Goal: Task Accomplishment & Management: Complete application form

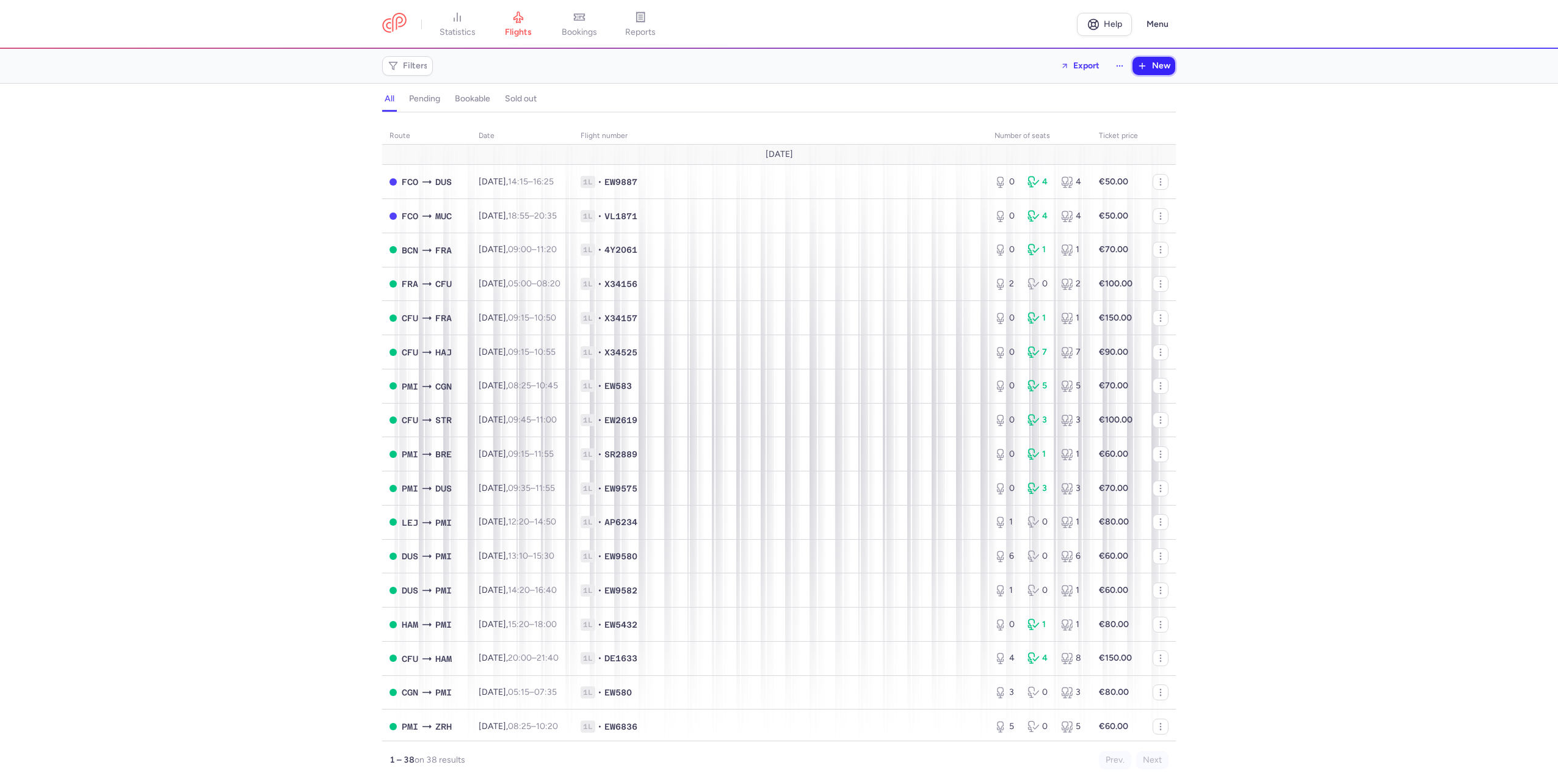
click at [1151, 64] on button "New" at bounding box center [1154, 66] width 43 height 19
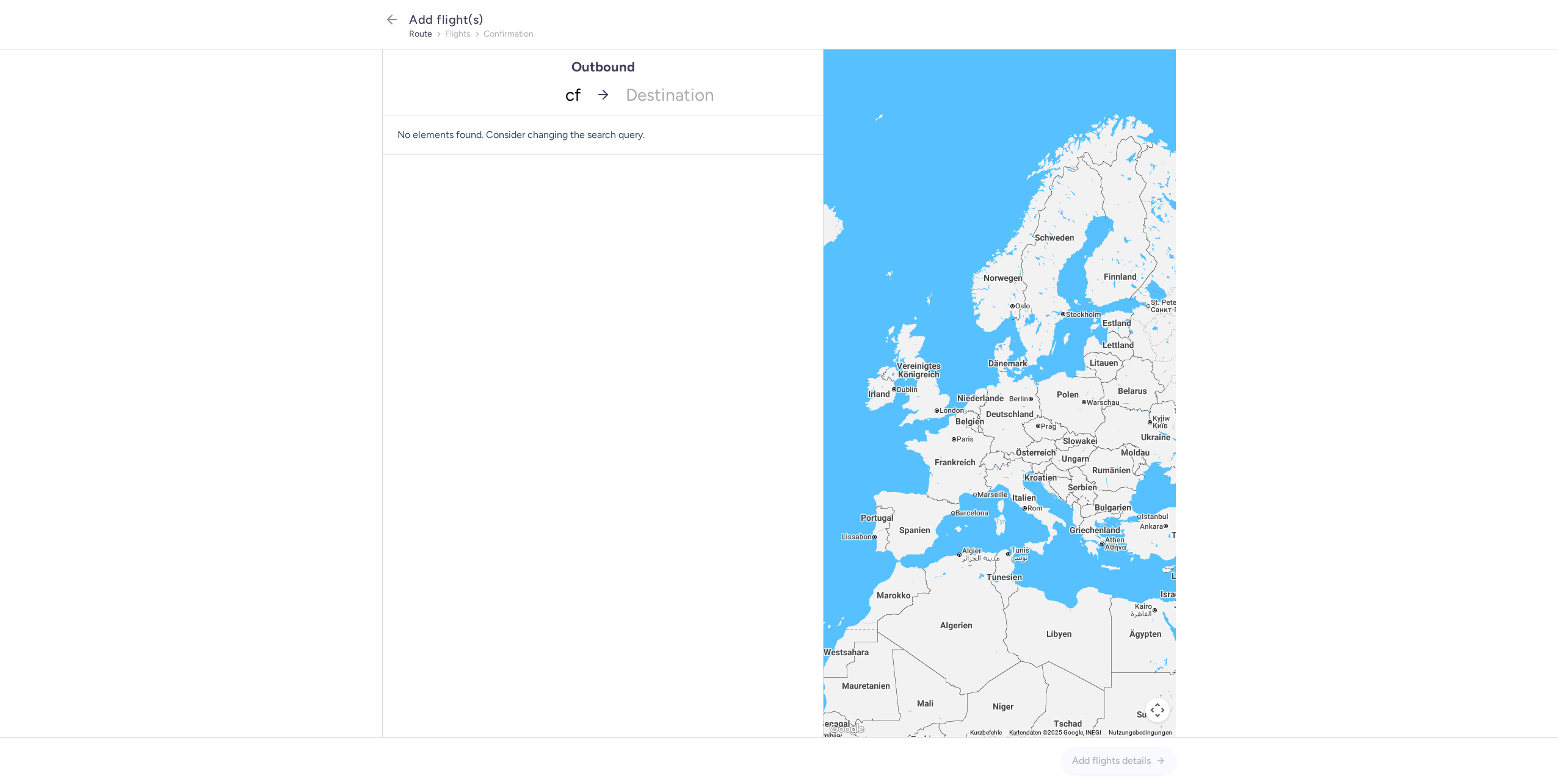
type input "cfu"
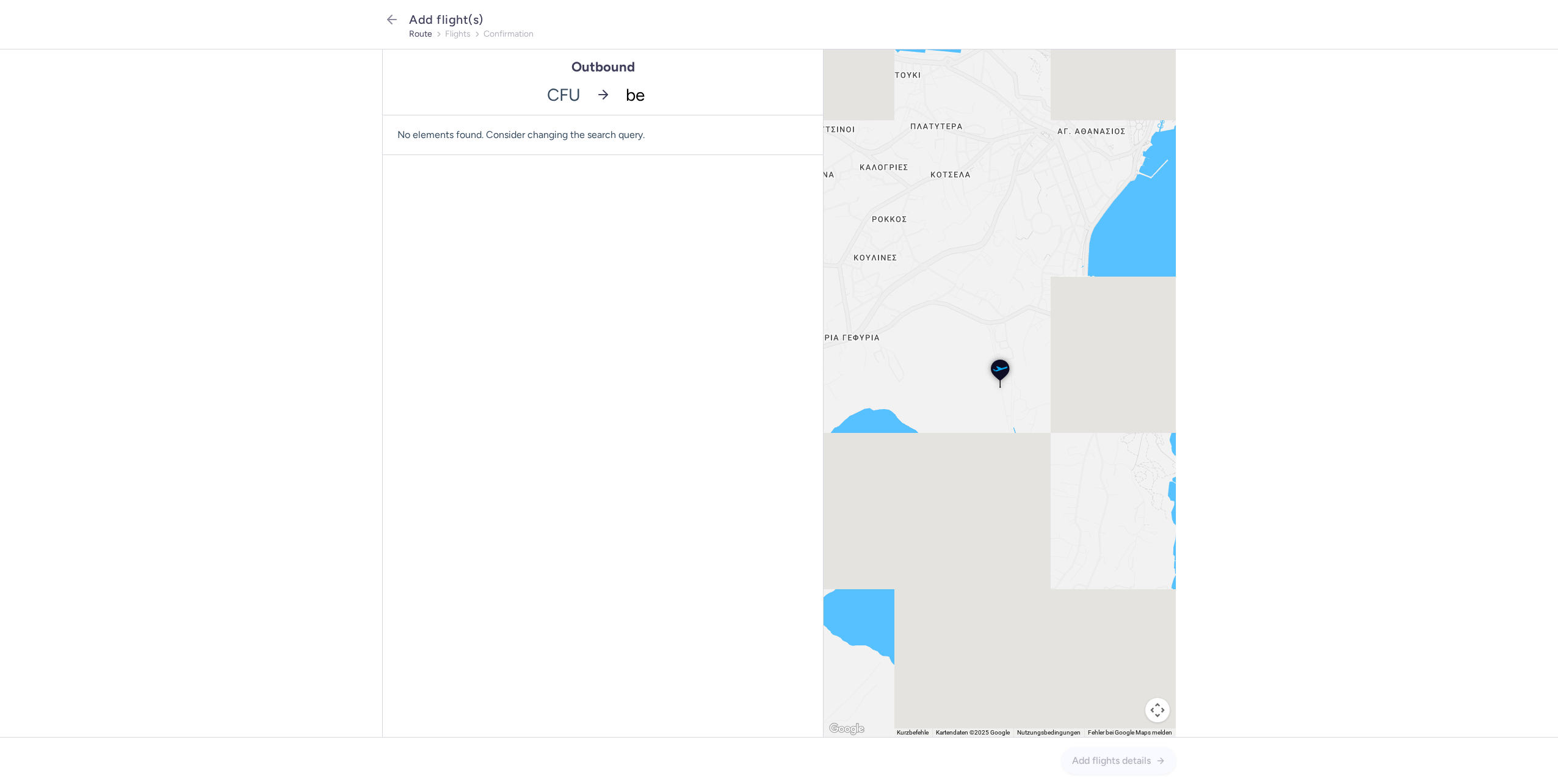
type input "ber"
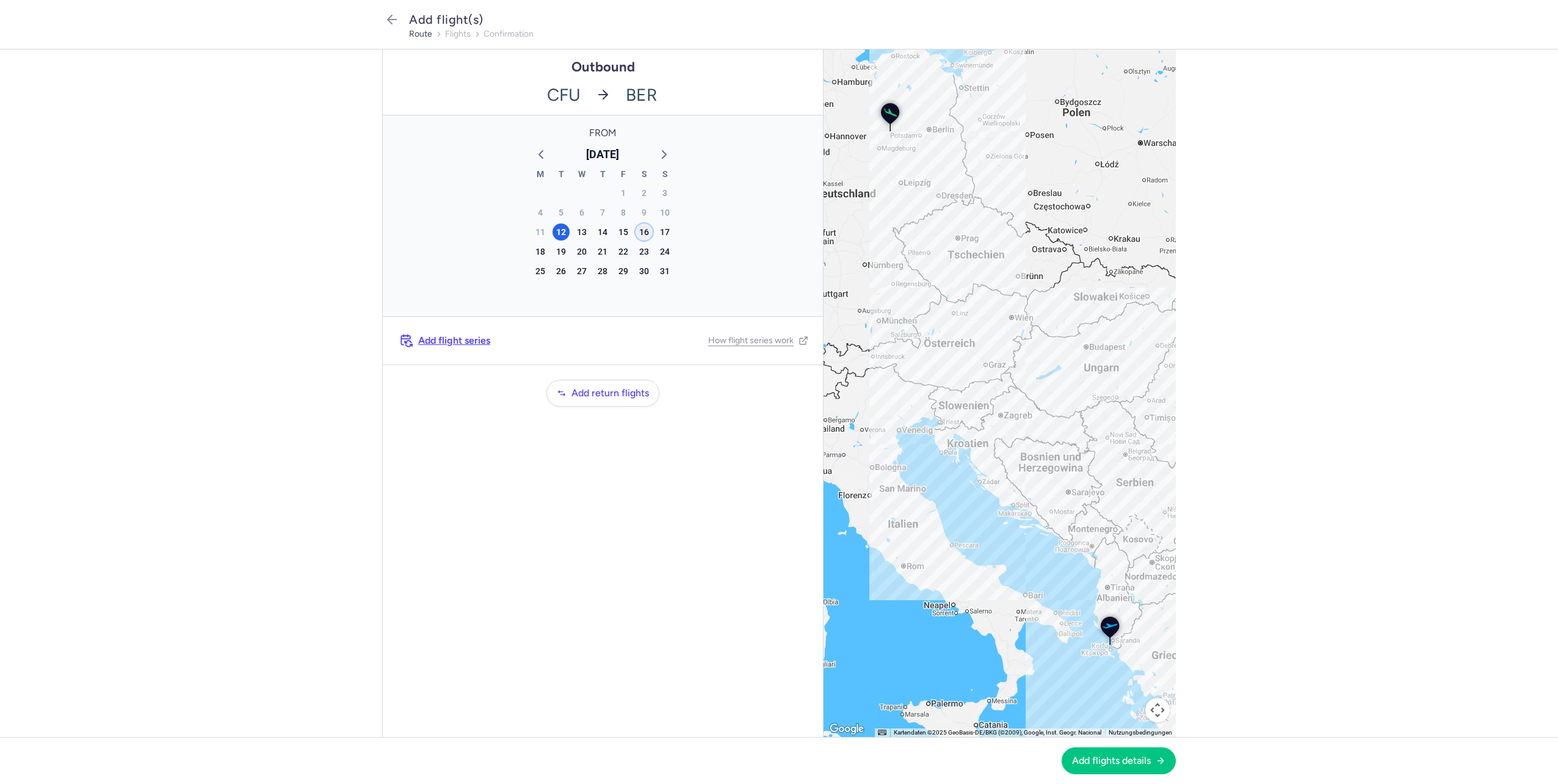
click at [640, 238] on div "16" at bounding box center [643, 232] width 17 height 17
click at [1116, 766] on button "Add flights details" at bounding box center [1119, 759] width 114 height 27
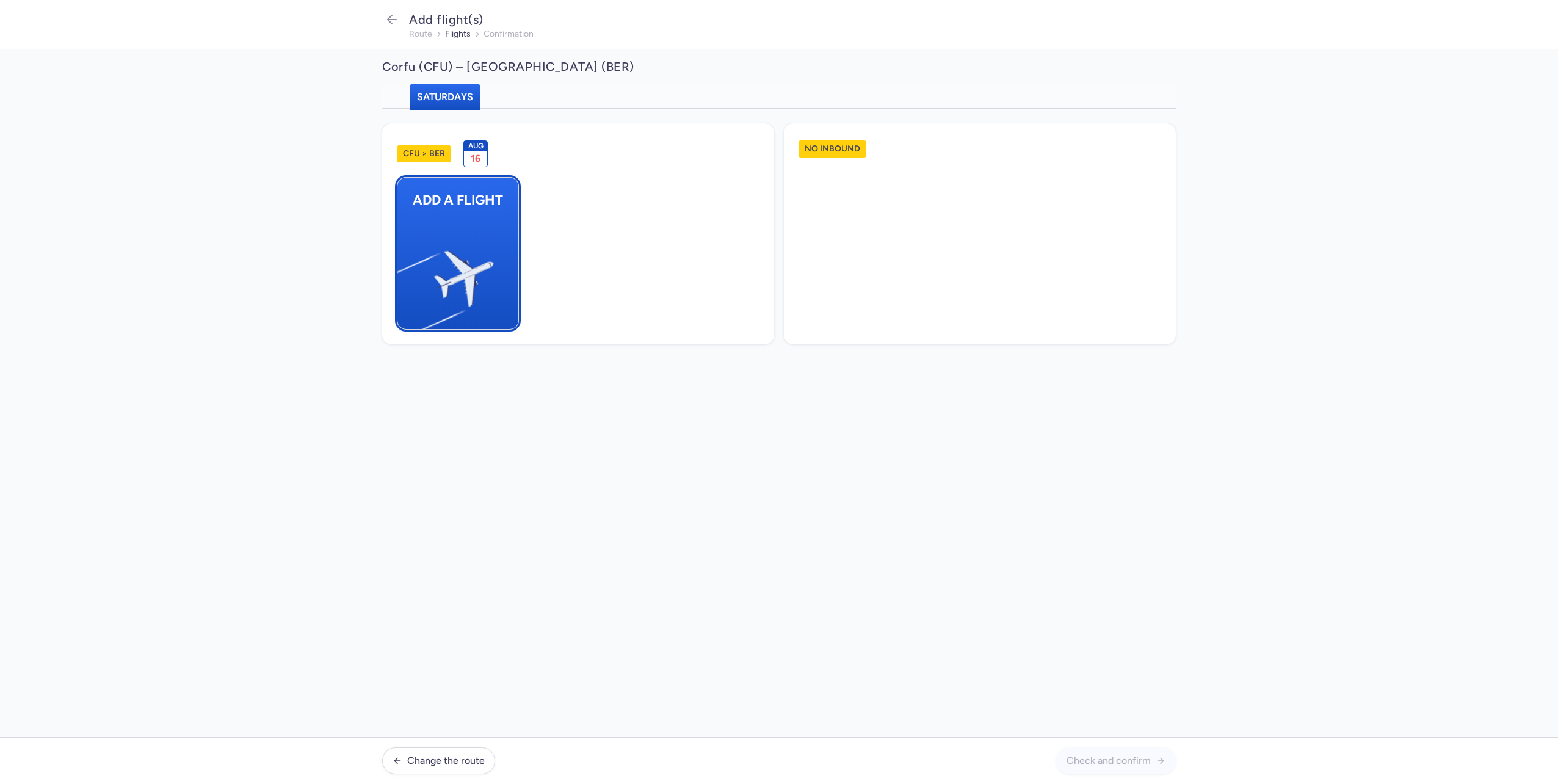
click at [448, 208] on img "button" at bounding box center [403, 273] width 206 height 189
select select "23"
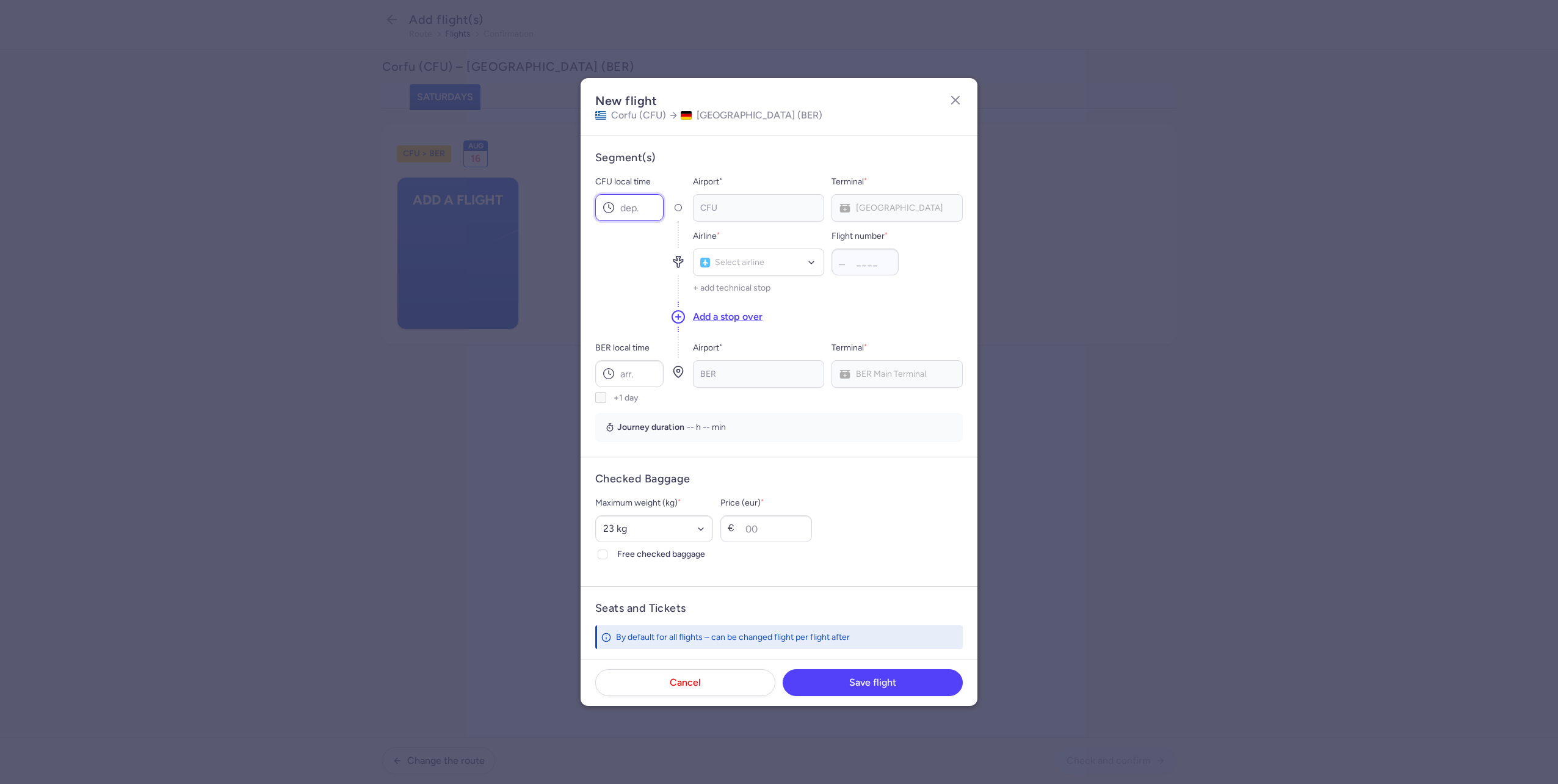
click at [650, 208] on input "CFU local time" at bounding box center [629, 207] width 68 height 27
type input "12:30"
click at [634, 378] on input "BER local time" at bounding box center [629, 373] width 68 height 27
type input "14:00"
type input "ew"
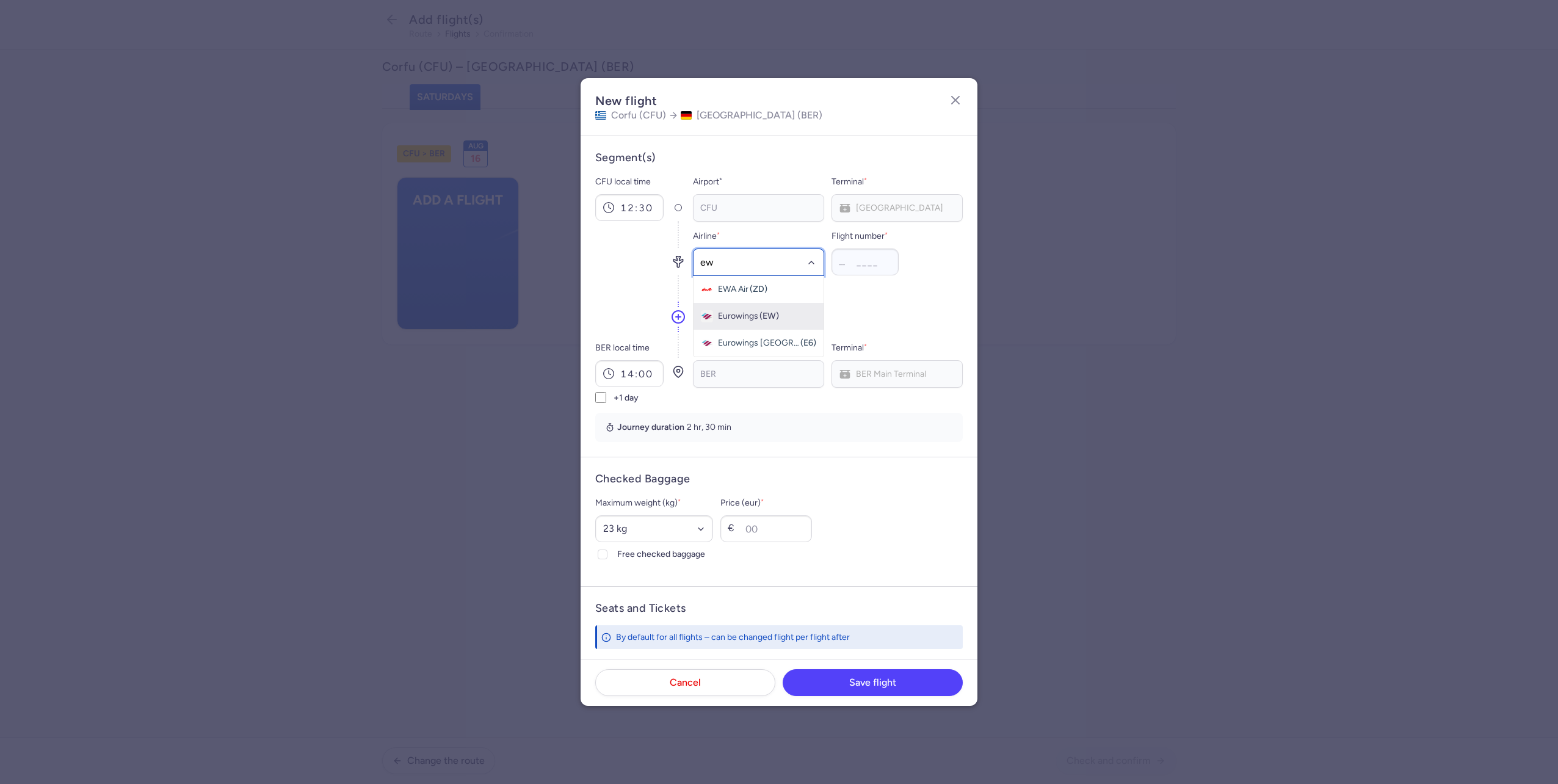
click at [798, 309] on span "Eurowings (EW)" at bounding box center [758, 316] width 130 height 27
type input "8689"
click at [653, 547] on div "Maximum weight (kg) * Select an option 15 kg 16 kg 17 kg 18 kg 19 kg 20 kg 21 k…" at bounding box center [654, 529] width 118 height 66
drag, startPoint x: 653, startPoint y: 547, endPoint x: 651, endPoint y: 552, distance: 5.4
click at [651, 552] on span "Free checked baggage" at bounding box center [665, 554] width 96 height 14
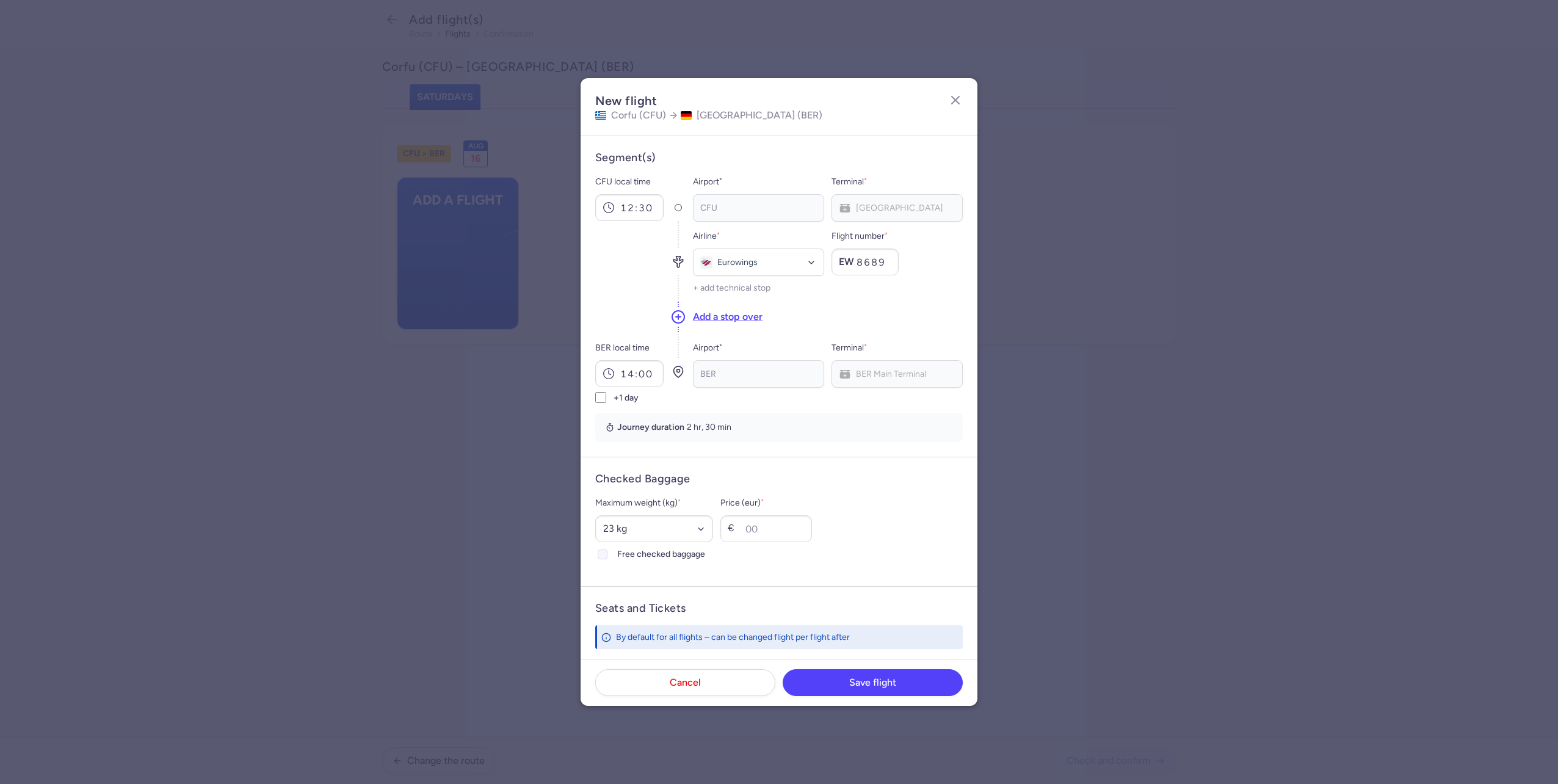
click at [608, 552] on input "Free checked baggage" at bounding box center [602, 554] width 10 height 10
checkbox input "true"
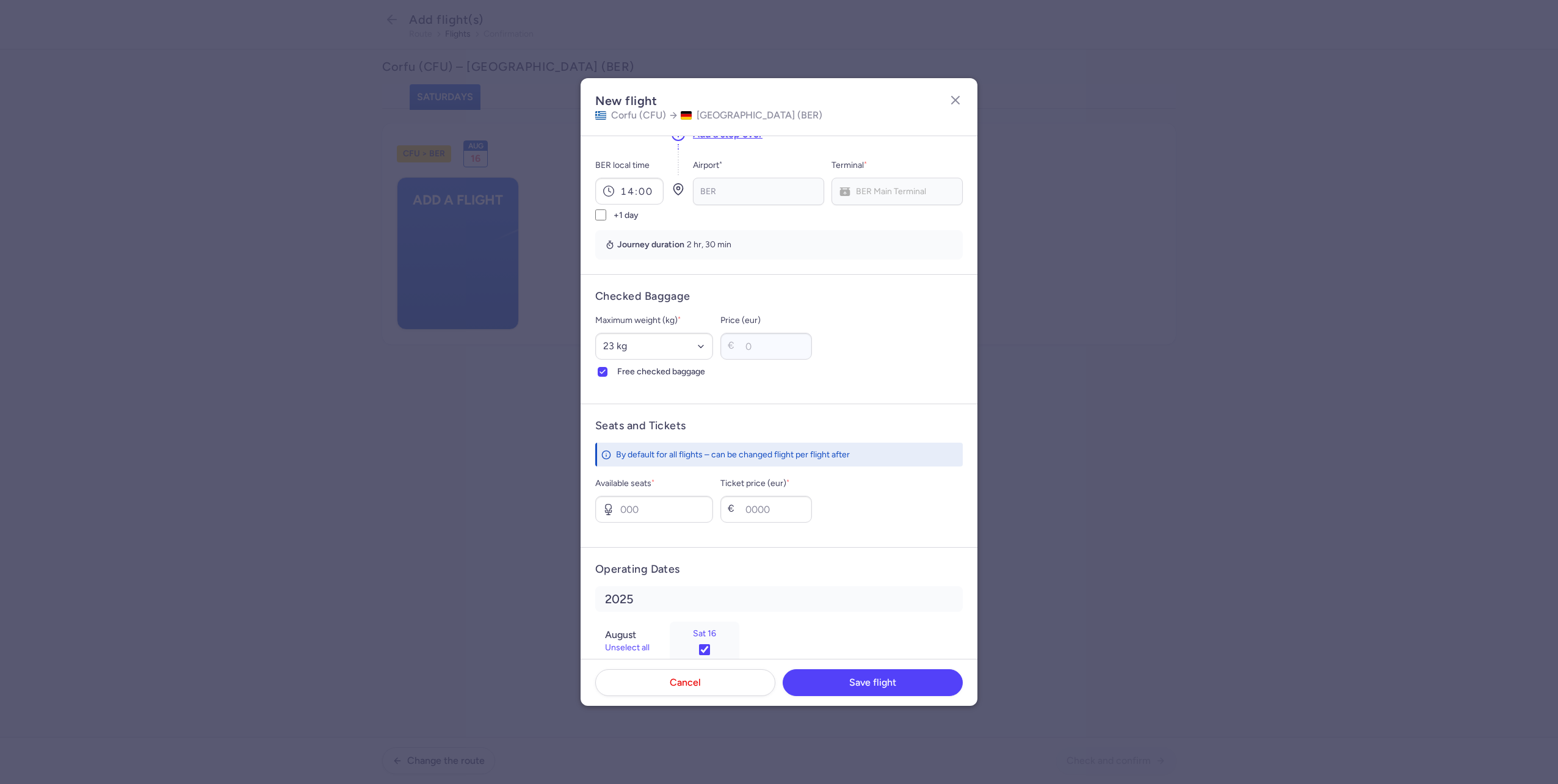
scroll to position [183, 0]
click at [668, 518] on input "Available seats *" at bounding box center [654, 508] width 118 height 27
type input "2"
click at [782, 514] on input "Ticket price (eur) *" at bounding box center [767, 508] width 92 height 27
type input "80"
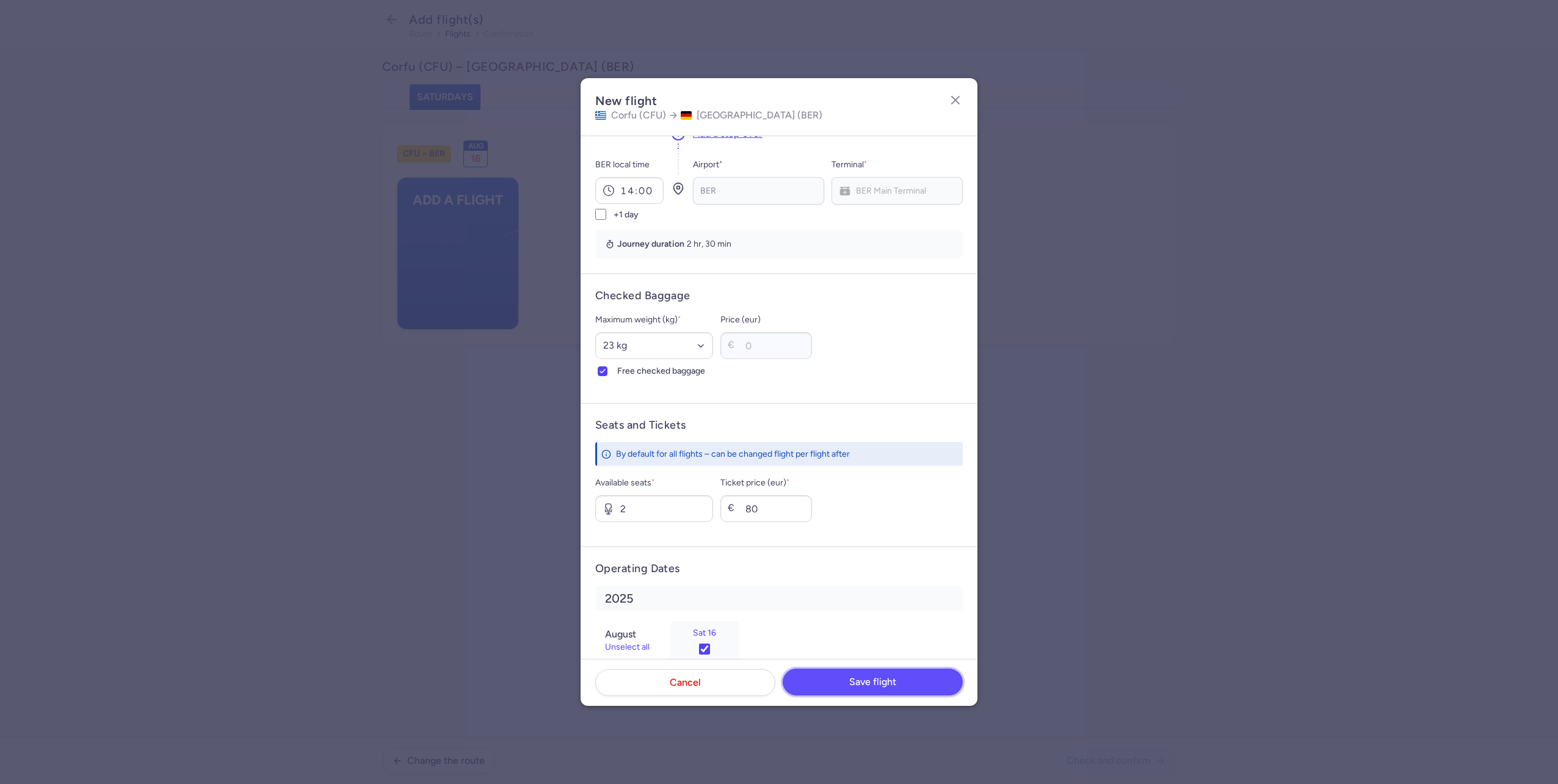
click at [899, 689] on button "Save flight" at bounding box center [873, 681] width 180 height 27
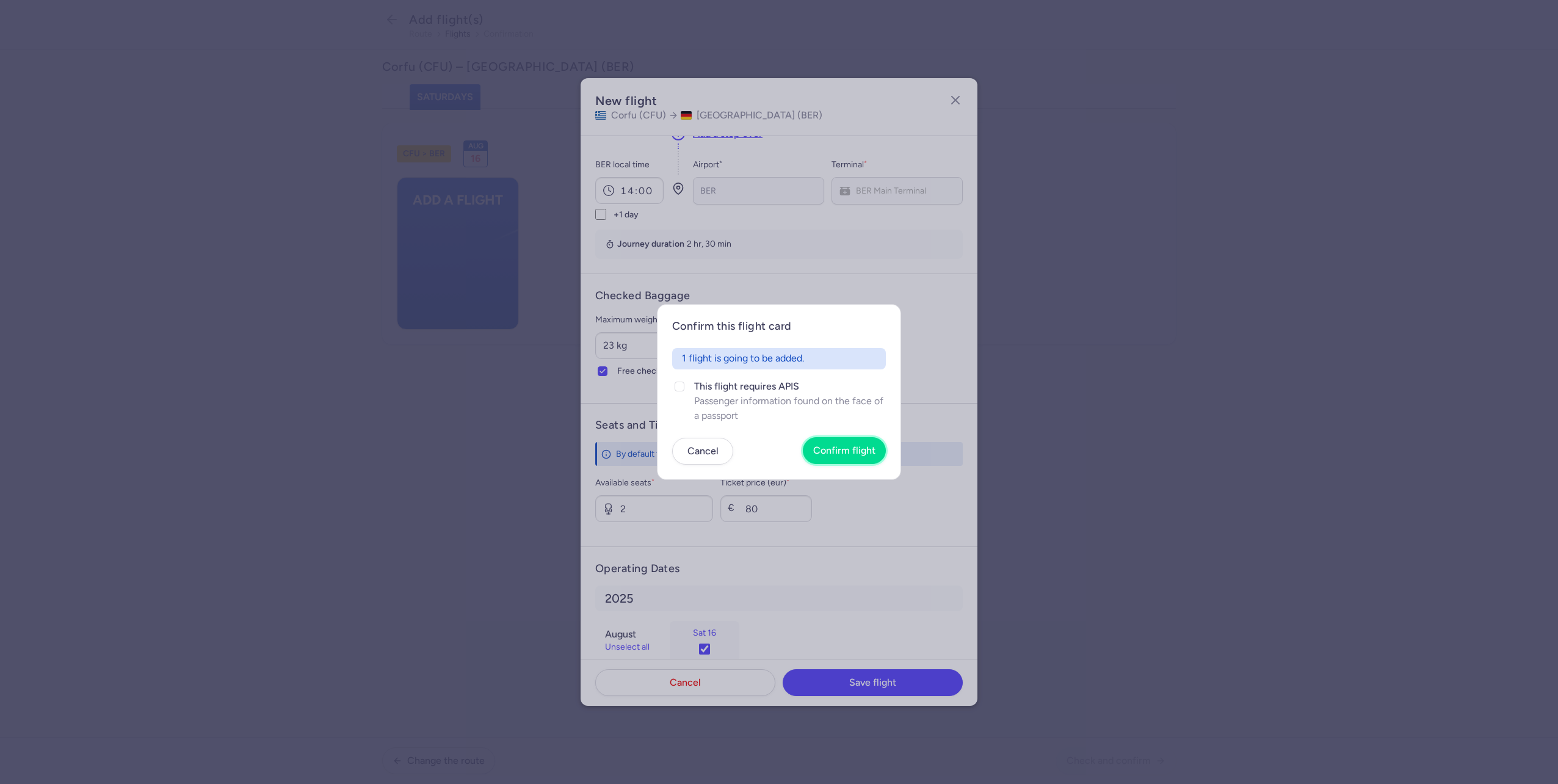
click at [841, 438] on footer "Cancel Confirm flight" at bounding box center [779, 451] width 213 height 27
click at [842, 446] on span "Confirm flight" at bounding box center [844, 451] width 62 height 11
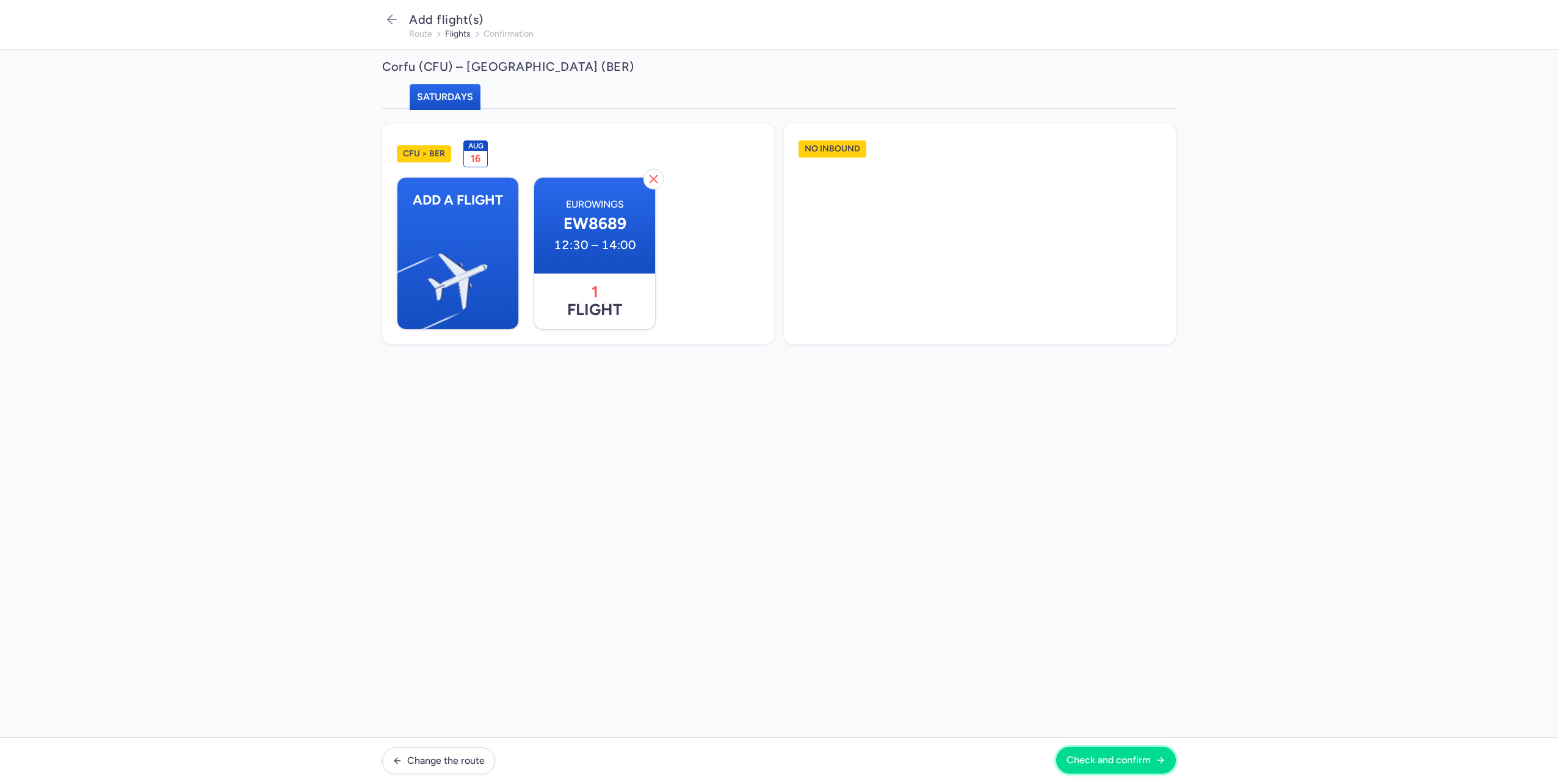
click at [1089, 758] on span "Check and confirm" at bounding box center [1109, 760] width 85 height 11
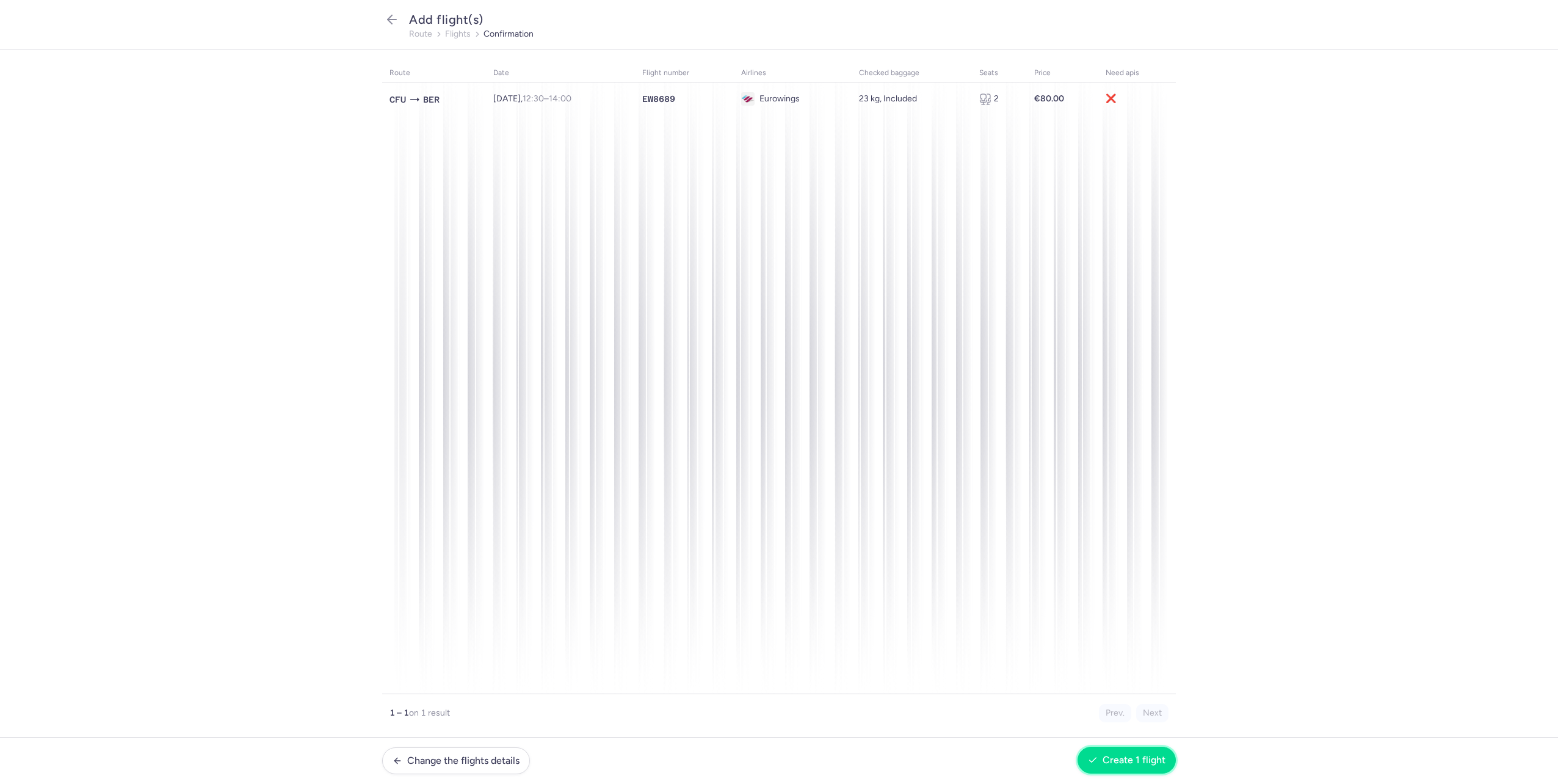
click at [1097, 756] on icon "button" at bounding box center [1093, 760] width 10 height 10
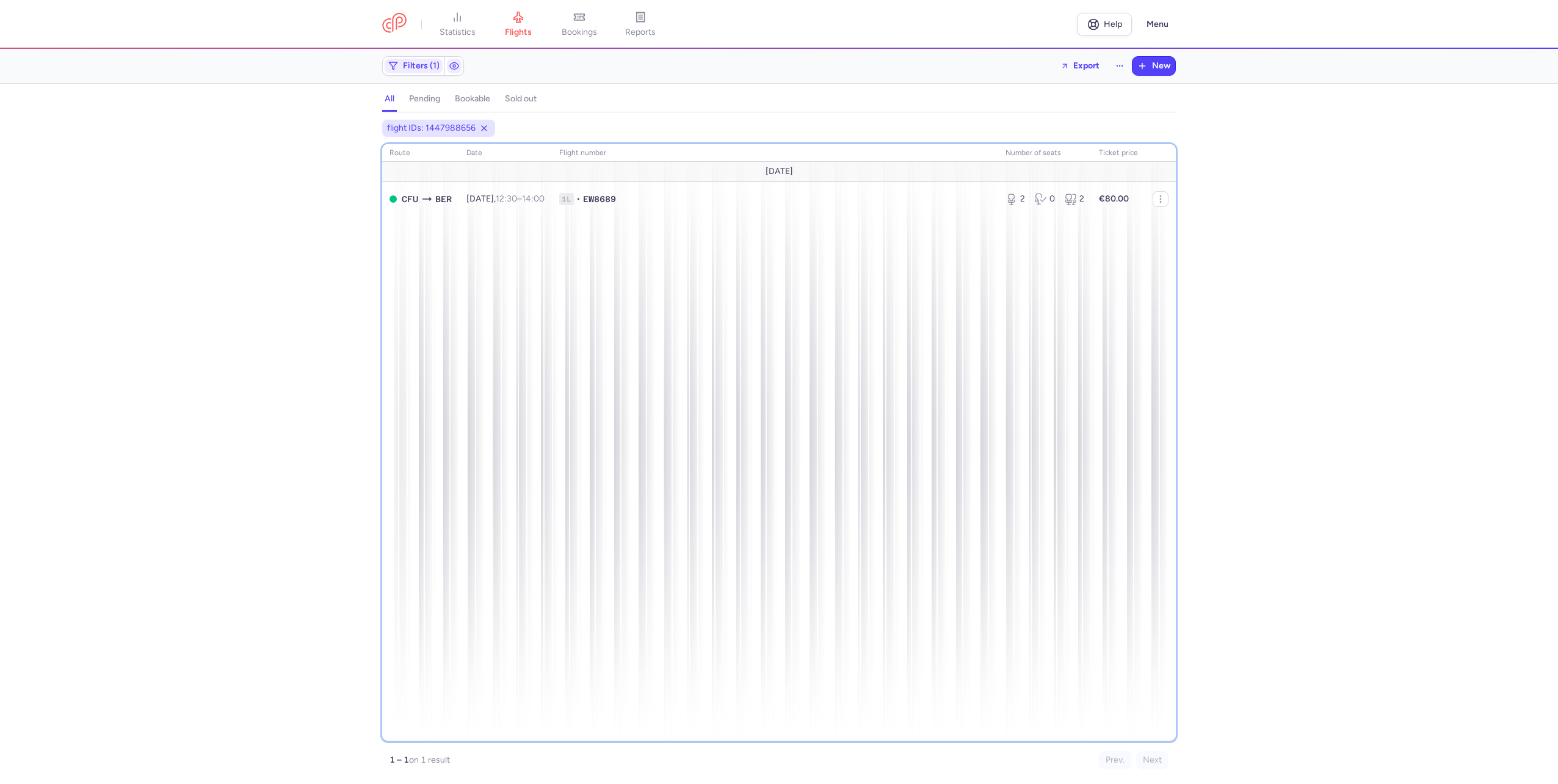
click at [551, 353] on div "route date Flight number number of seats Ticket price [DATE] CFU BER [DATE] 12:…" at bounding box center [779, 443] width 794 height 597
click at [519, 34] on span "flights" at bounding box center [518, 32] width 27 height 11
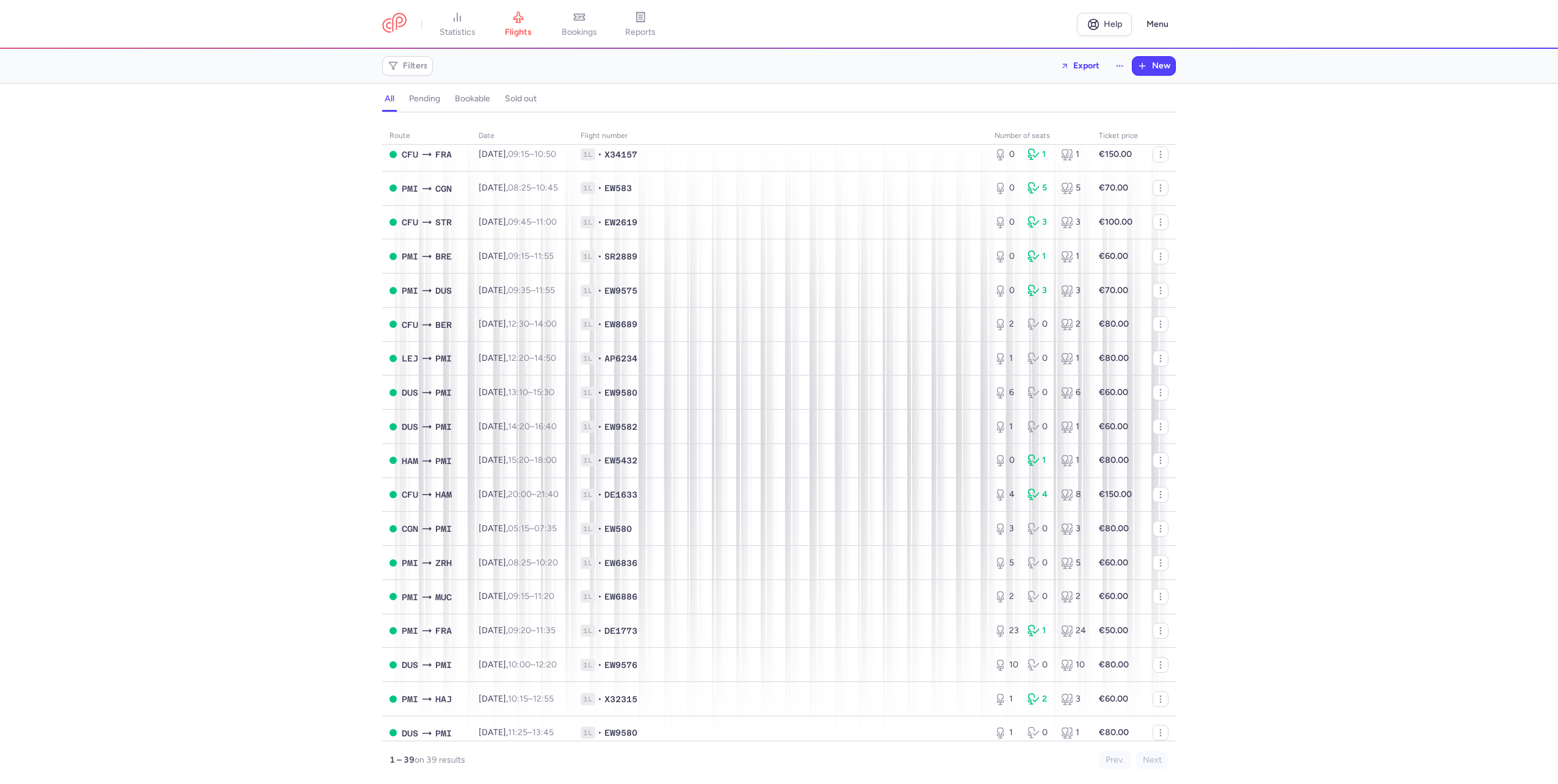
scroll to position [183, 0]
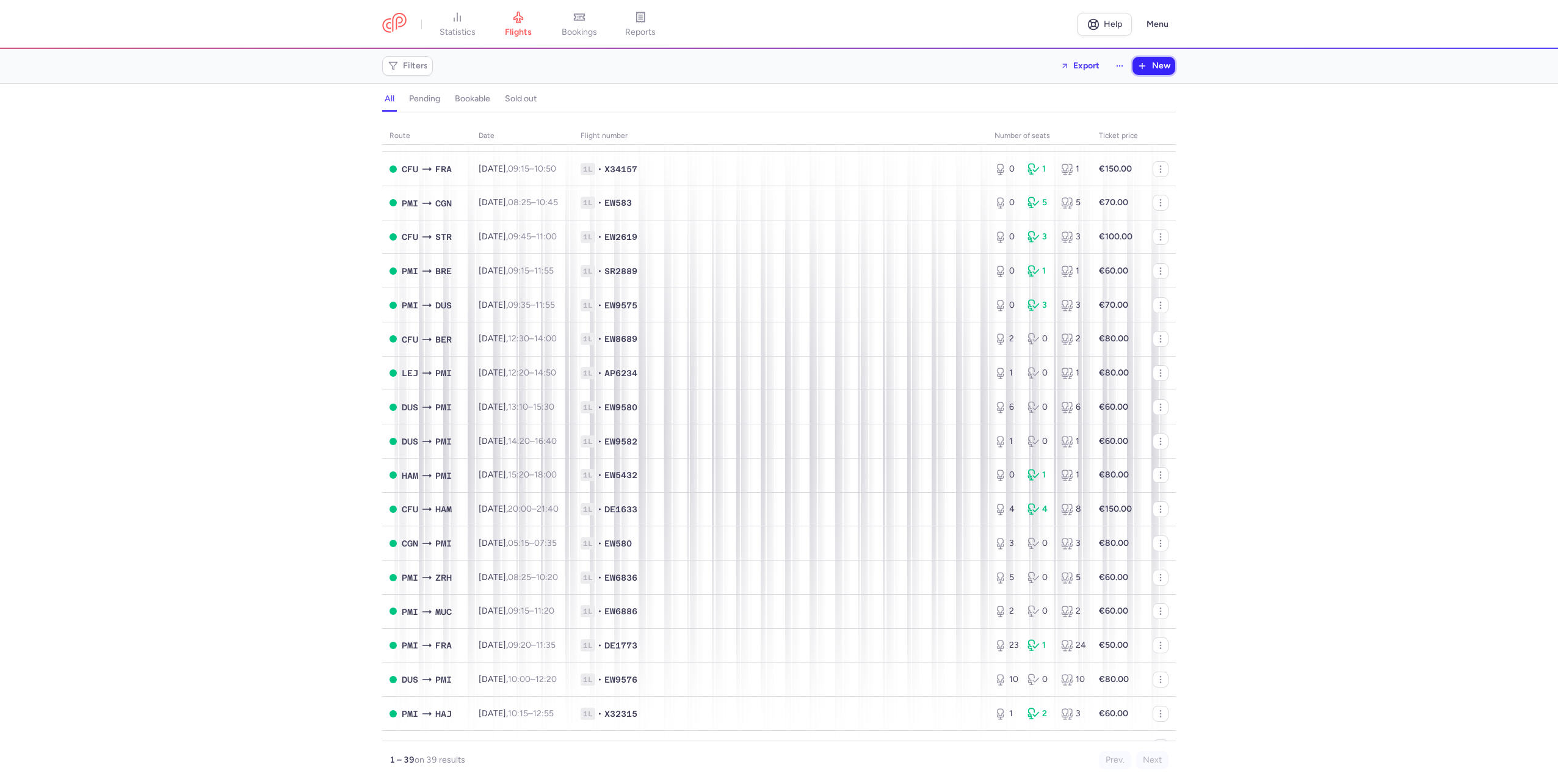
click at [1167, 64] on span "New" at bounding box center [1161, 66] width 19 height 10
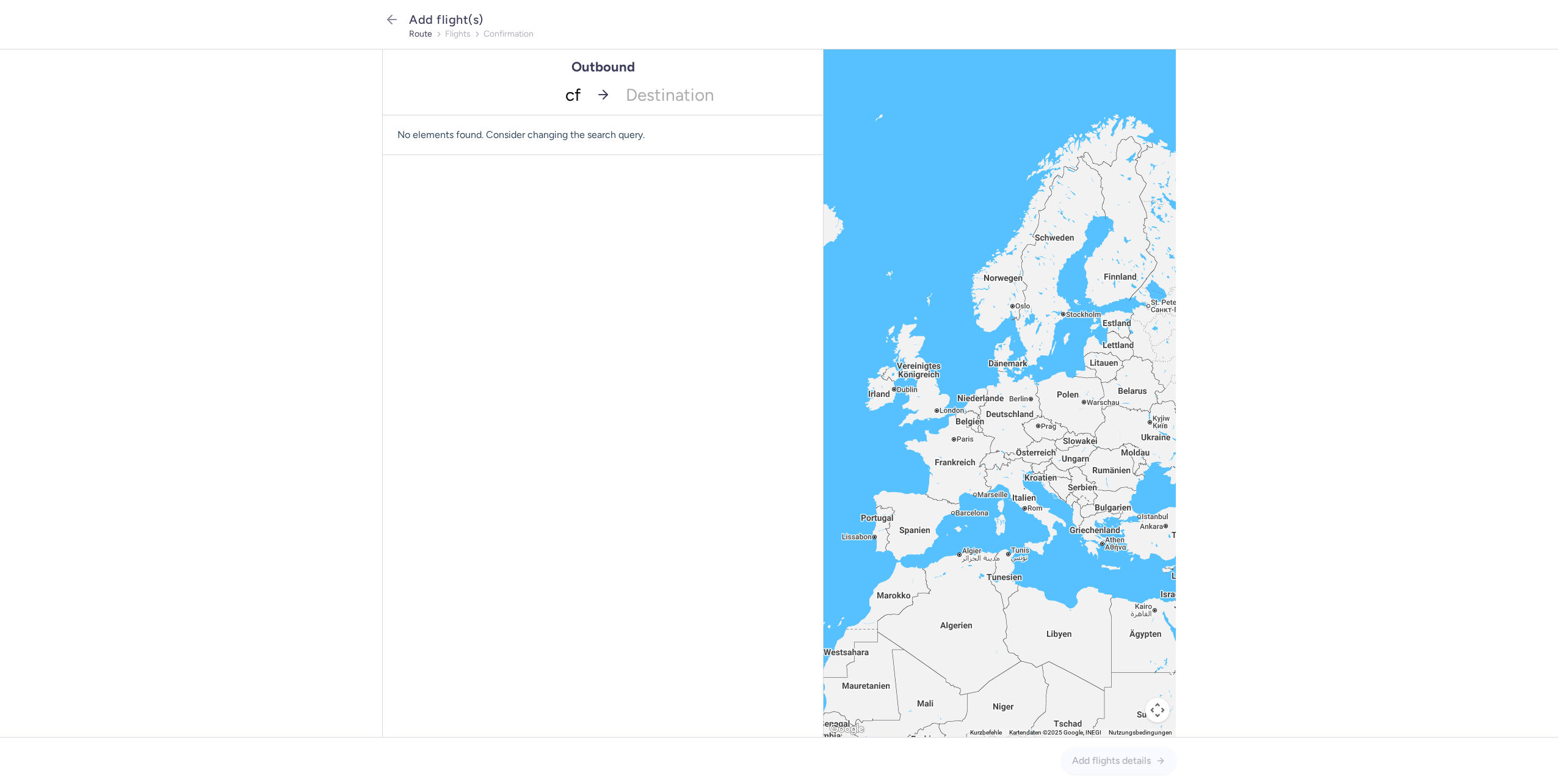
type input "cfu"
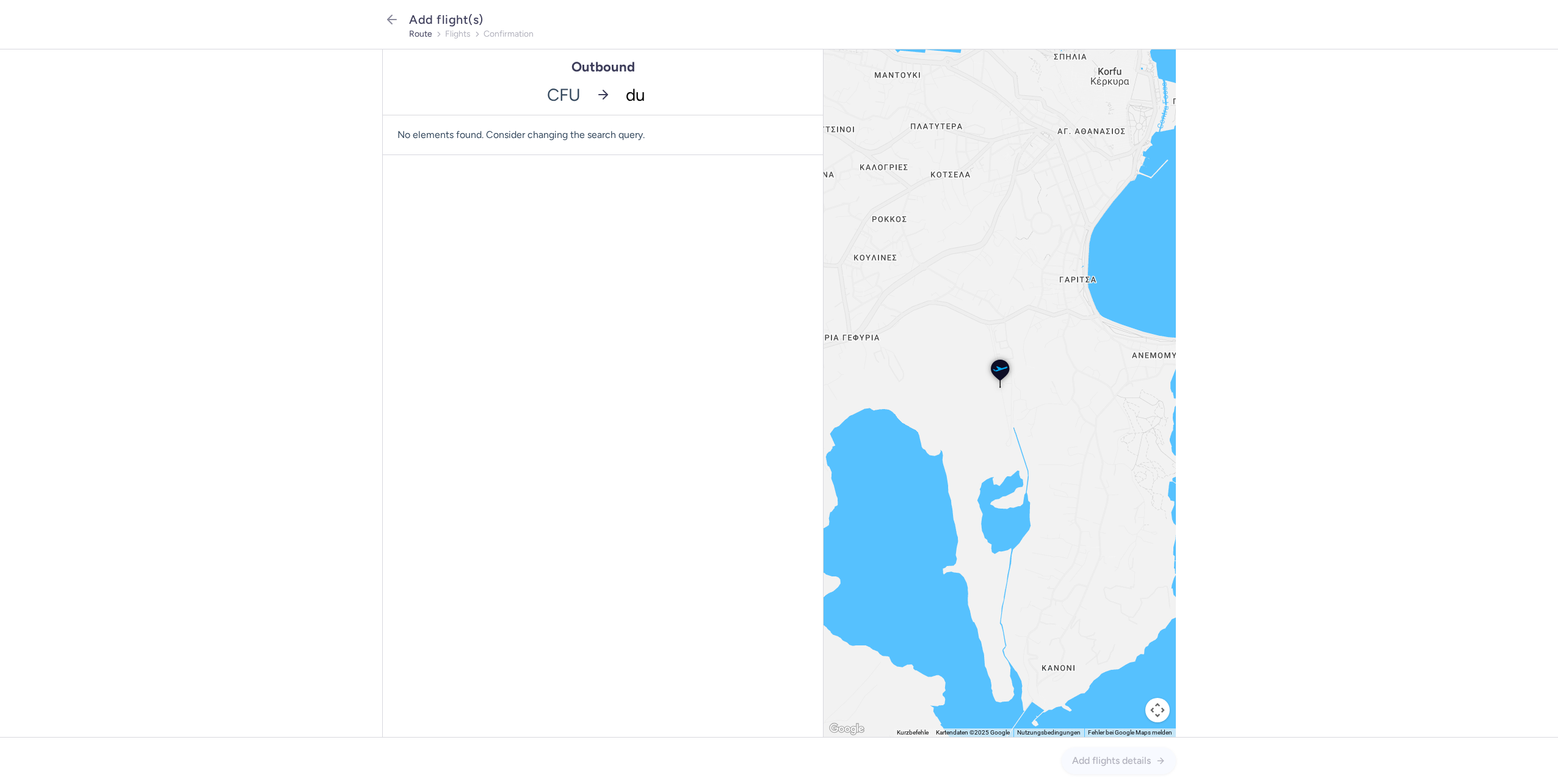
type input "dus"
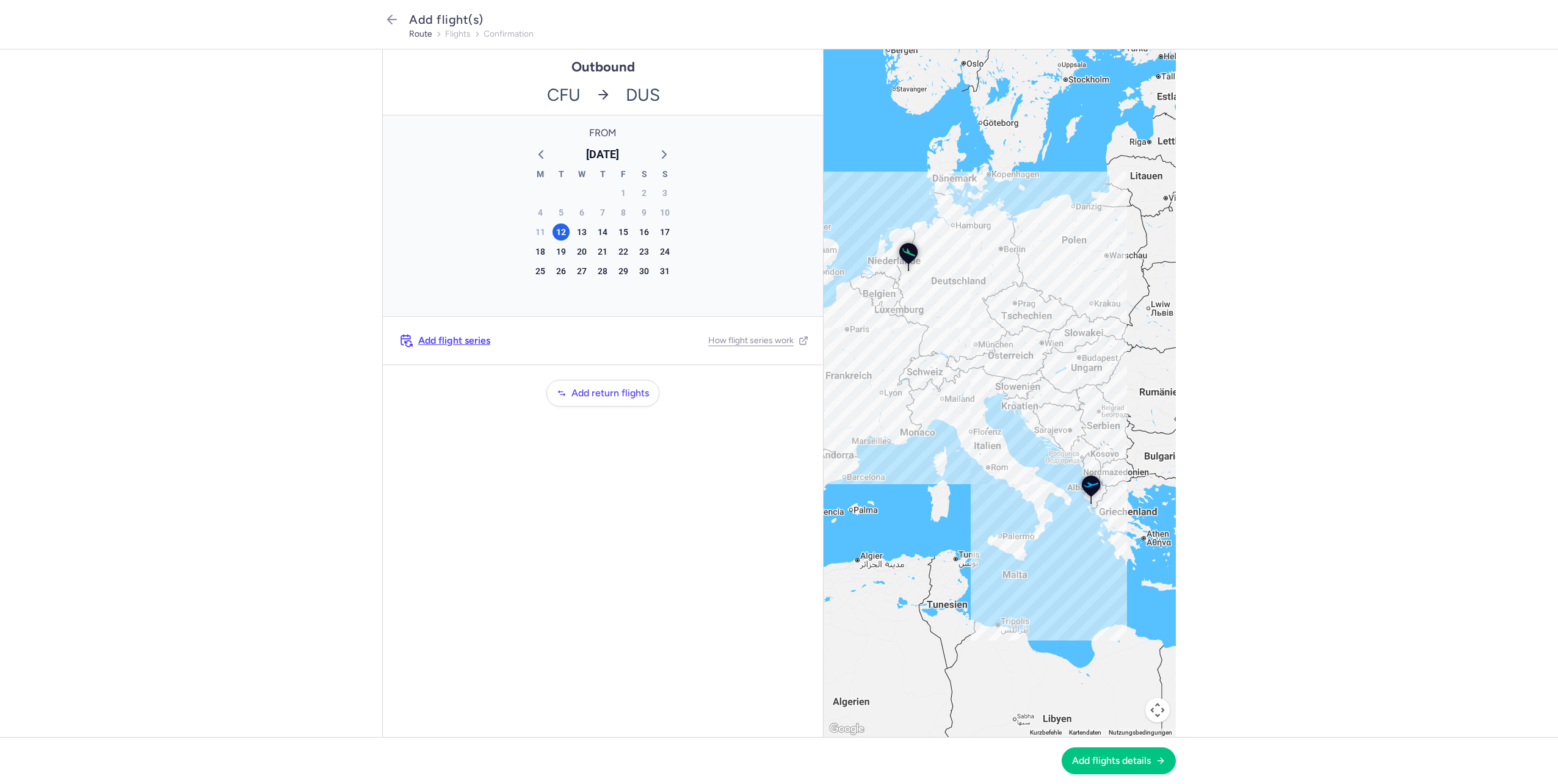
click at [635, 225] on div "16" at bounding box center [644, 232] width 21 height 19
click at [645, 227] on div "16" at bounding box center [643, 232] width 17 height 17
click at [1140, 759] on span "Add flights details" at bounding box center [1112, 760] width 79 height 11
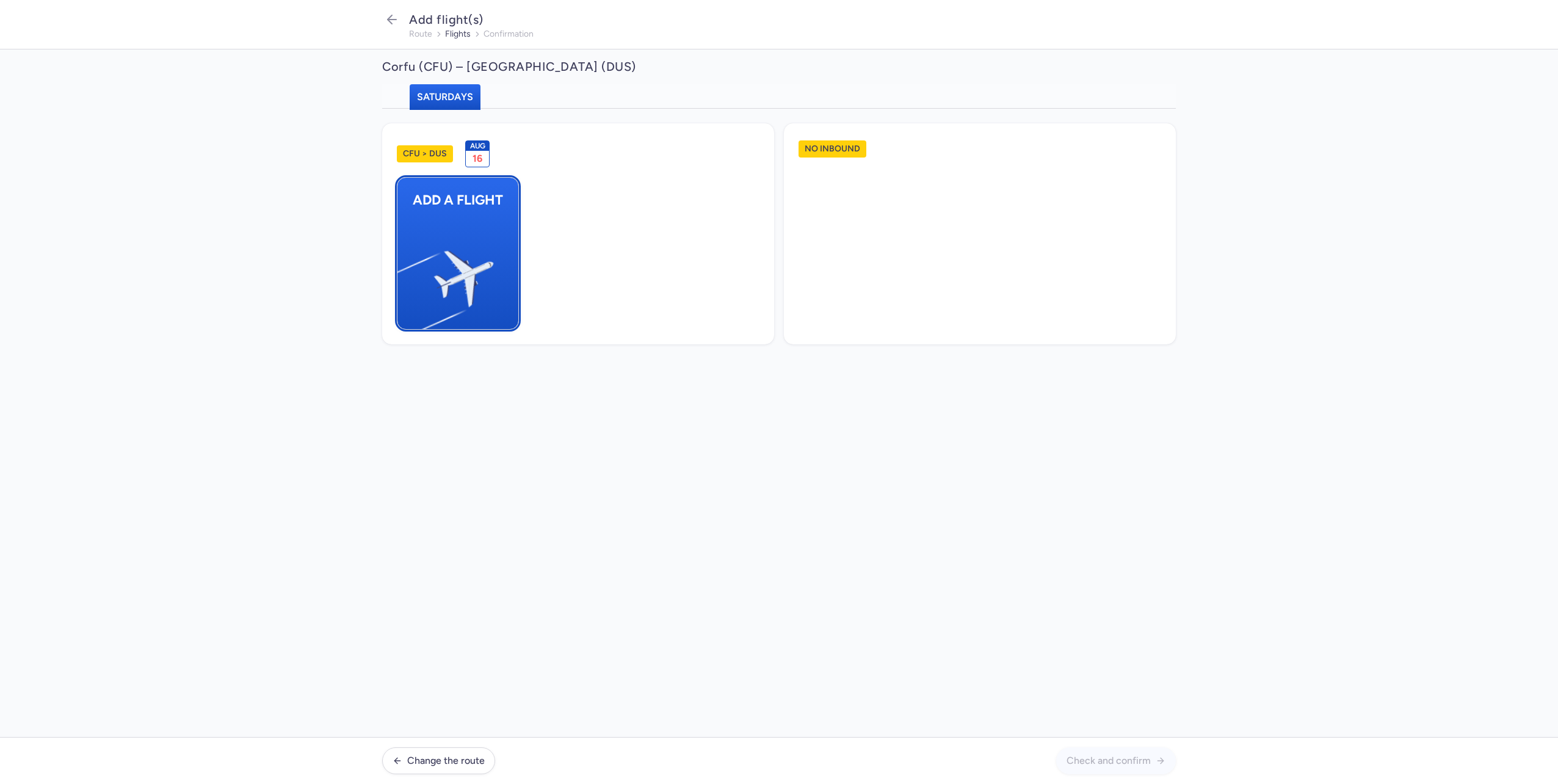
click at [479, 219] on img "button" at bounding box center [403, 273] width 206 height 189
select select "23"
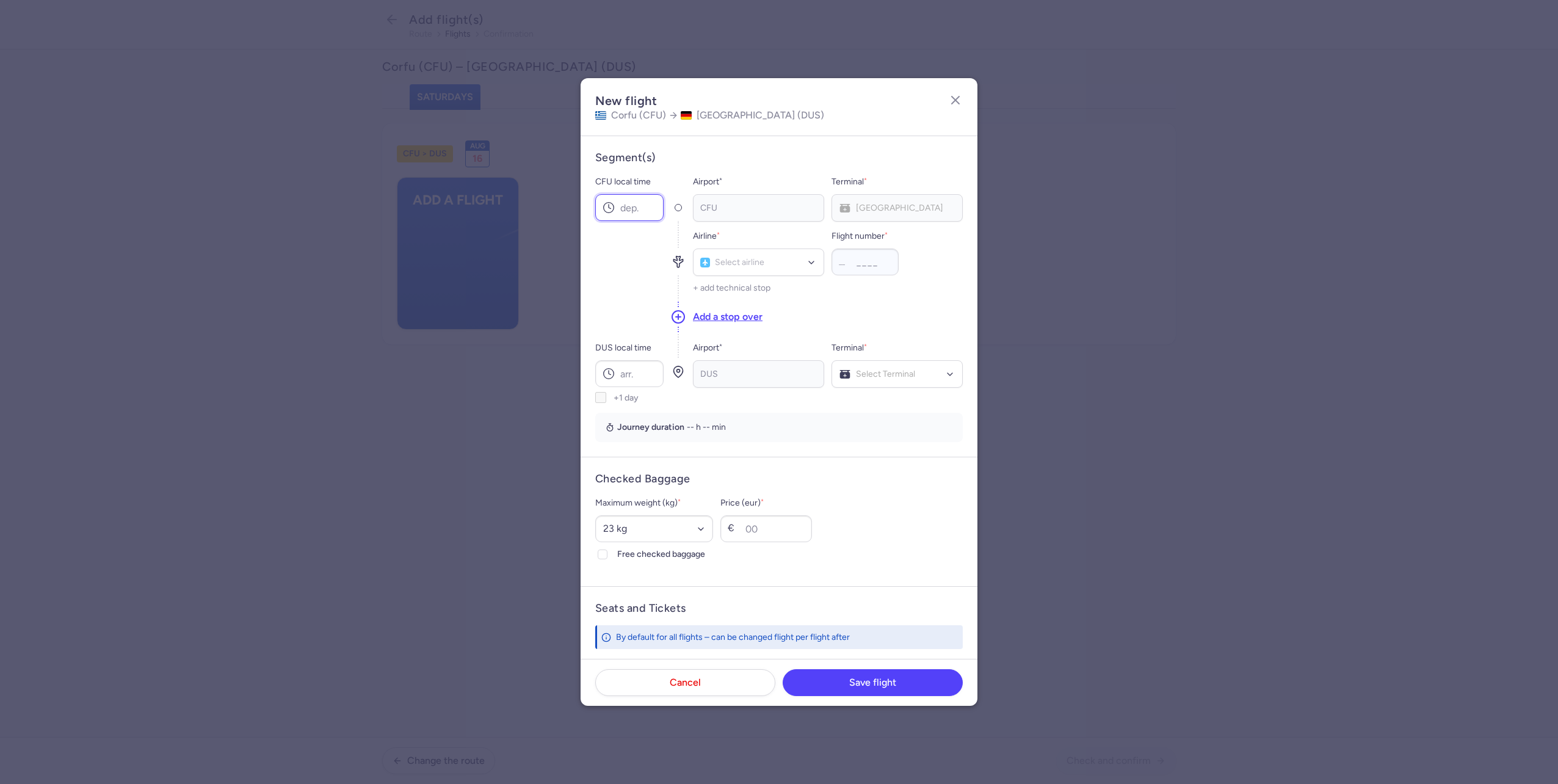
click at [631, 204] on input "CFU local time" at bounding box center [629, 207] width 68 height 27
type input "11:30"
click at [647, 371] on input "DUS local time" at bounding box center [629, 373] width 68 height 27
type input "13:10"
type input "x3"
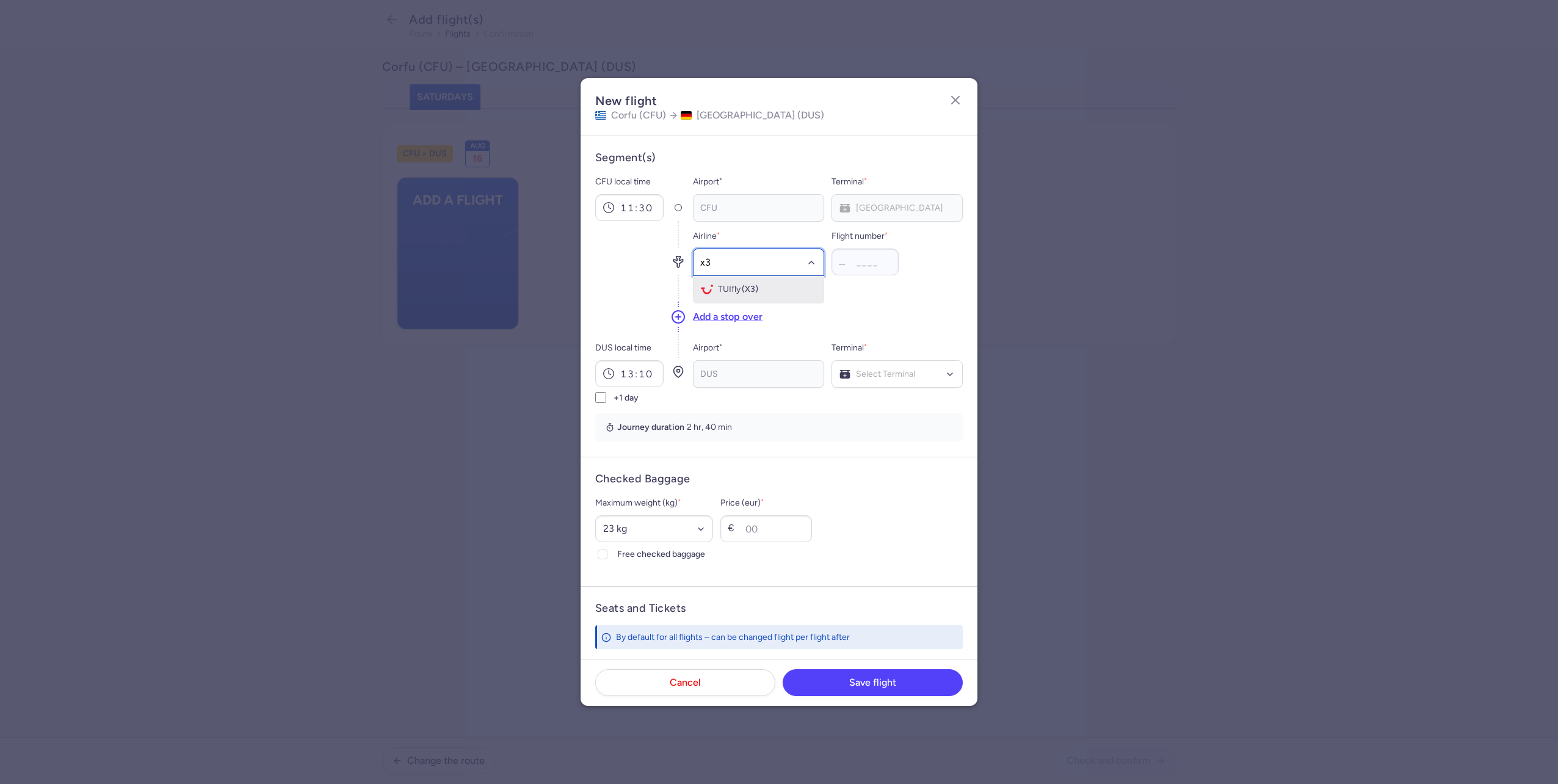
click at [730, 283] on div "TUIfly (X3)" at bounding box center [758, 289] width 115 height 12
type input "4429"
click at [883, 361] on div at bounding box center [897, 373] width 131 height 27
click at [860, 411] on span "Terminal A" at bounding box center [898, 400] width 130 height 24
click at [664, 547] on div "Maximum weight (kg) * Select an option 15 kg 16 kg 17 kg 18 kg 19 kg 20 kg 21 k…" at bounding box center [654, 529] width 118 height 66
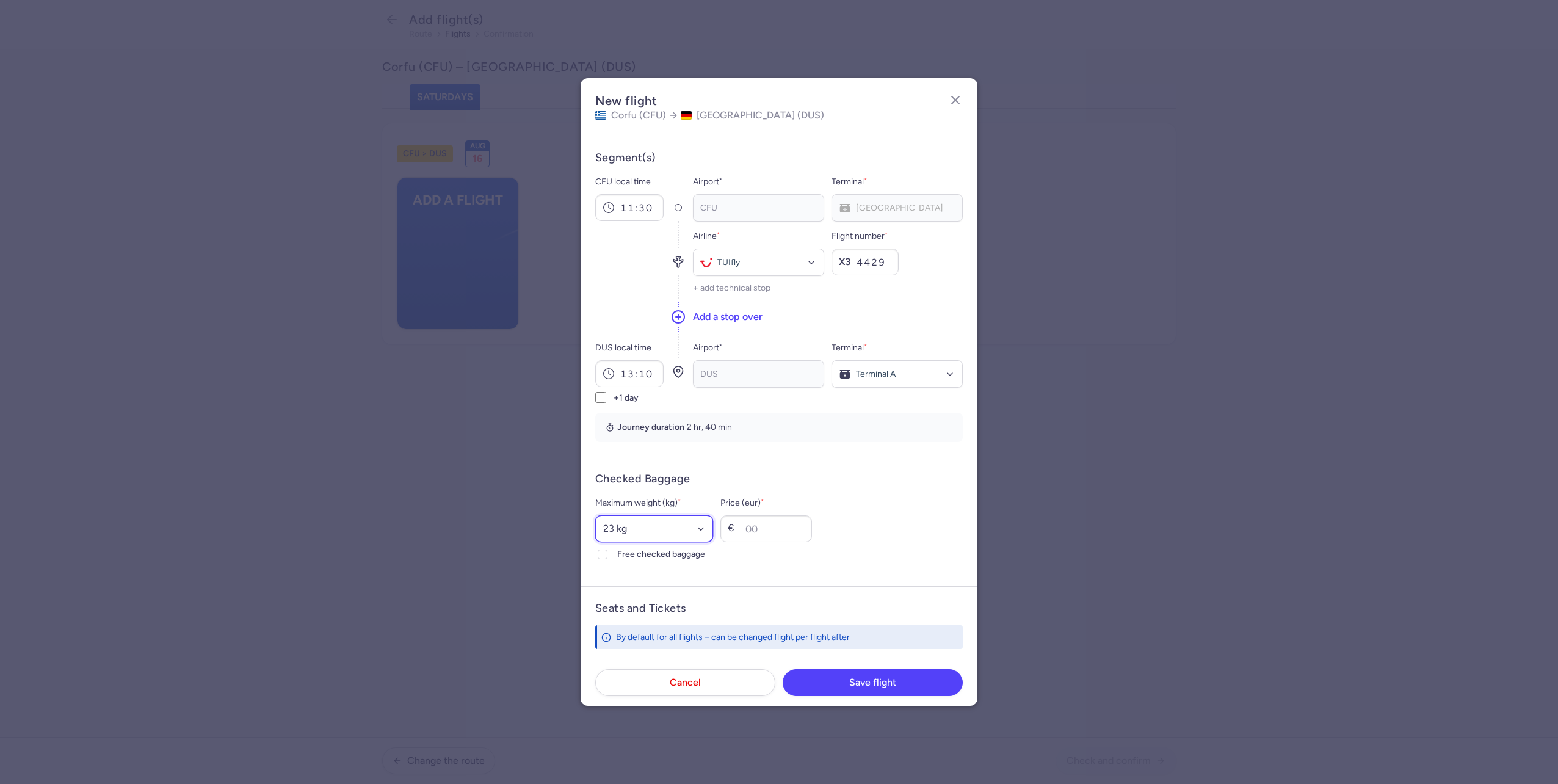
click at [664, 538] on select "Select an option 15 kg 16 kg 17 kg 18 kg 19 kg 20 kg 21 kg 22 kg 23 kg 24 kg 25…" at bounding box center [654, 528] width 118 height 27
select select "20"
click at [595, 515] on select "Select an option 15 kg 16 kg 17 kg 18 kg 19 kg 20 kg 21 kg 22 kg 23 kg 24 kg 25…" at bounding box center [654, 528] width 118 height 27
click at [677, 561] on span "Free checked baggage" at bounding box center [665, 554] width 96 height 14
click at [608, 559] on input "Free checked baggage" at bounding box center [602, 554] width 10 height 10
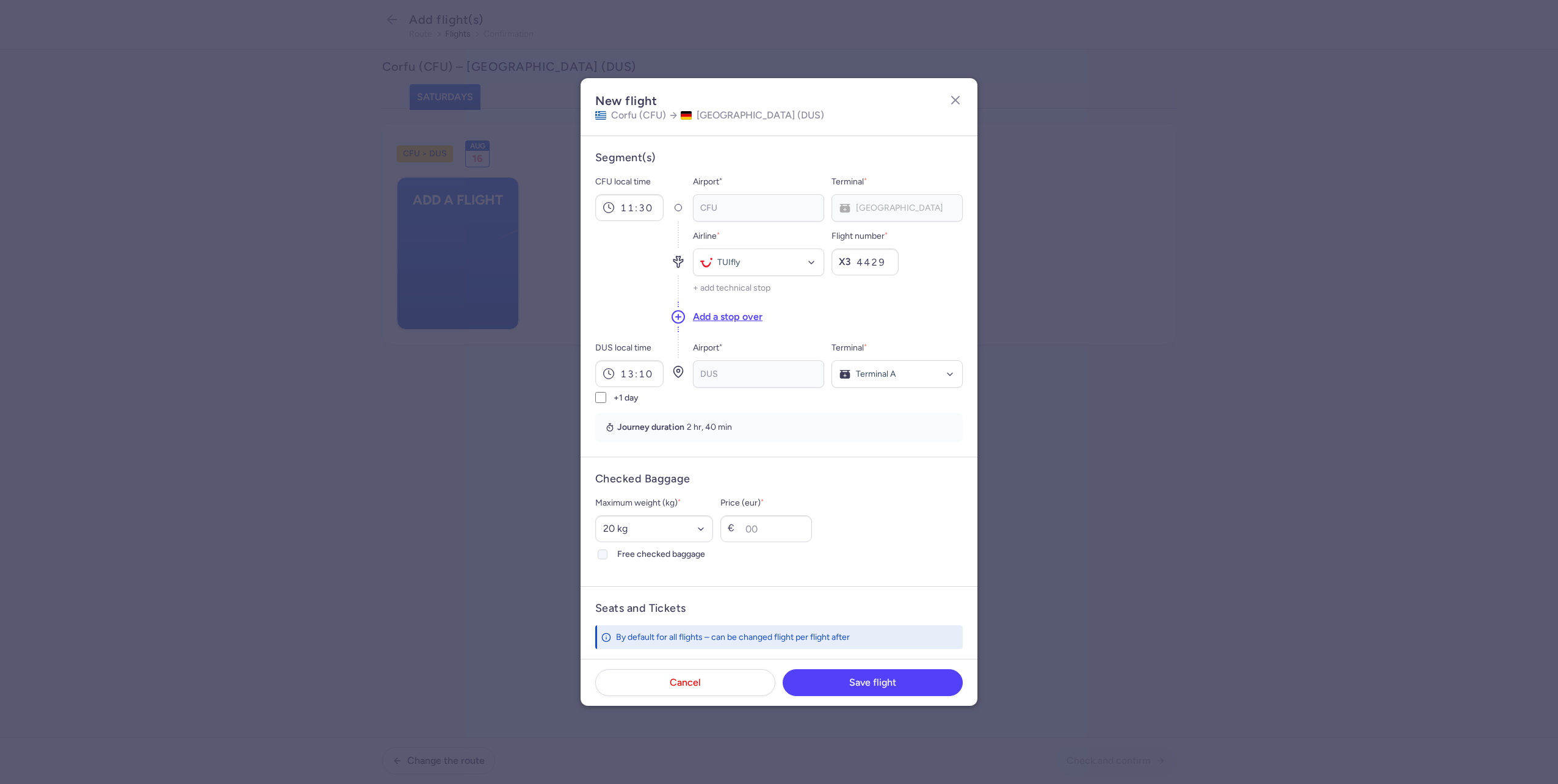
checkbox input "true"
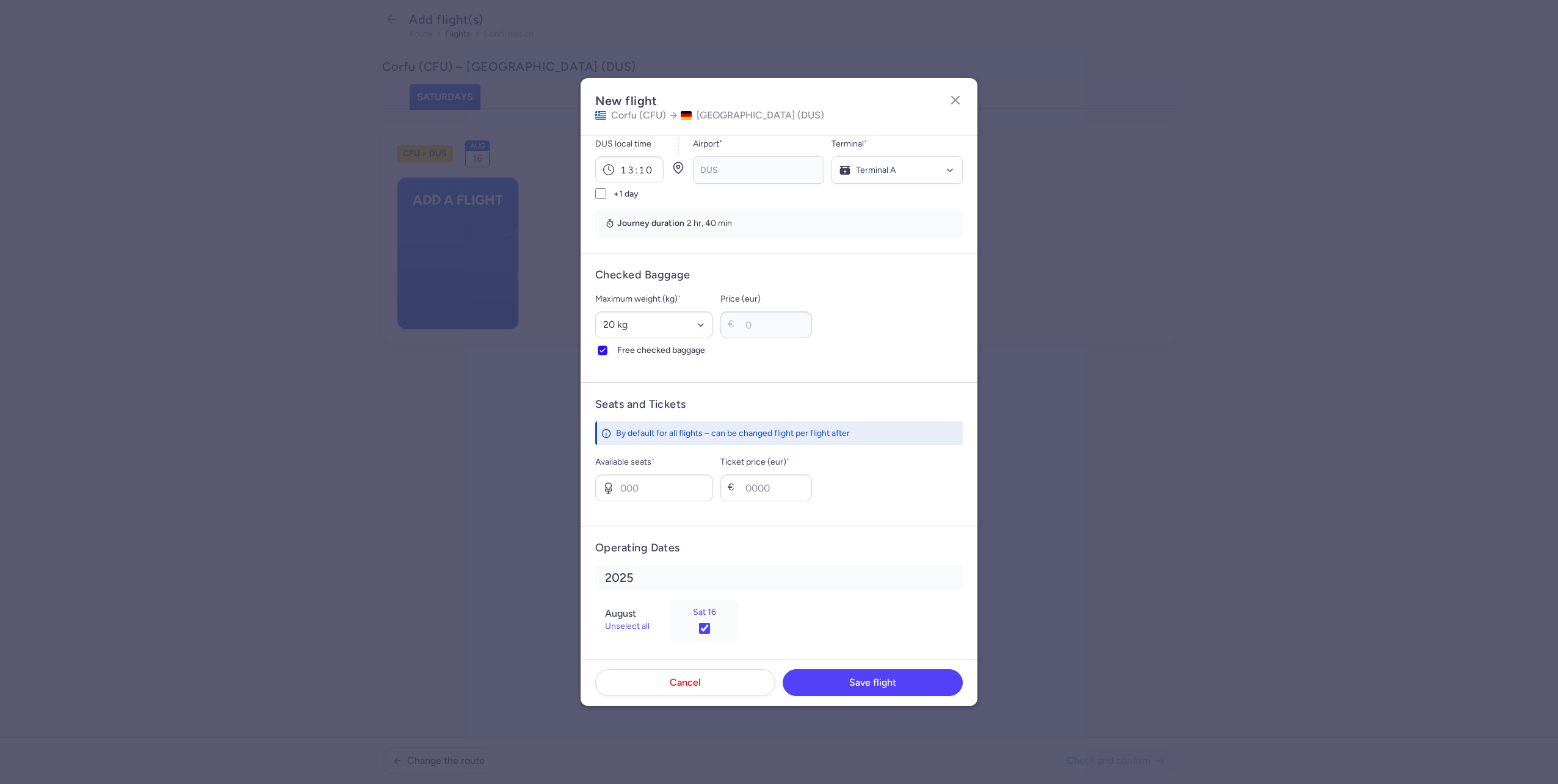
scroll to position [211, 0]
click at [665, 476] on input "Available seats *" at bounding box center [654, 481] width 118 height 27
type input "3"
click at [740, 487] on div "€" at bounding box center [734, 481] width 12 height 12
type input "80"
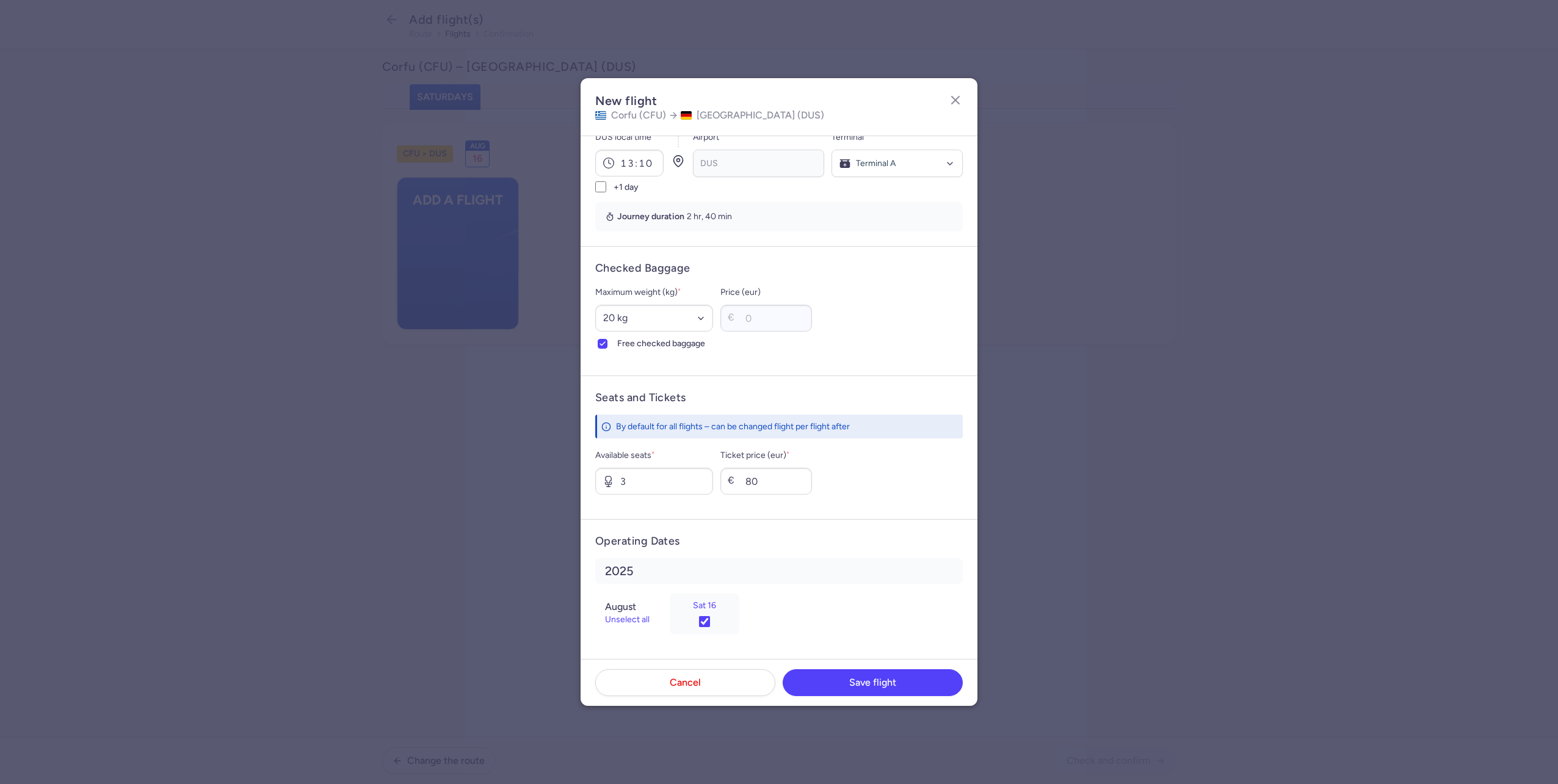
click at [870, 704] on footer "Cancel Save flight" at bounding box center [779, 682] width 397 height 47
click at [870, 675] on button "Save flight" at bounding box center [873, 681] width 180 height 27
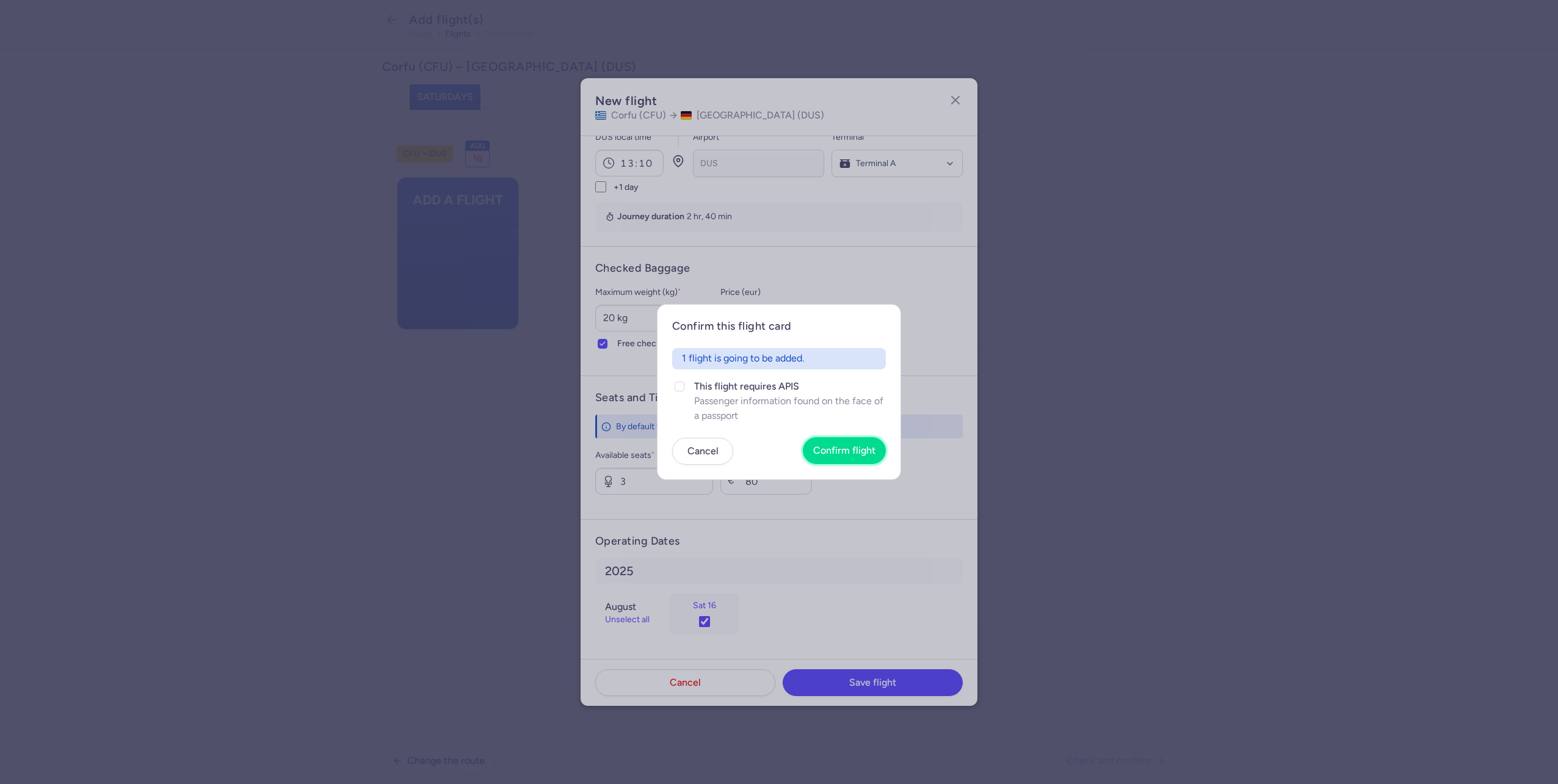
click at [827, 440] on button "Confirm flight" at bounding box center [844, 450] width 83 height 27
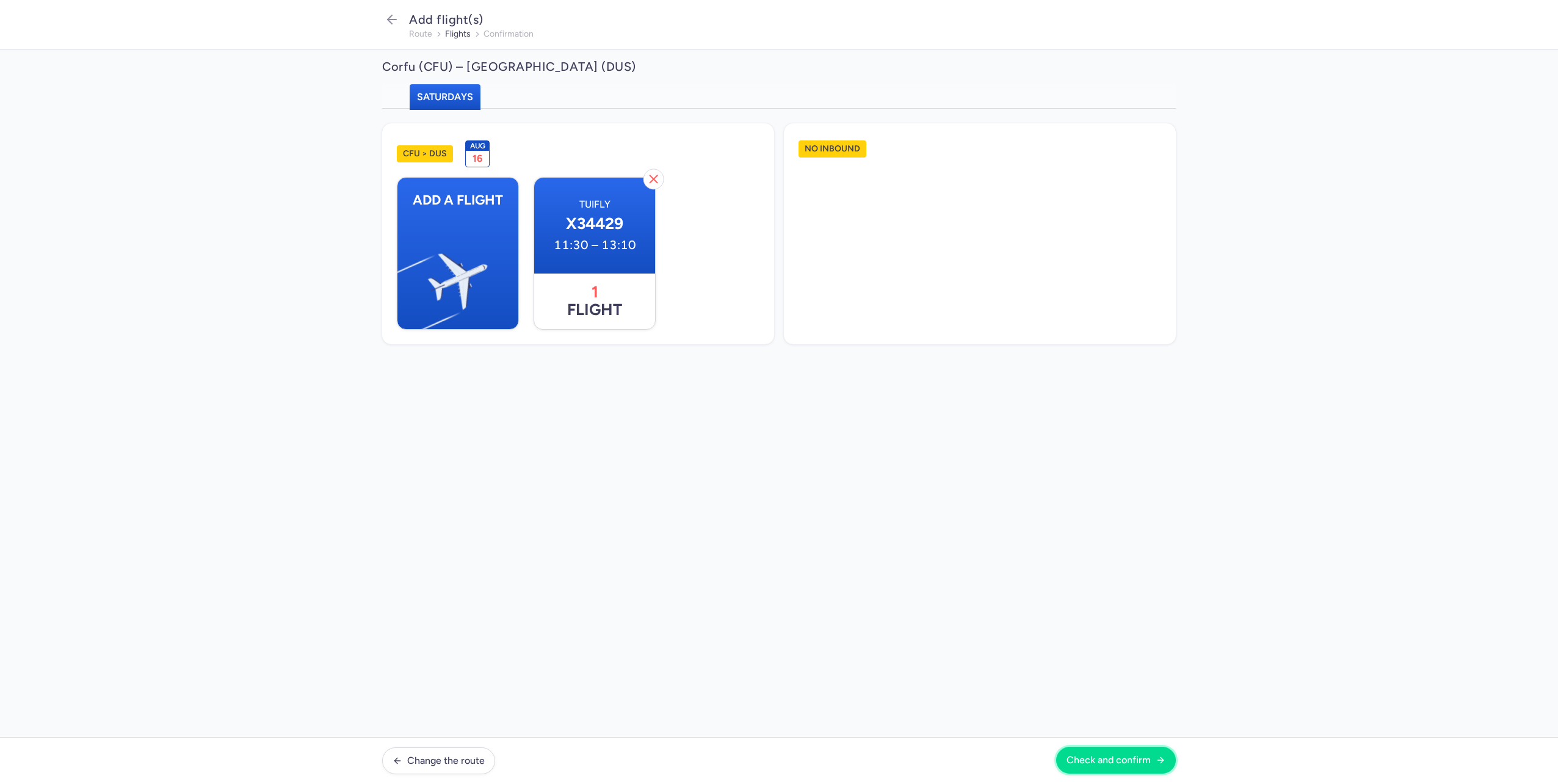
click at [1130, 760] on span "Check and confirm" at bounding box center [1109, 760] width 85 height 11
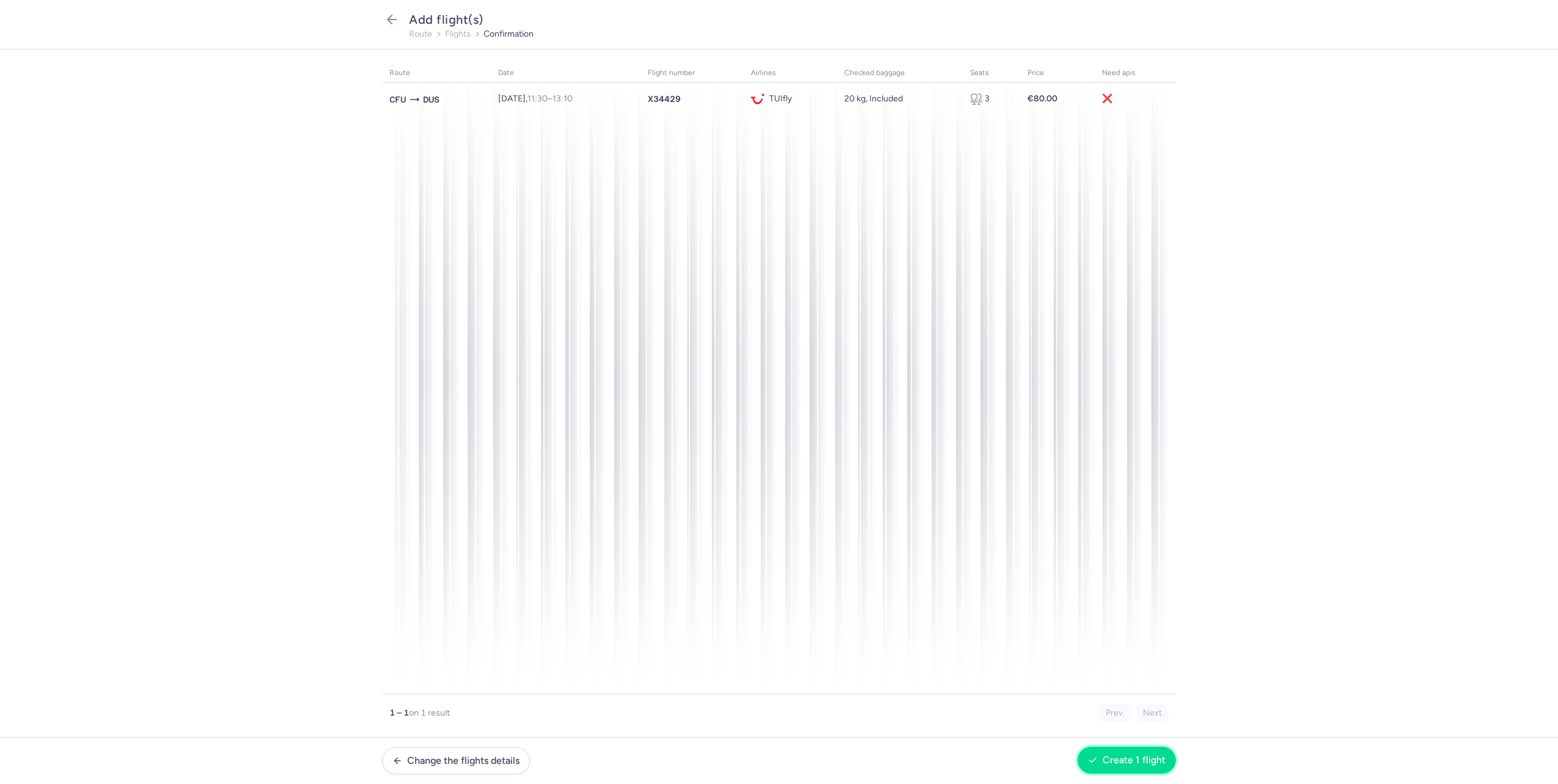
click at [1146, 755] on span "Create 1 flight" at bounding box center [1134, 760] width 63 height 11
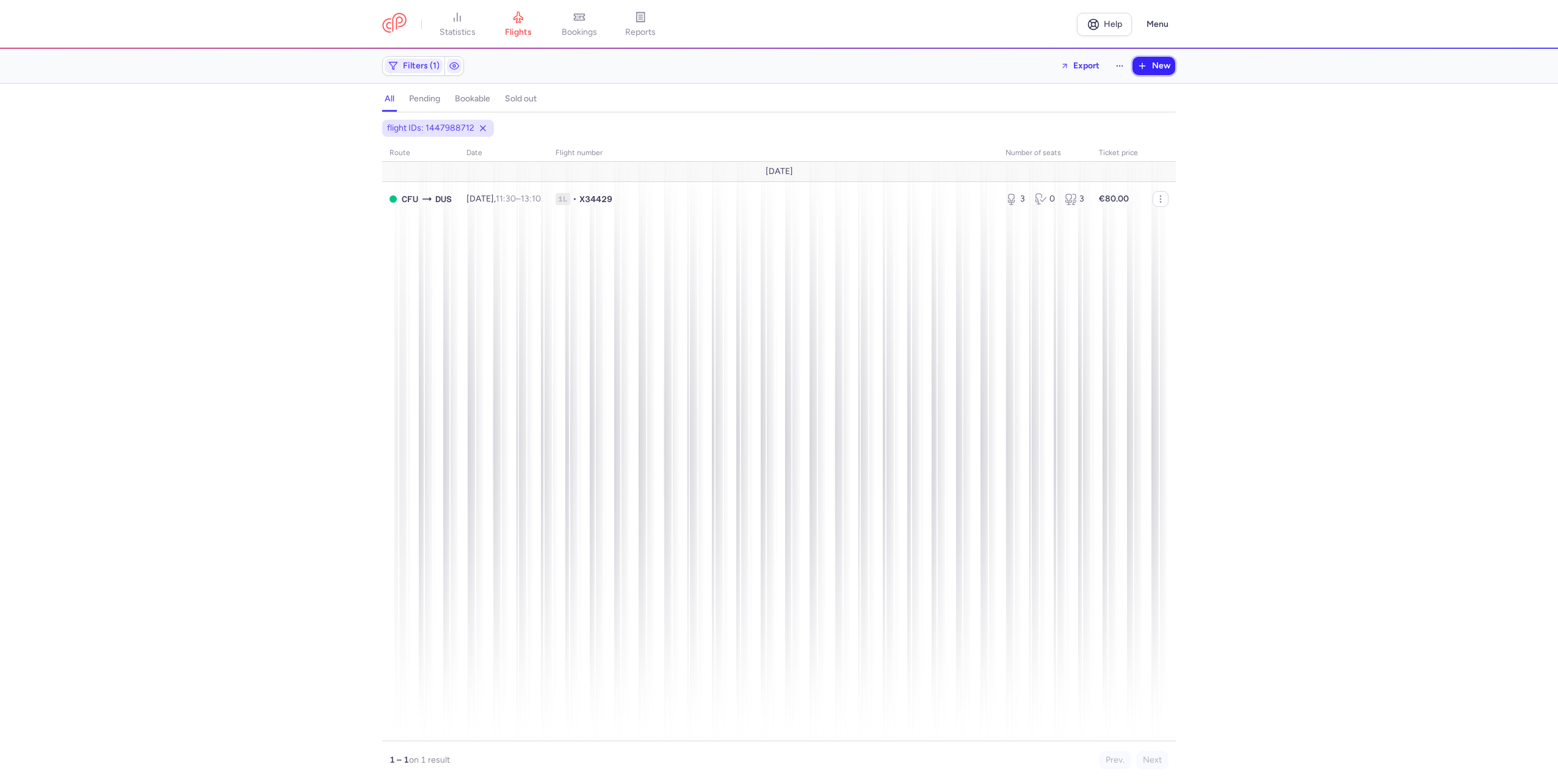
click at [1151, 62] on button "New" at bounding box center [1154, 66] width 43 height 19
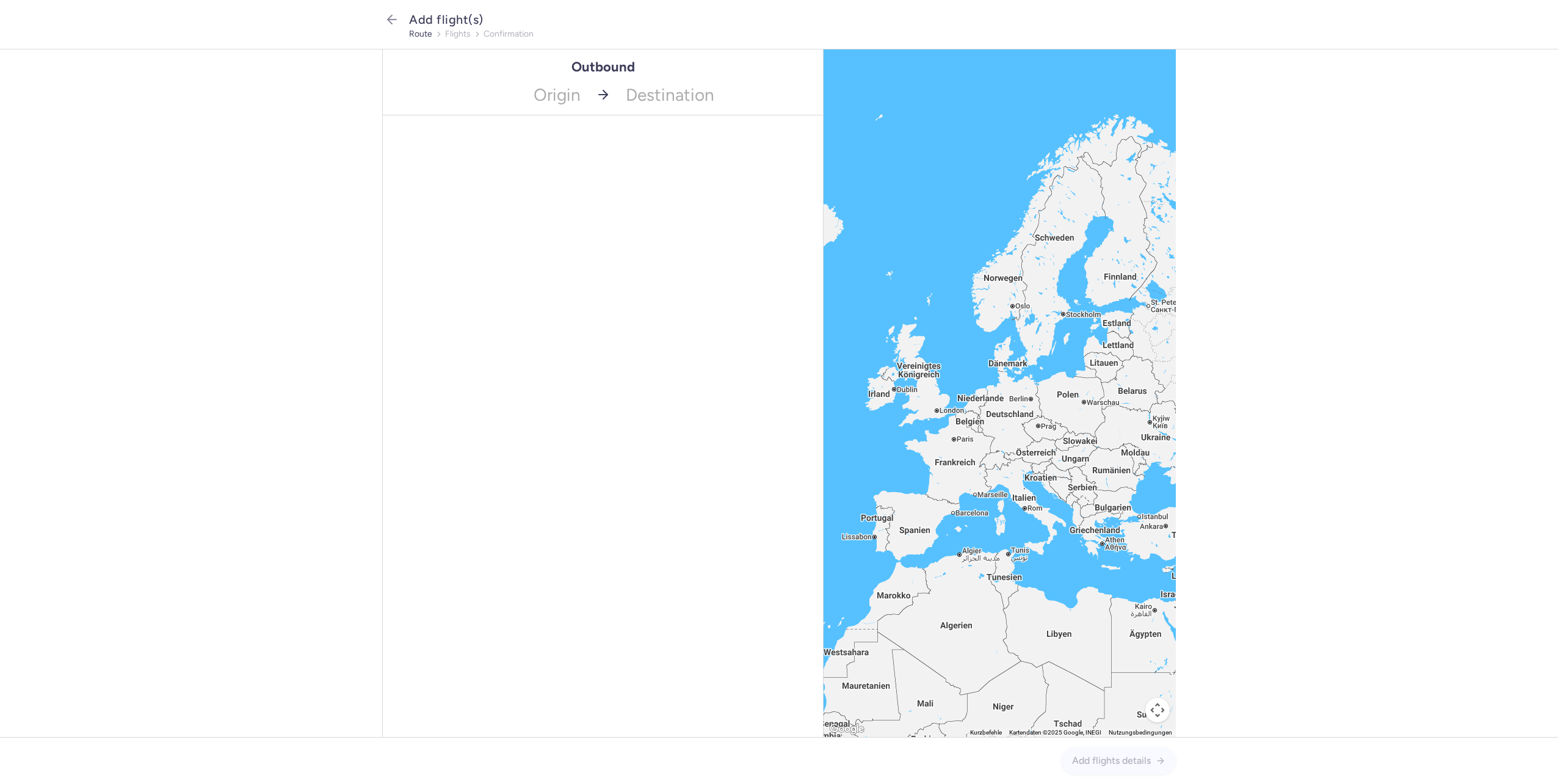
click at [595, 103] on div "Origin Destination" at bounding box center [602, 95] width 440 height 41
type input "cfu"
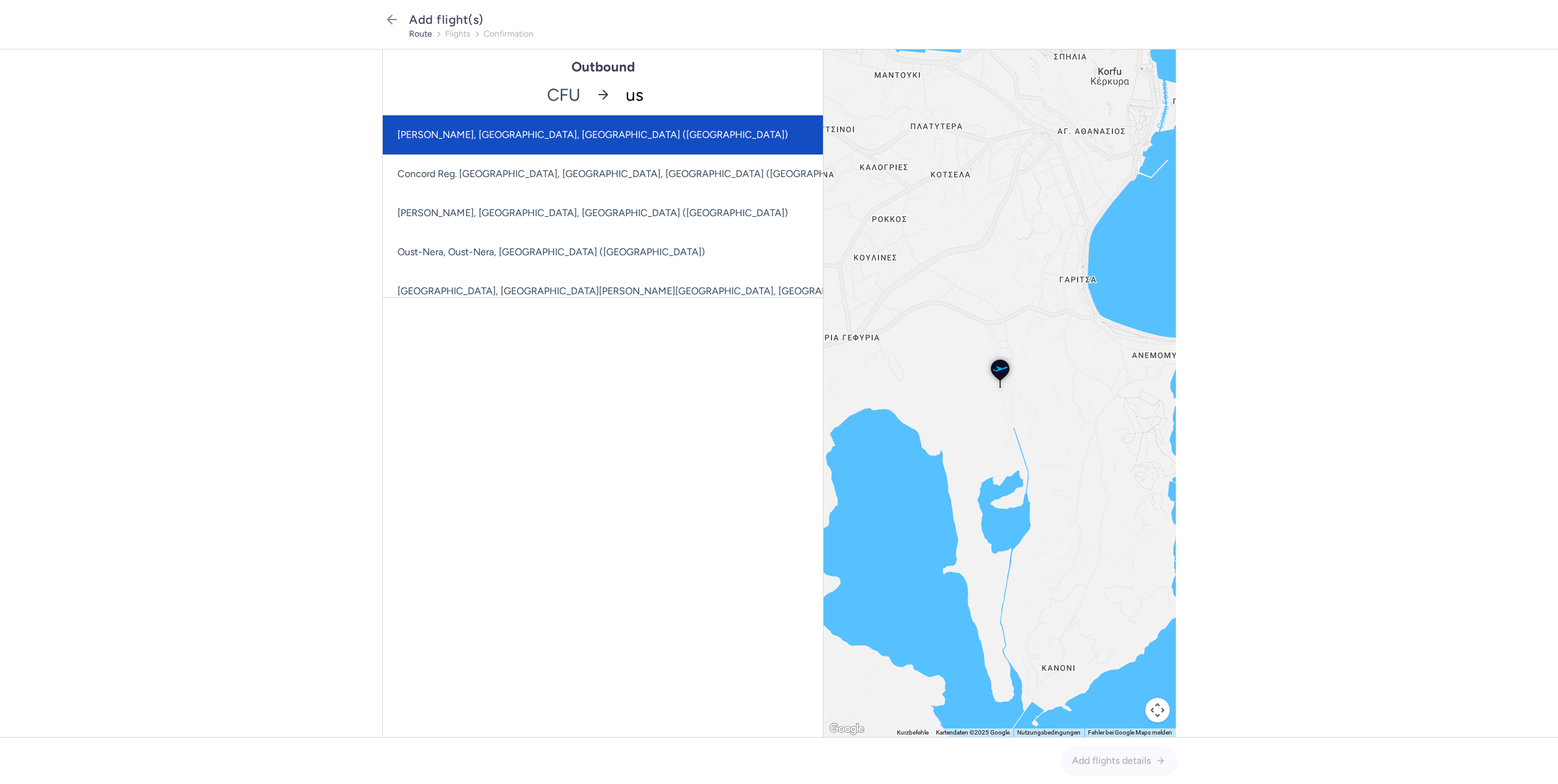
type input "u"
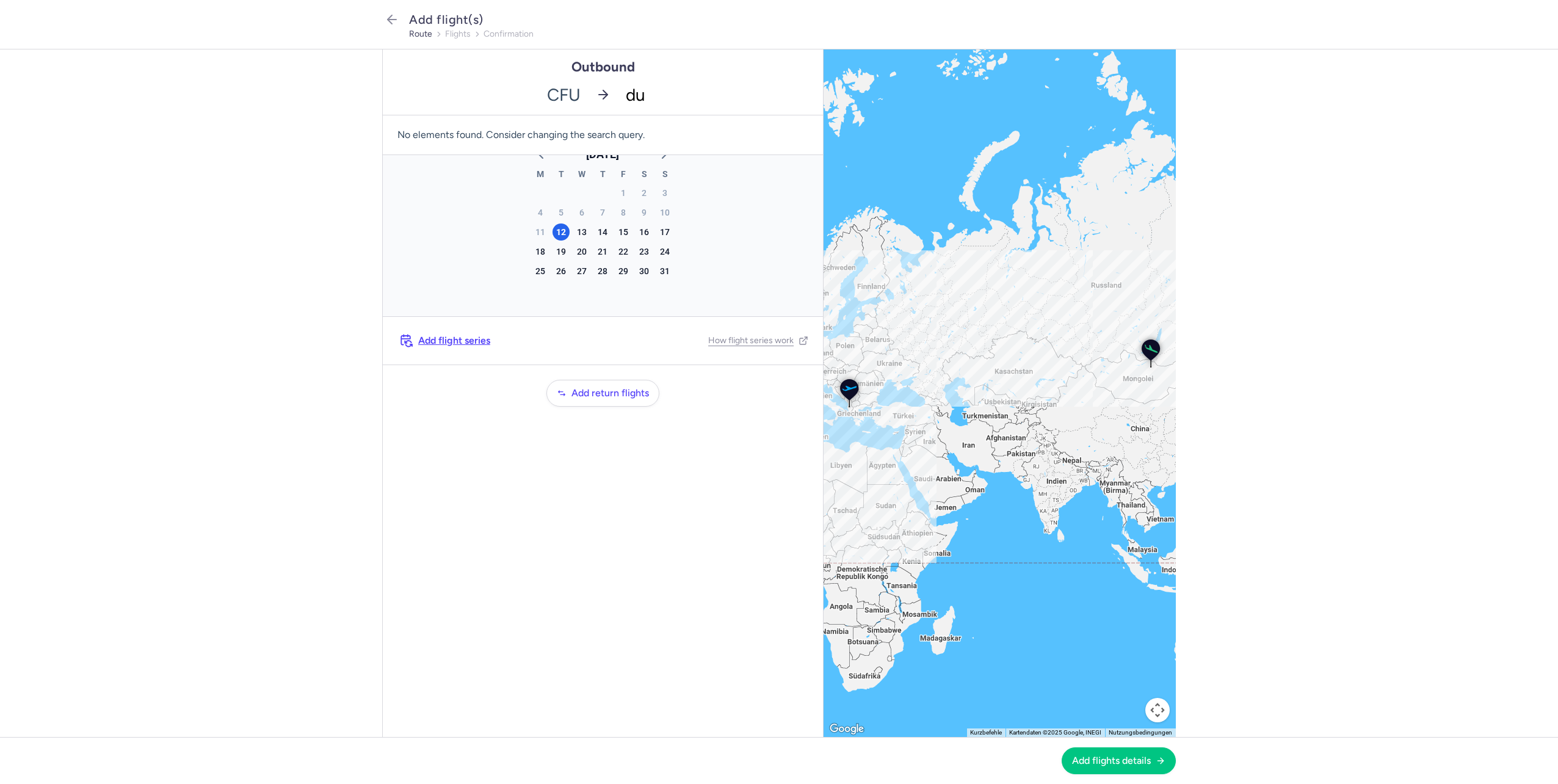
type input "dus"
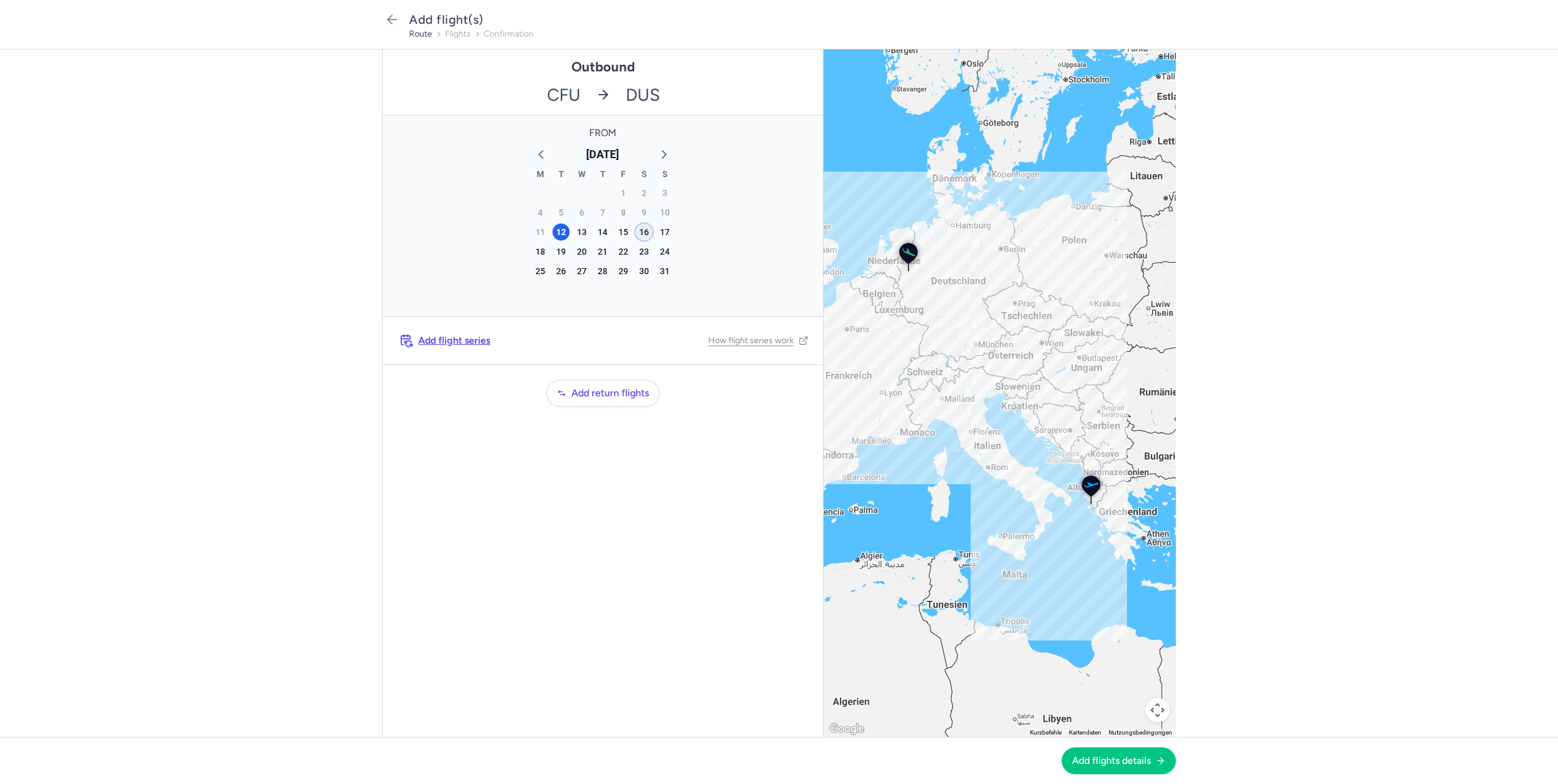
click at [643, 235] on div "16" at bounding box center [643, 232] width 17 height 17
click at [1126, 766] on button "Add flights details" at bounding box center [1119, 759] width 114 height 27
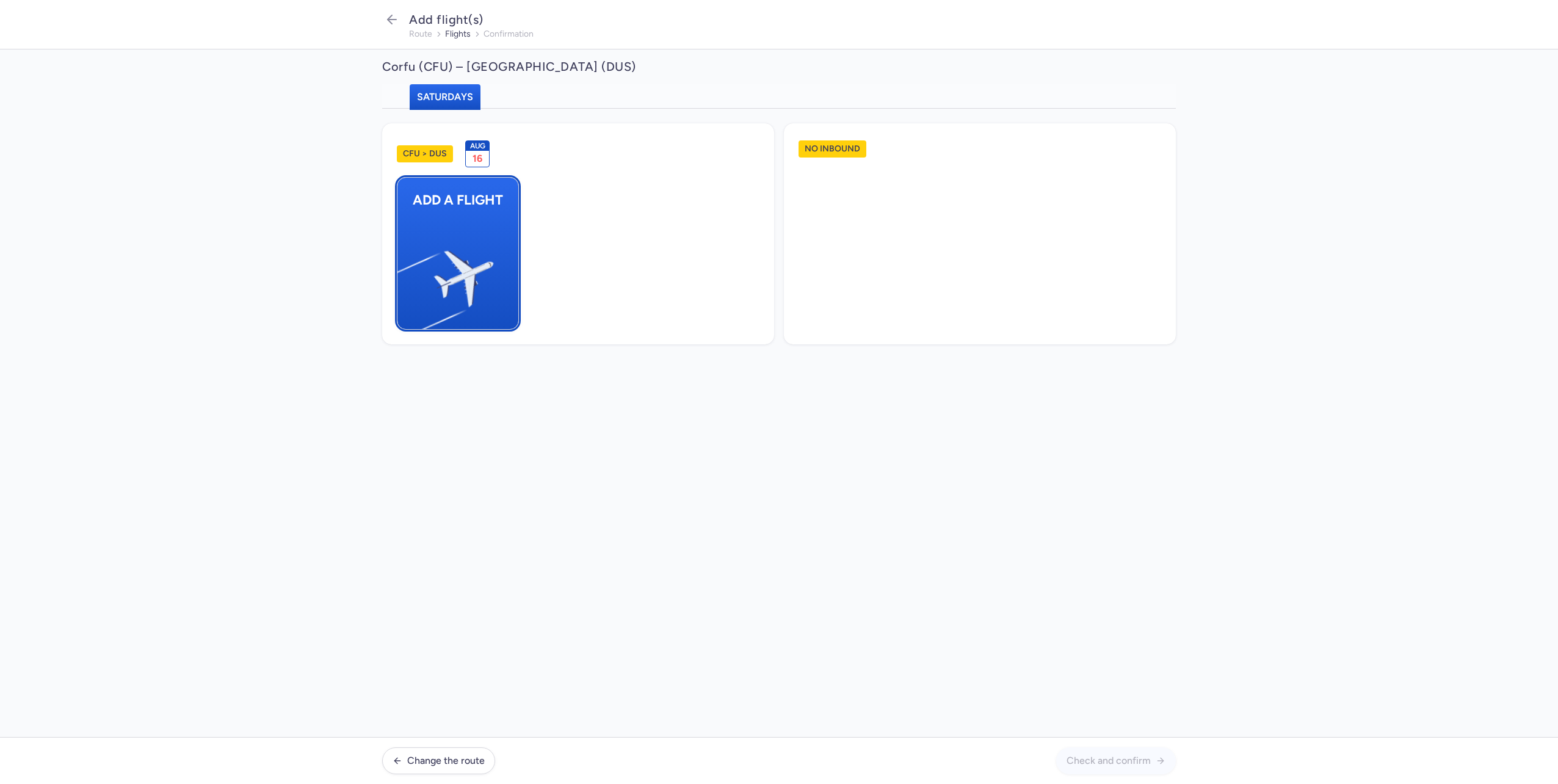
click at [429, 264] on img "button" at bounding box center [403, 273] width 206 height 189
select select "23"
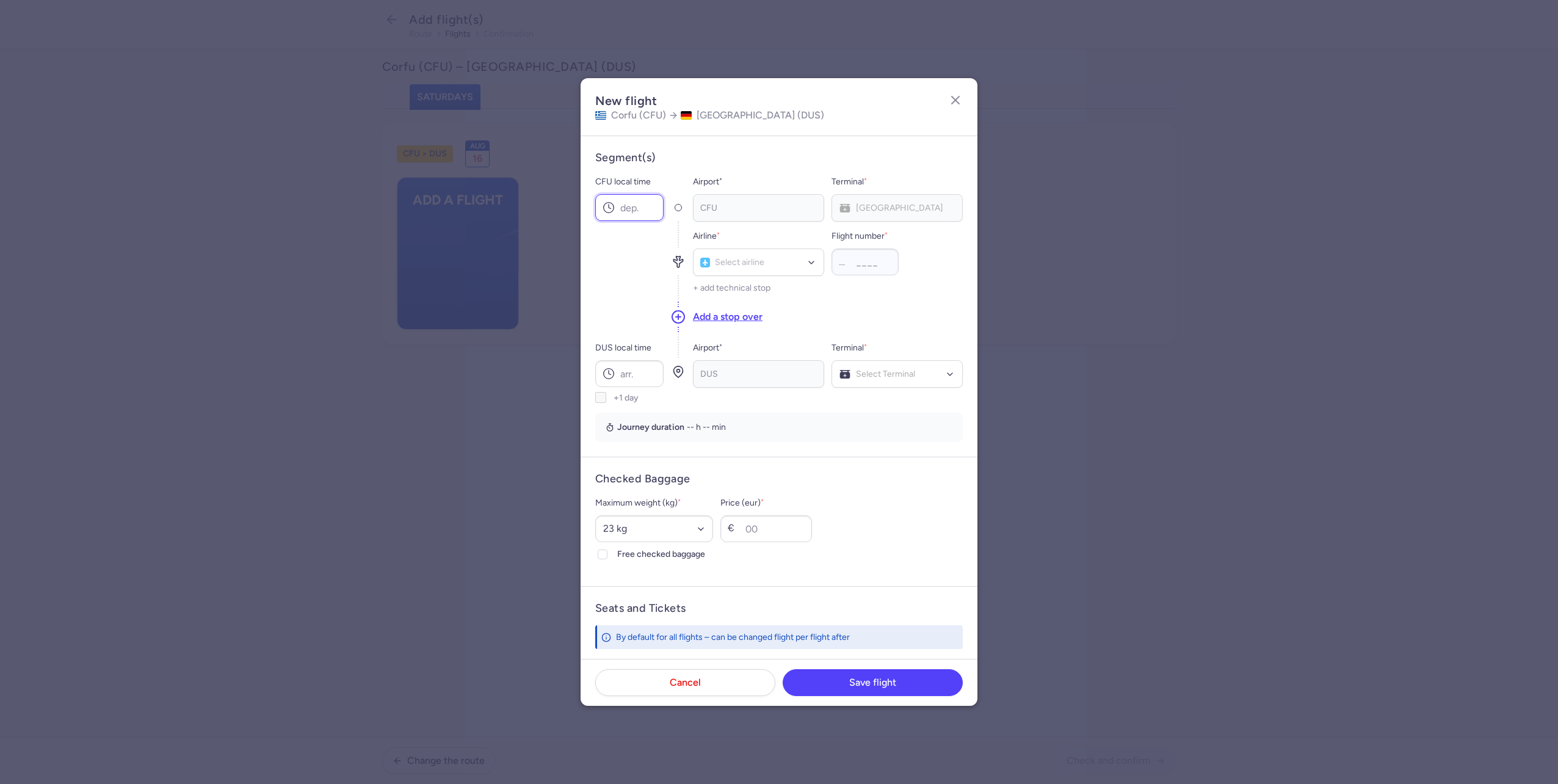
click at [643, 206] on input "CFU local time" at bounding box center [629, 207] width 68 height 27
type input "15:15"
click at [642, 363] on input "DUS local time" at bounding box center [629, 373] width 68 height 27
type input "16:55"
type input "ew"
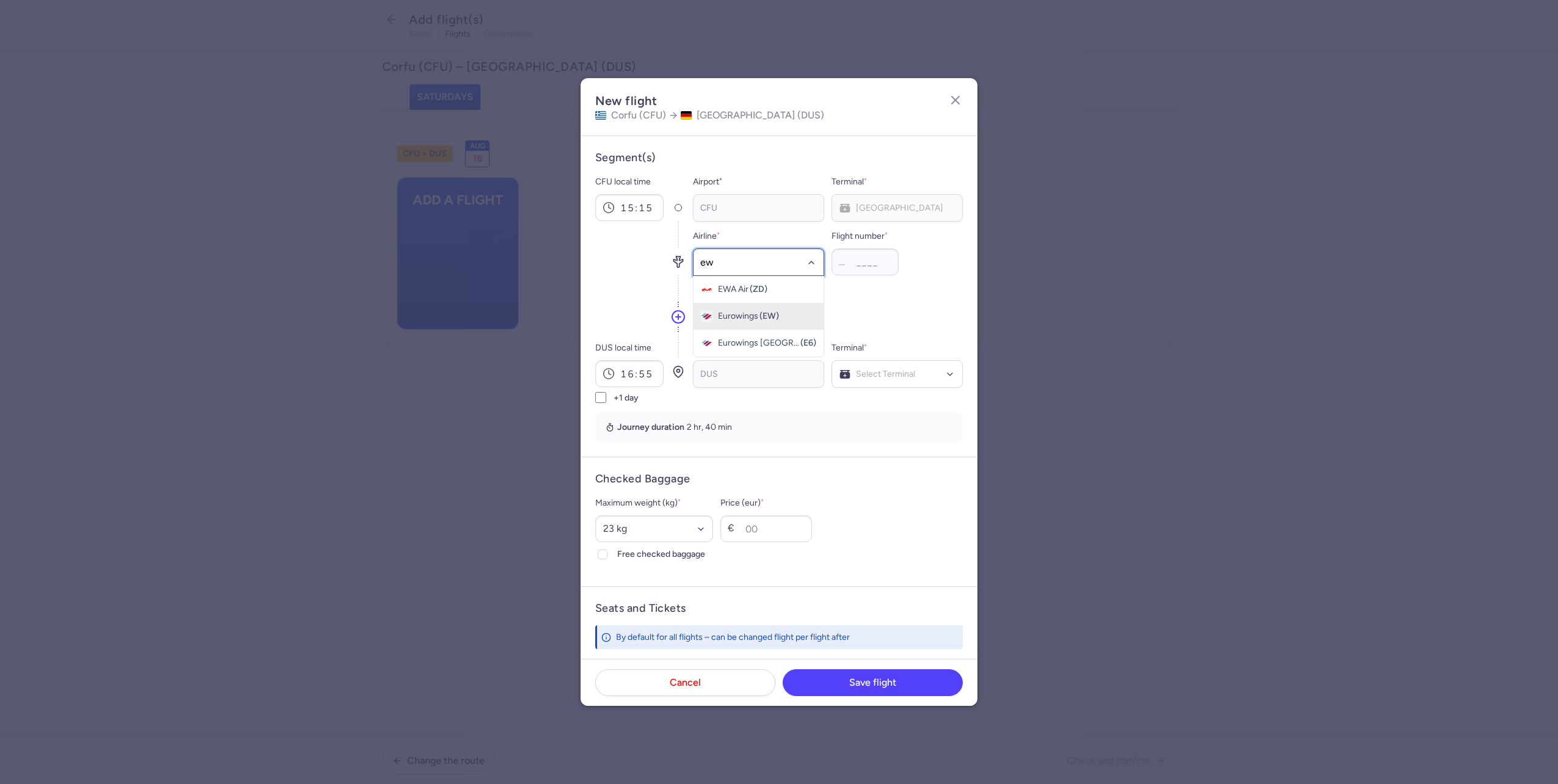
click at [736, 312] on span "Eurowings" at bounding box center [738, 316] width 40 height 10
type input "1"
type input "5449"
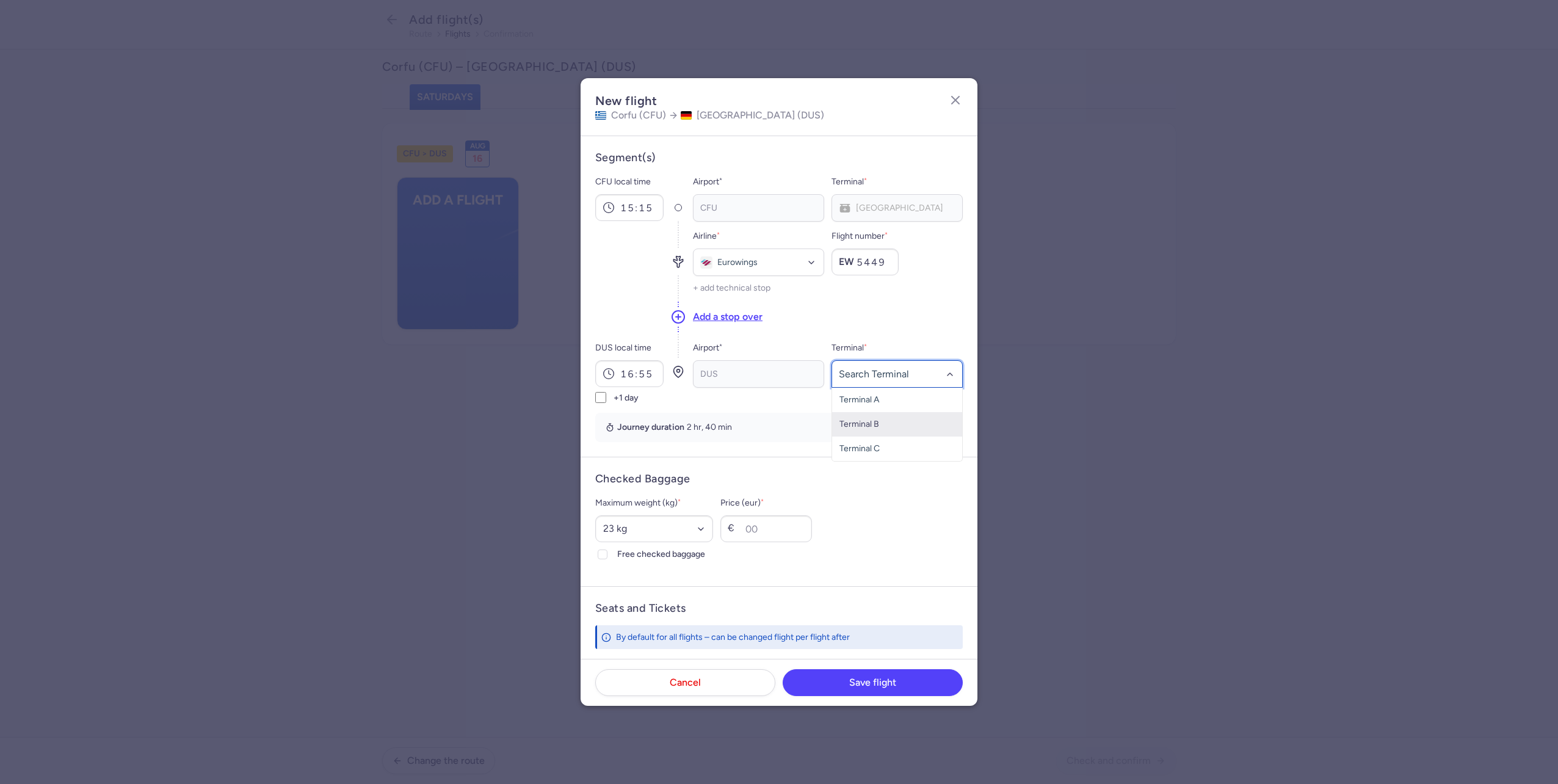
click at [862, 418] on span "Terminal B" at bounding box center [898, 424] width 130 height 24
click at [849, 402] on span "Terminal A" at bounding box center [859, 399] width 39 height 10
click at [645, 526] on select "Select an option 15 kg 16 kg 17 kg 18 kg 19 kg 20 kg 21 kg 22 kg 23 kg 24 kg 25…" at bounding box center [654, 528] width 118 height 27
click at [595, 515] on select "Select an option 15 kg 16 kg 17 kg 18 kg 19 kg 20 kg 21 kg 22 kg 23 kg 24 kg 25…" at bounding box center [654, 528] width 118 height 27
drag, startPoint x: 645, startPoint y: 524, endPoint x: 644, endPoint y: 514, distance: 10.0
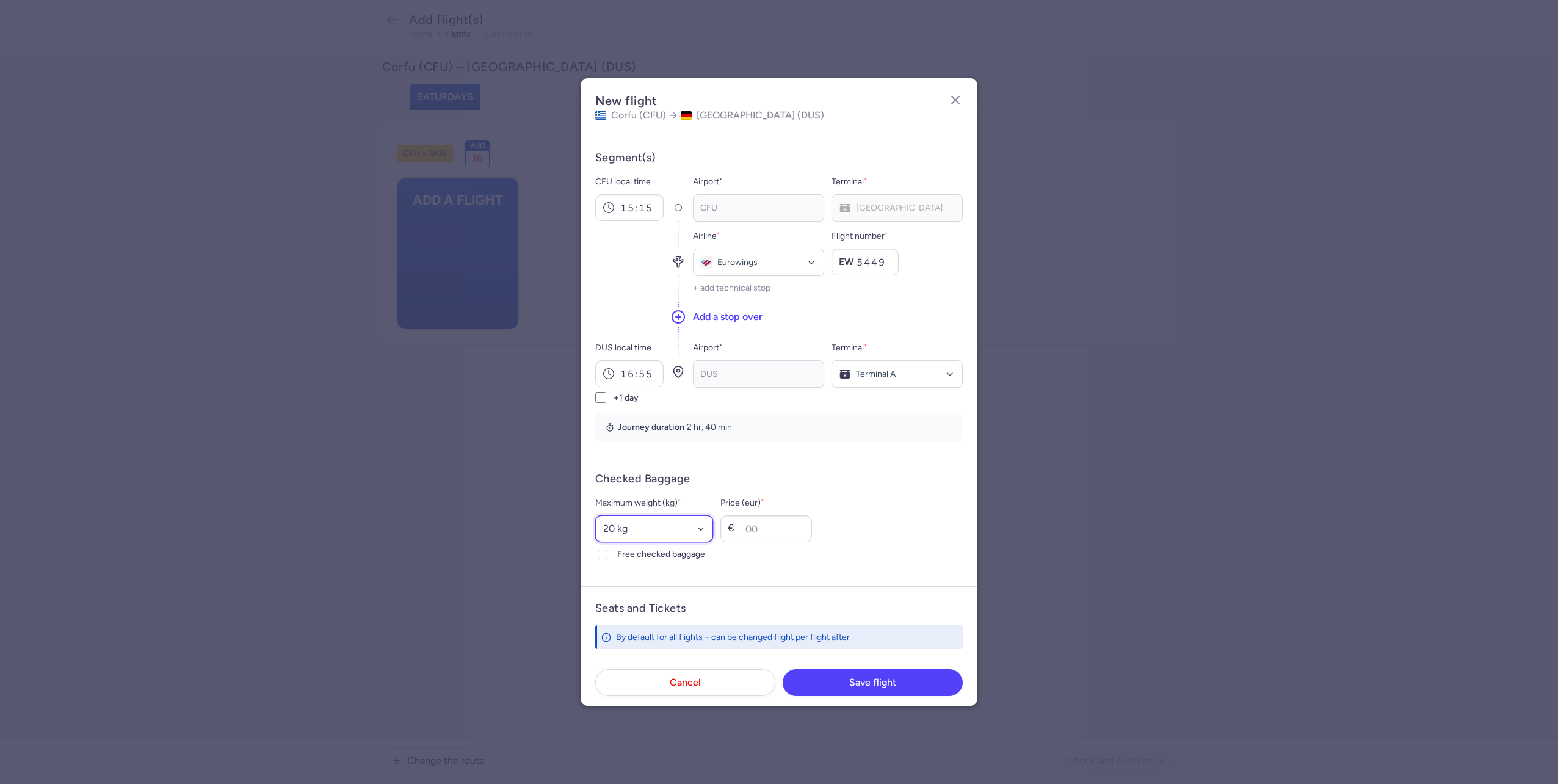
click at [645, 524] on select "Select an option 15 kg 16 kg 17 kg 18 kg 19 kg 20 kg 21 kg 22 kg 23 kg 24 kg 25…" at bounding box center [654, 528] width 118 height 27
select select "23"
click at [595, 515] on select "Select an option 15 kg 16 kg 17 kg 18 kg 19 kg 20 kg 21 kg 22 kg 23 kg 24 kg 25…" at bounding box center [654, 528] width 118 height 27
click at [641, 557] on span "Free checked baggage" at bounding box center [665, 554] width 96 height 14
click at [608, 557] on input "Free checked baggage" at bounding box center [602, 554] width 10 height 10
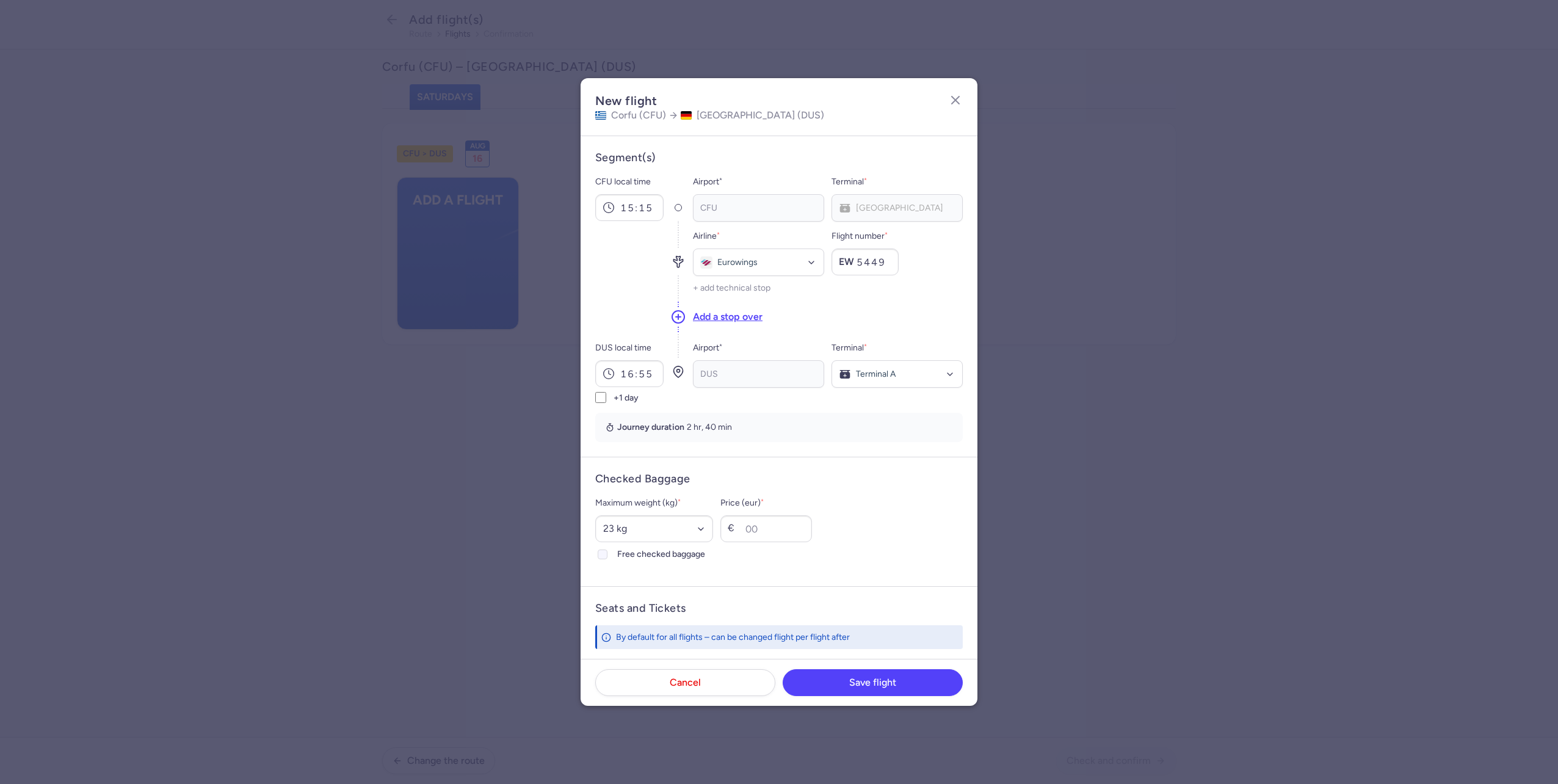
checkbox input "true"
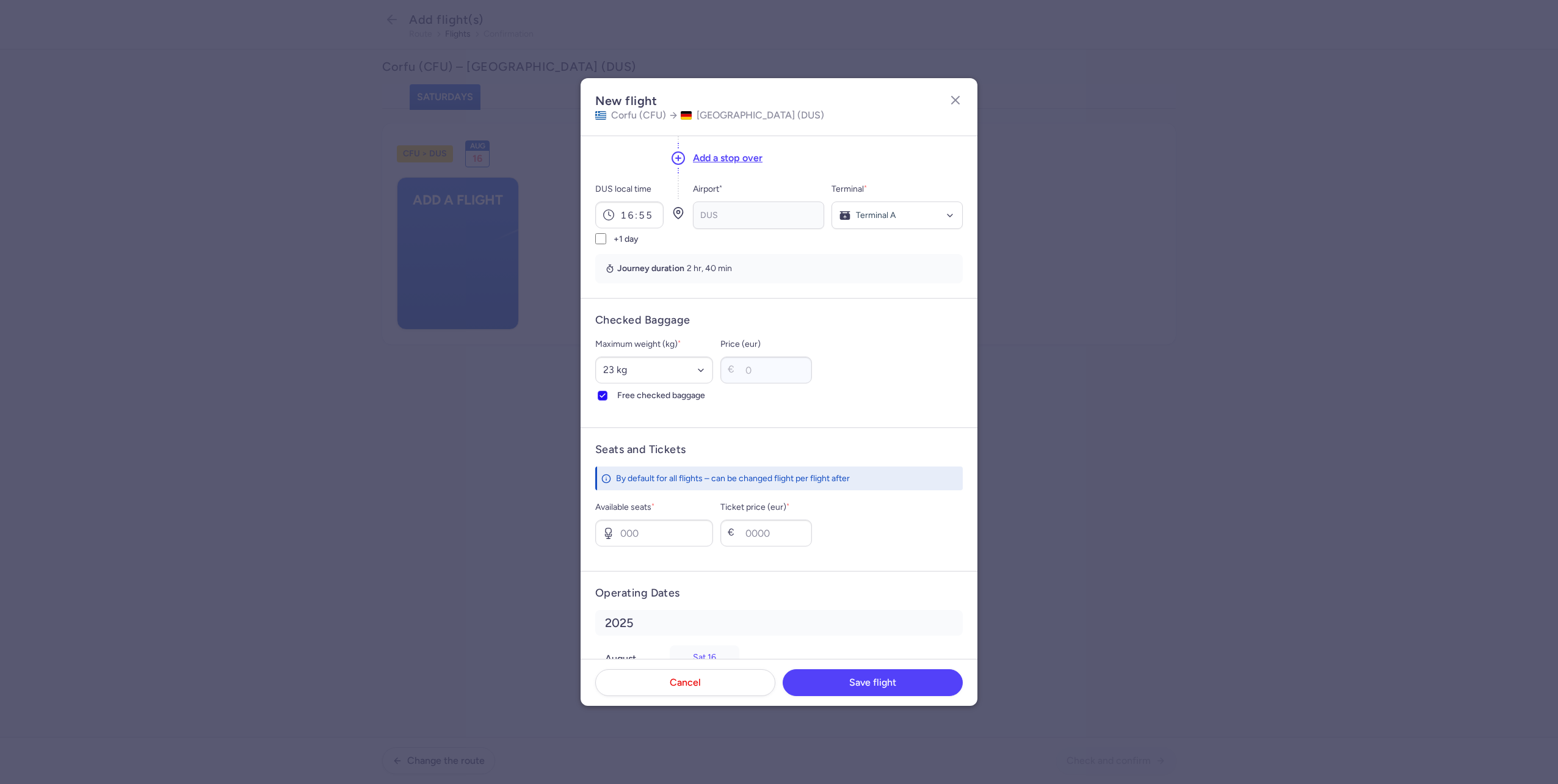
scroll to position [211, 0]
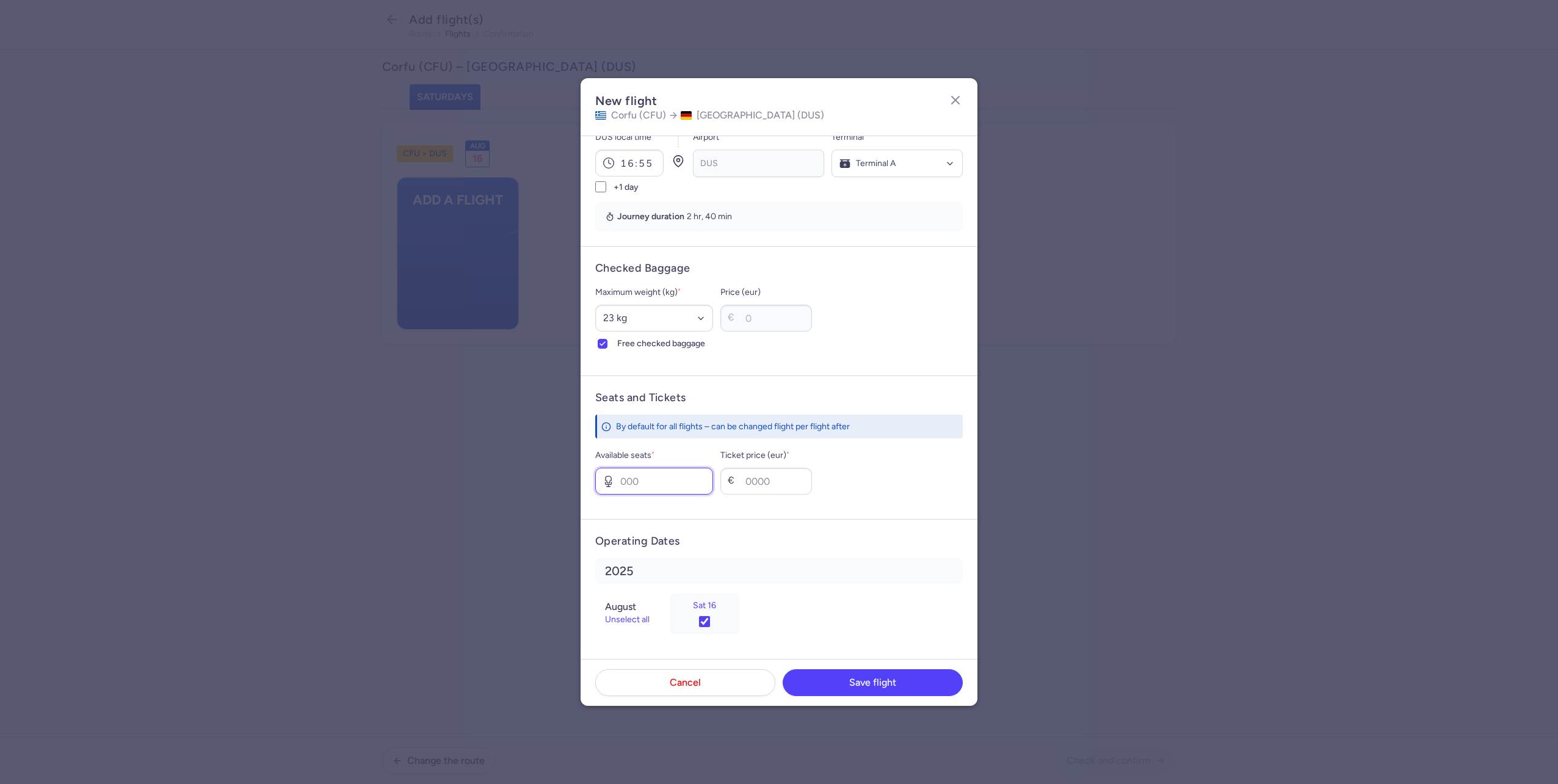
click at [678, 488] on input "Available seats *" at bounding box center [654, 481] width 118 height 27
type input "1"
click at [768, 481] on input "Ticket price (eur) *" at bounding box center [767, 481] width 92 height 27
type input "80"
click at [878, 667] on footer "Cancel Save flight" at bounding box center [779, 682] width 397 height 47
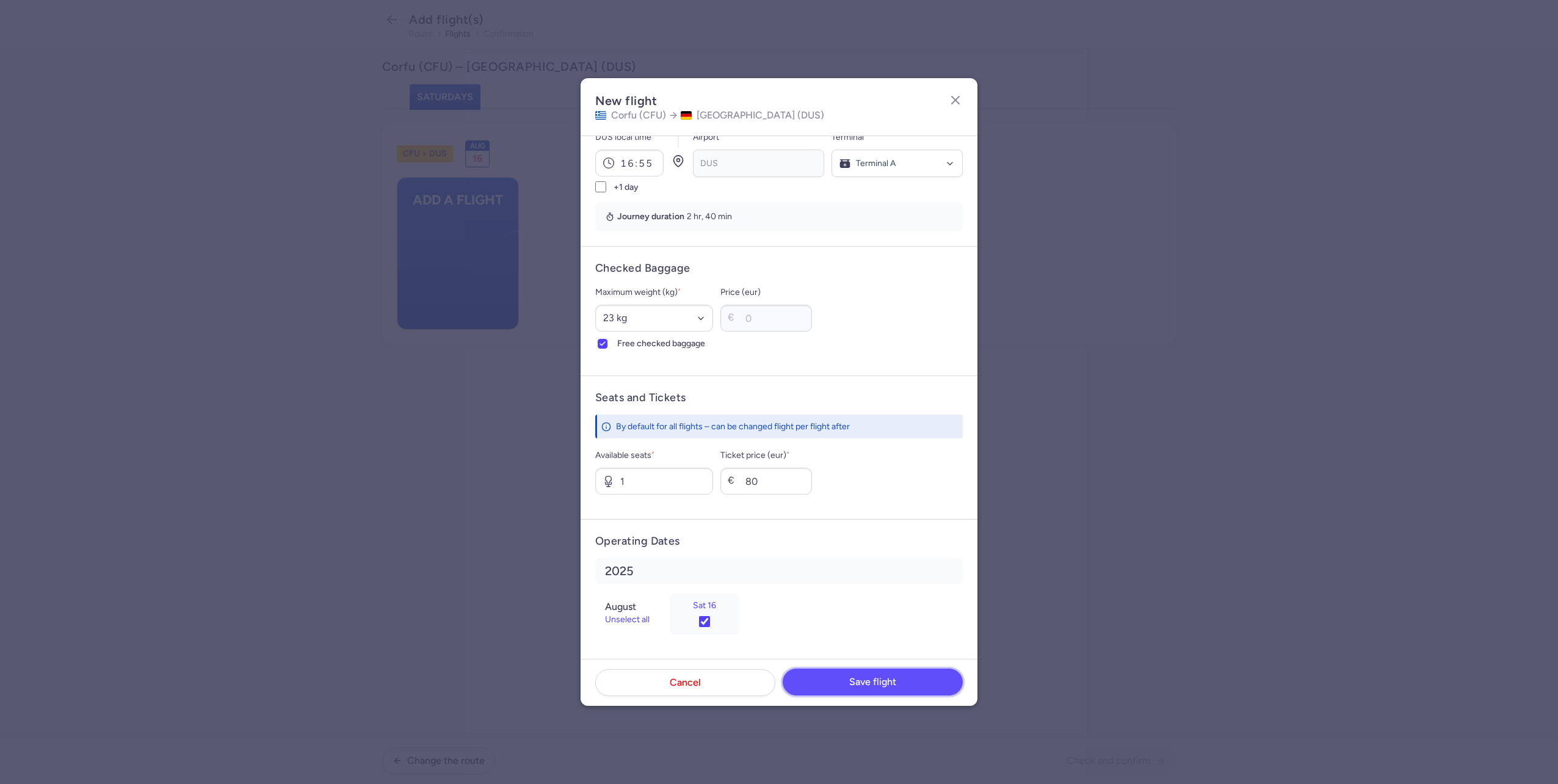
click at [875, 677] on span "Save flight" at bounding box center [873, 682] width 47 height 11
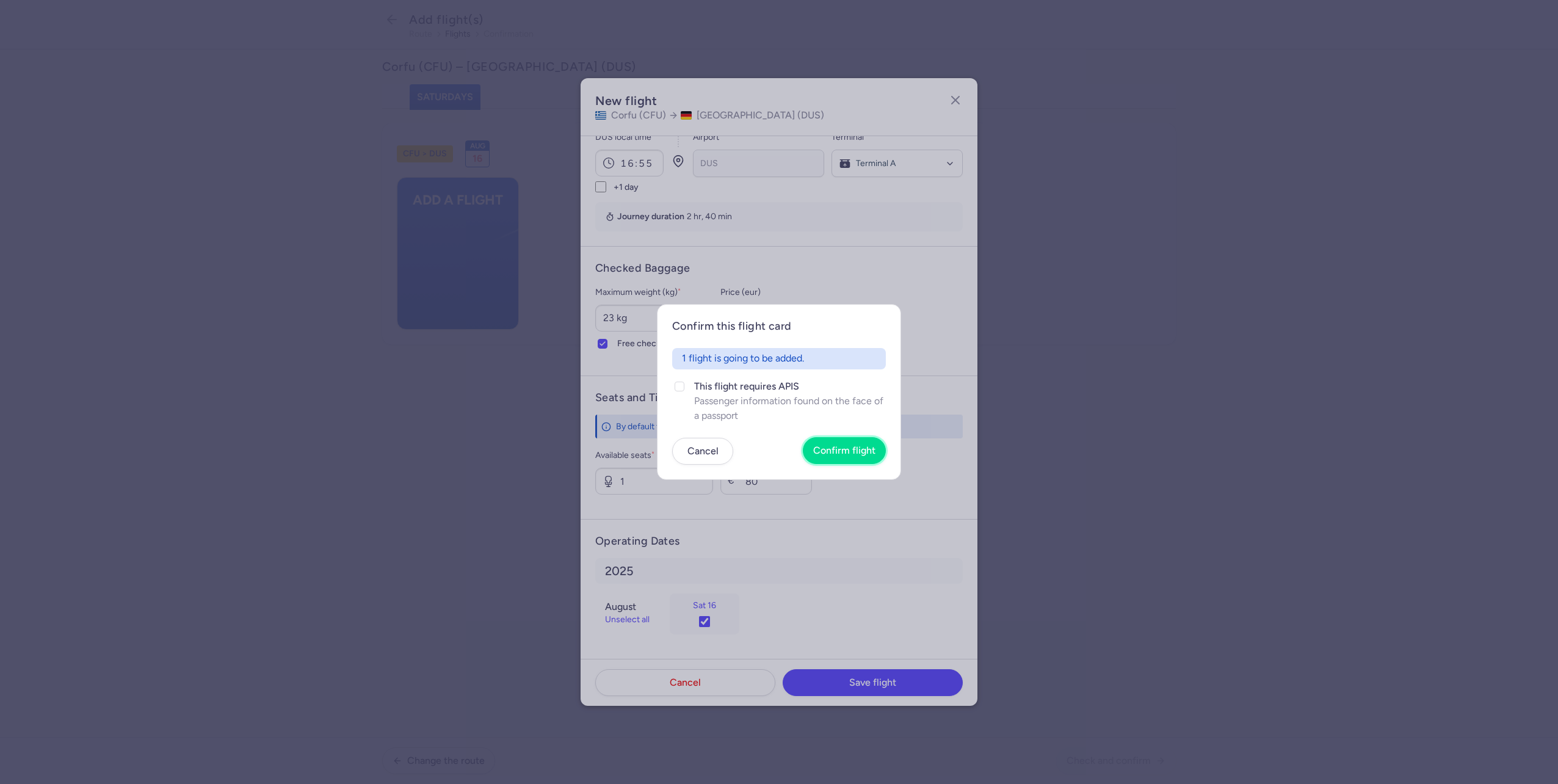
click at [838, 441] on button "Confirm flight" at bounding box center [844, 450] width 83 height 27
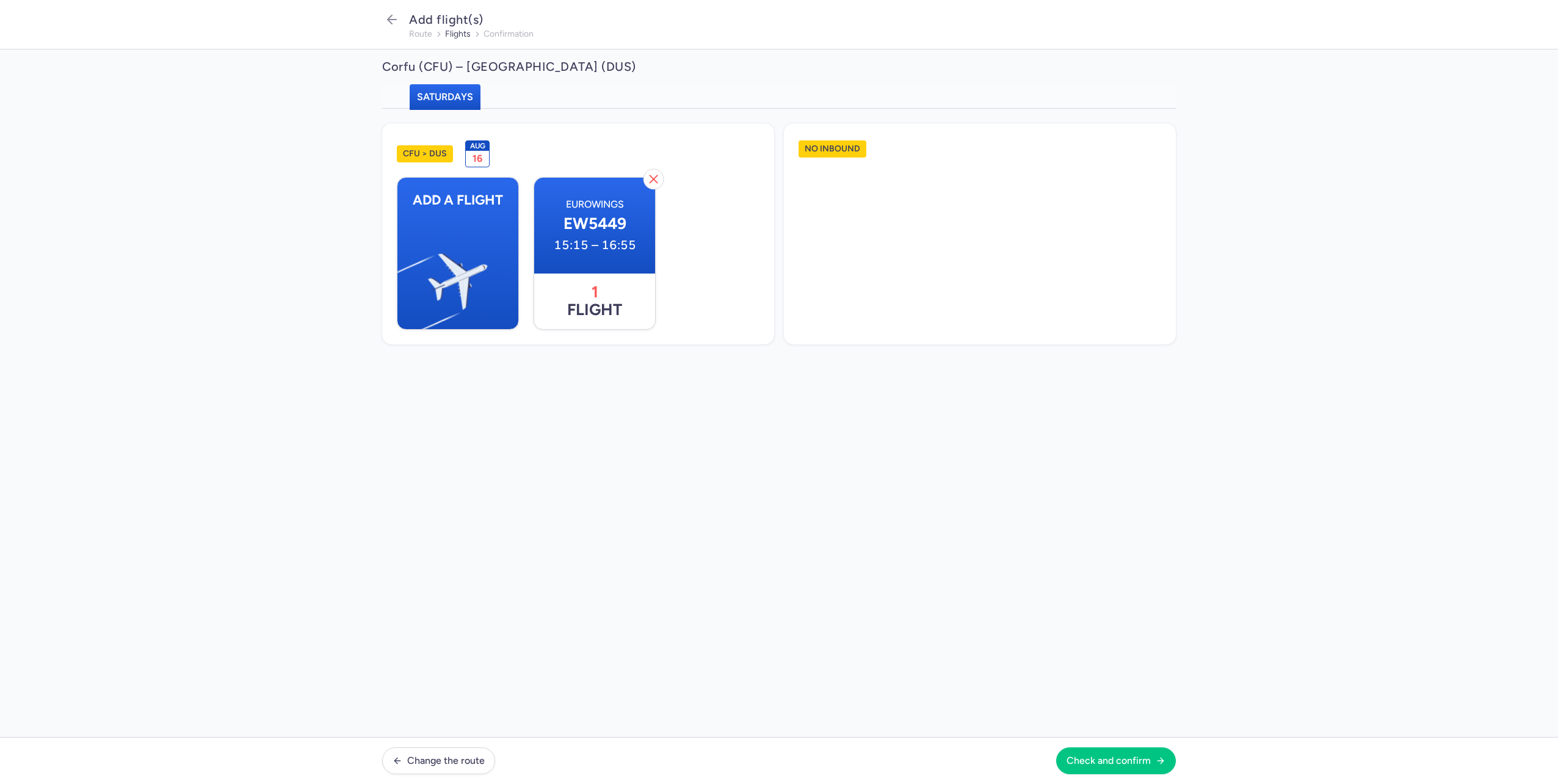
click at [1157, 746] on footer "Change the route Check and confirm" at bounding box center [779, 760] width 1558 height 47
click at [1159, 752] on button "Check and confirm" at bounding box center [1116, 759] width 120 height 27
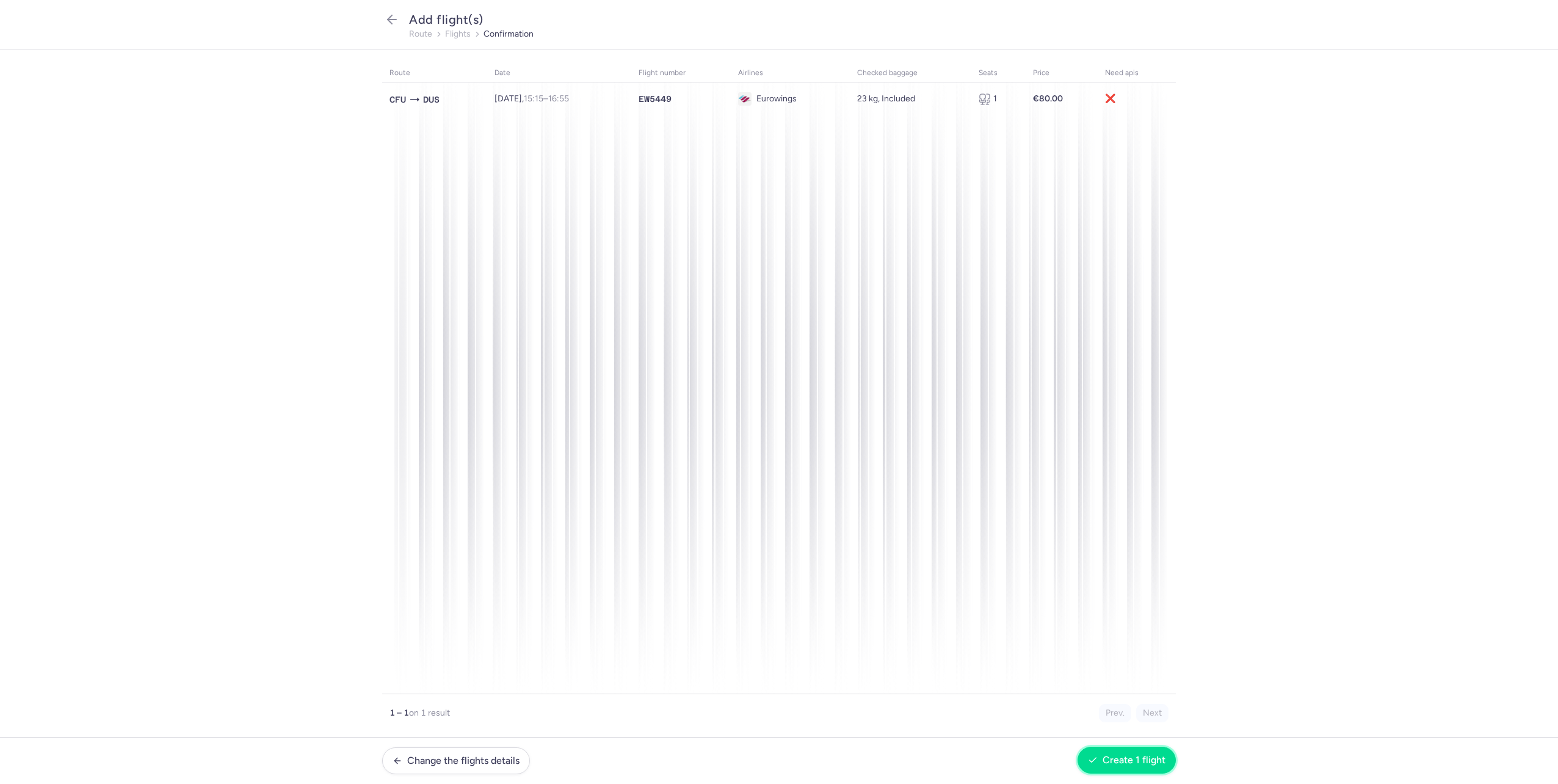
click at [1126, 764] on span "Create 1 flight" at bounding box center [1134, 760] width 63 height 11
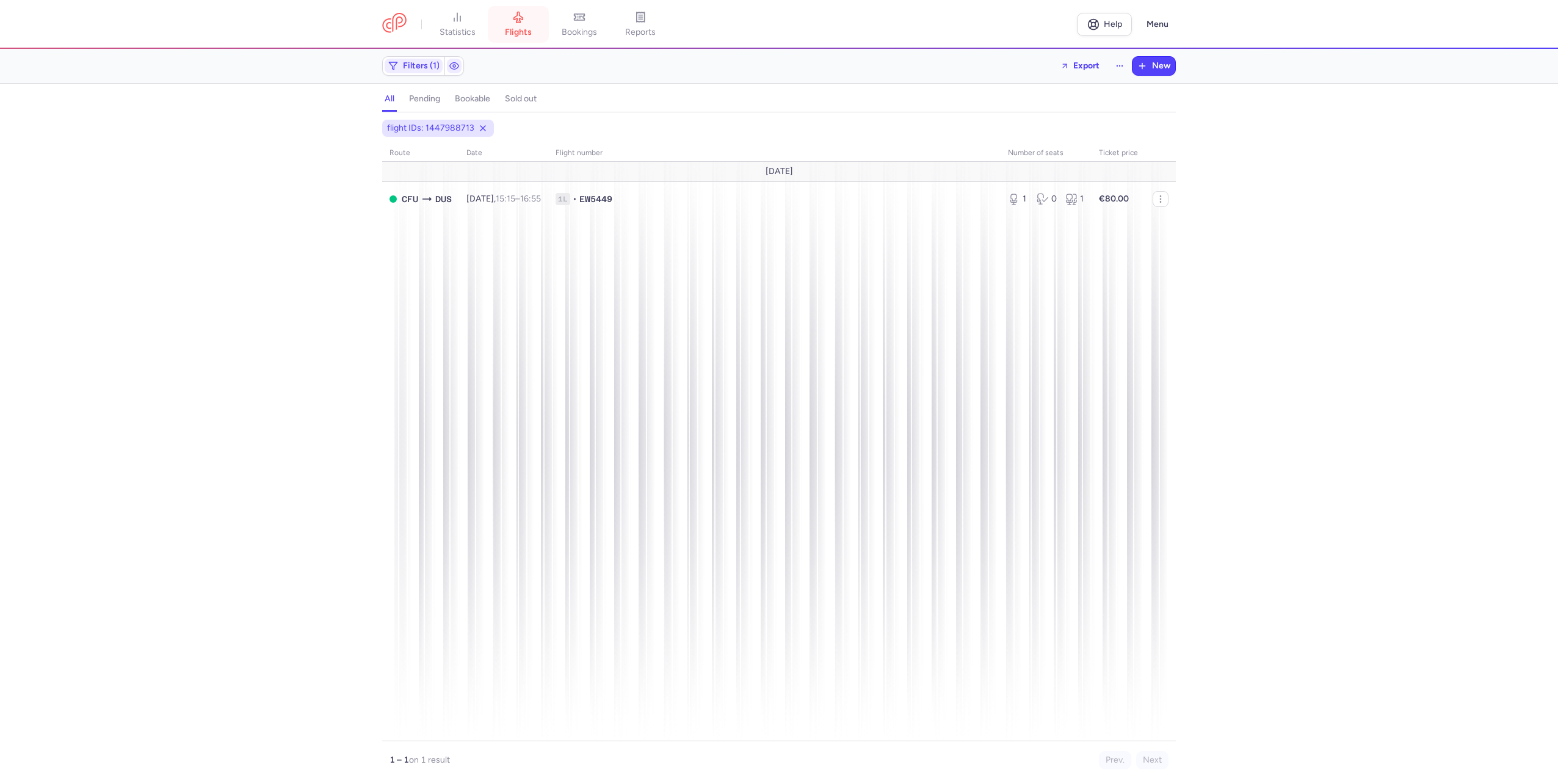
click at [523, 34] on span "flights" at bounding box center [518, 32] width 27 height 11
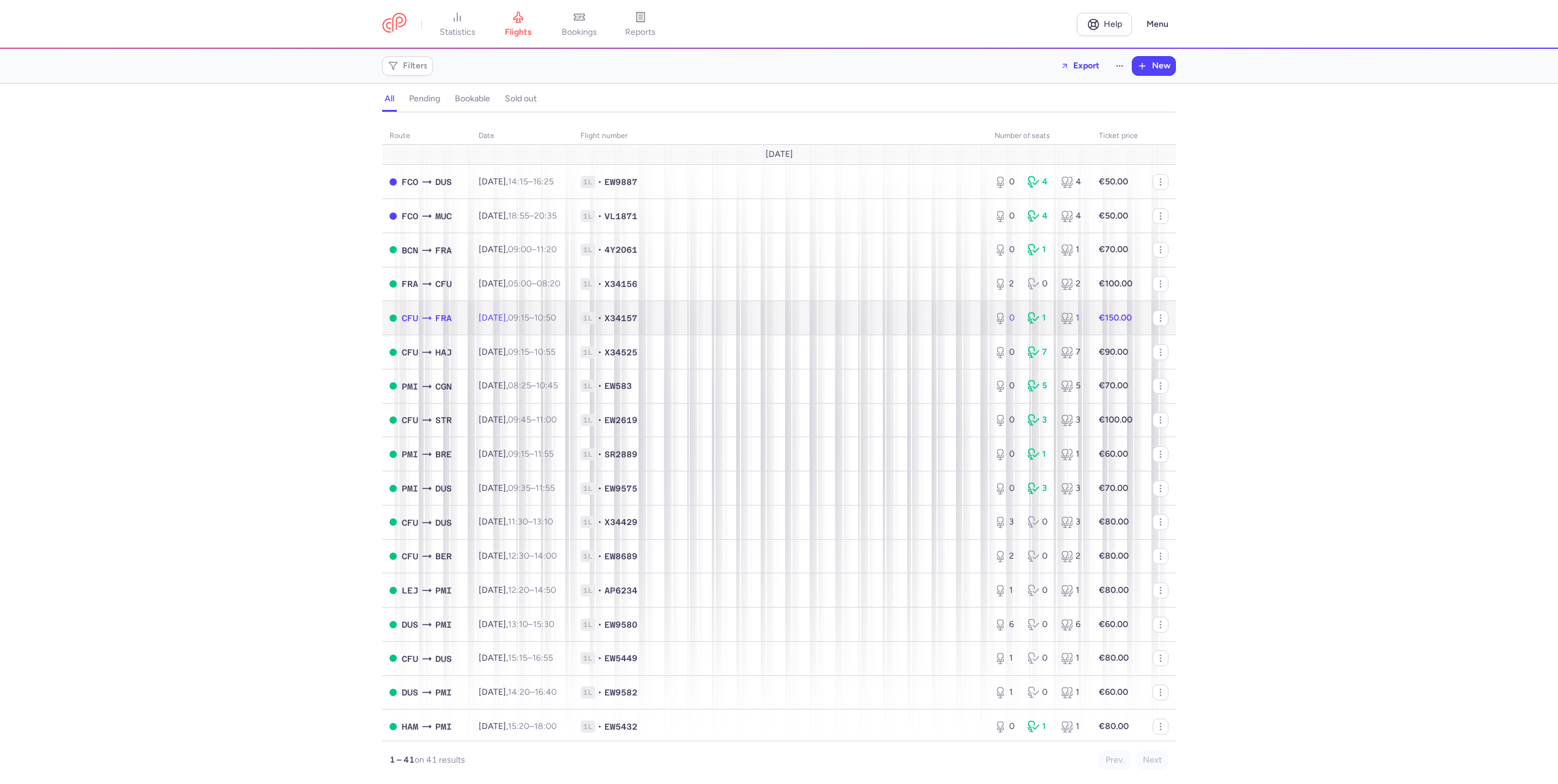
click at [461, 324] on td "CFU FRA" at bounding box center [427, 318] width 89 height 34
select select "days"
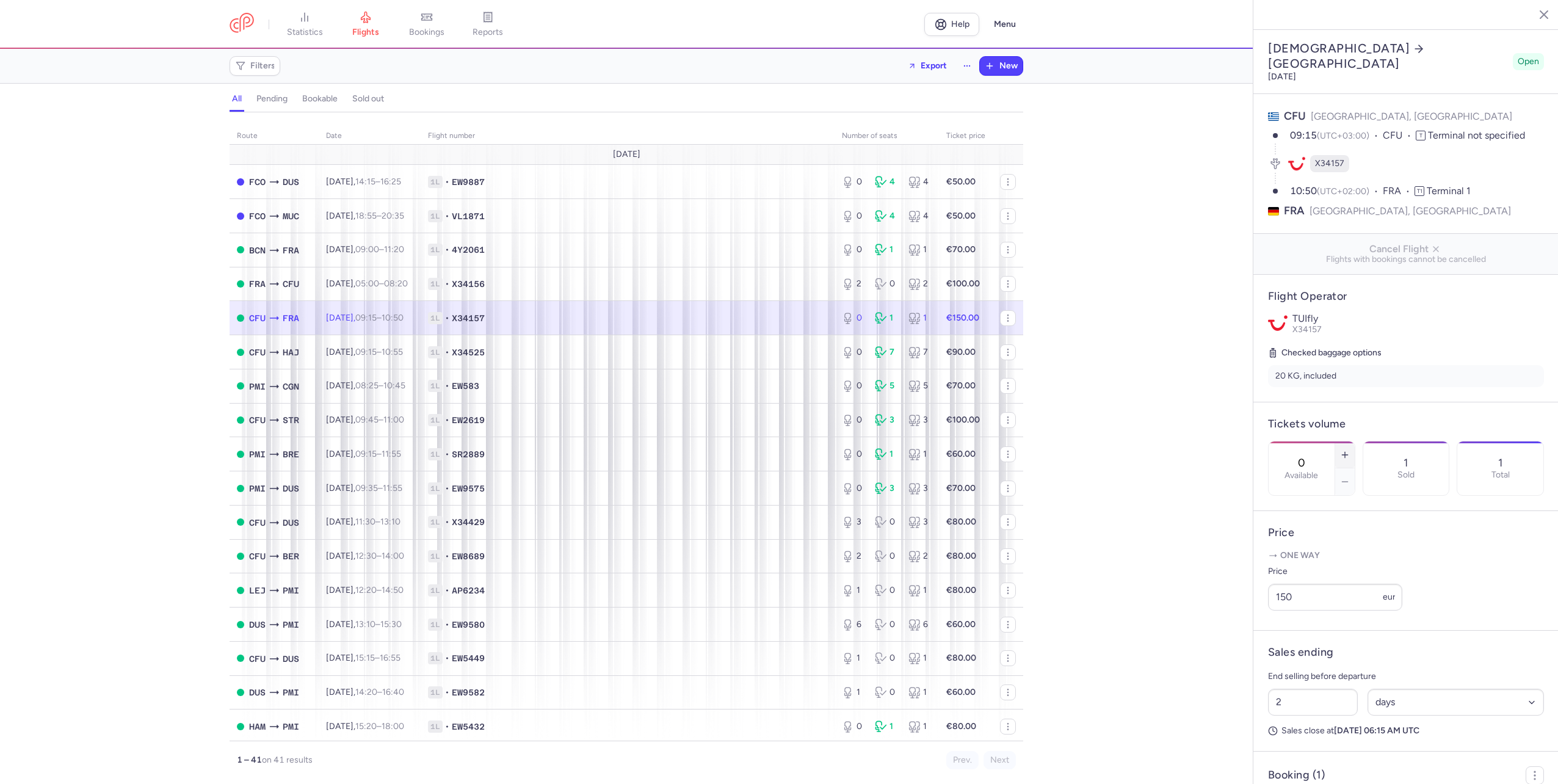
click at [1355, 441] on button "button" at bounding box center [1345, 454] width 19 height 27
type input "1"
drag, startPoint x: 1313, startPoint y: 619, endPoint x: 1265, endPoint y: 621, distance: 48.0
click at [1265, 621] on article "Price One way Price 150 eur" at bounding box center [1406, 571] width 305 height 120
type input "80"
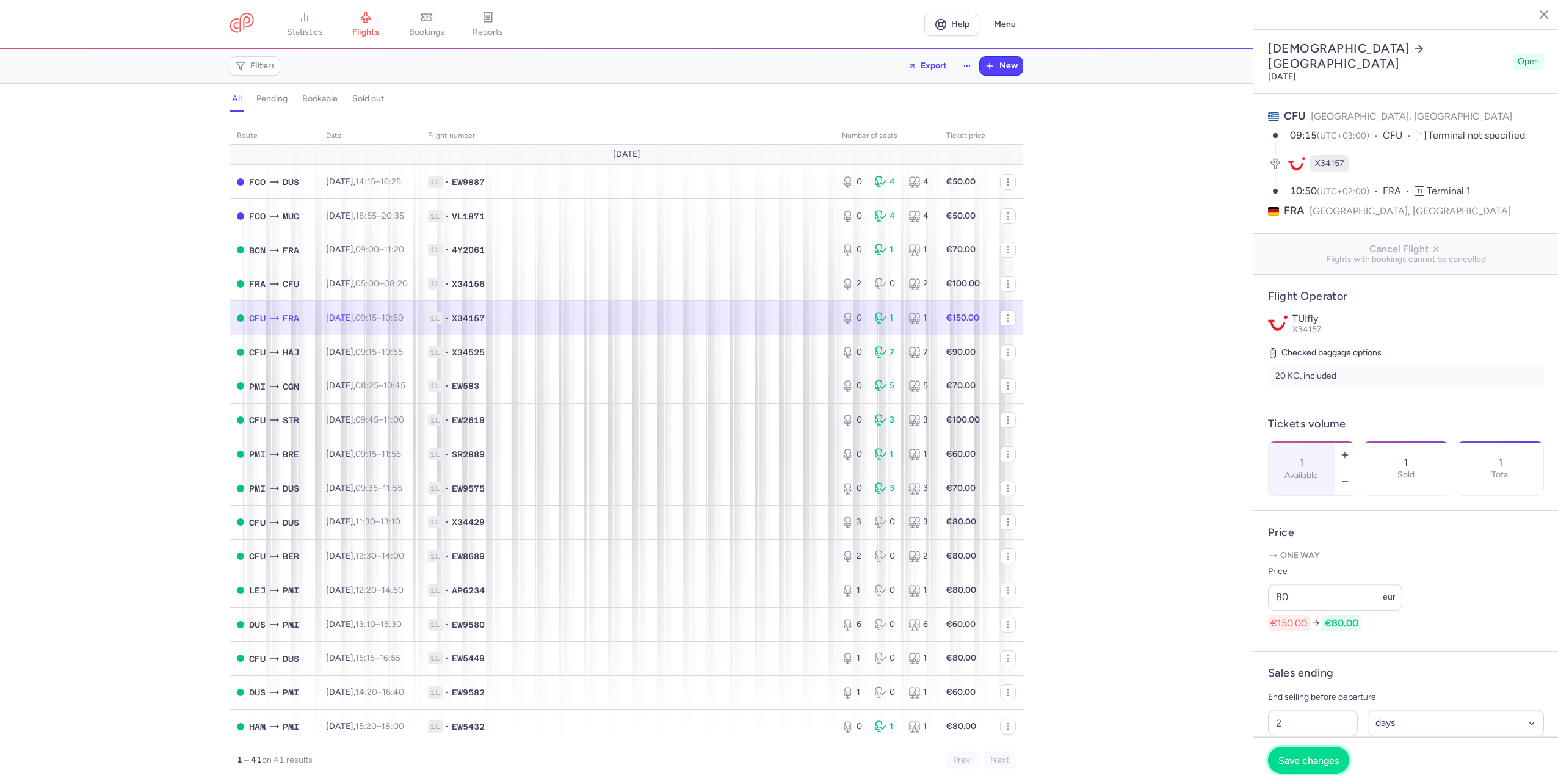
click at [1325, 757] on span "Save changes" at bounding box center [1308, 760] width 60 height 11
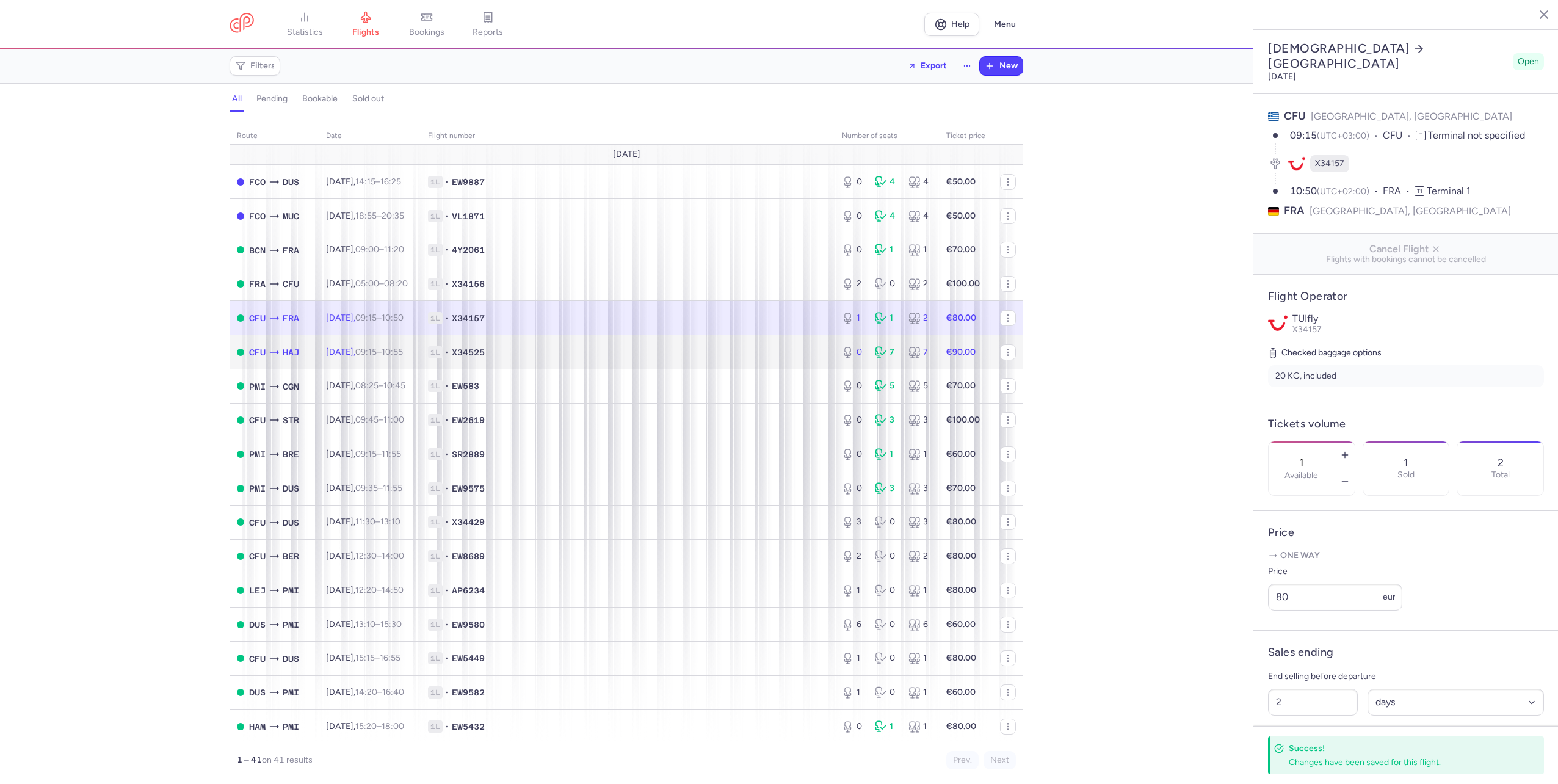
click at [419, 360] on td "[DATE] 09:15 – 10:55 +0" at bounding box center [370, 352] width 102 height 34
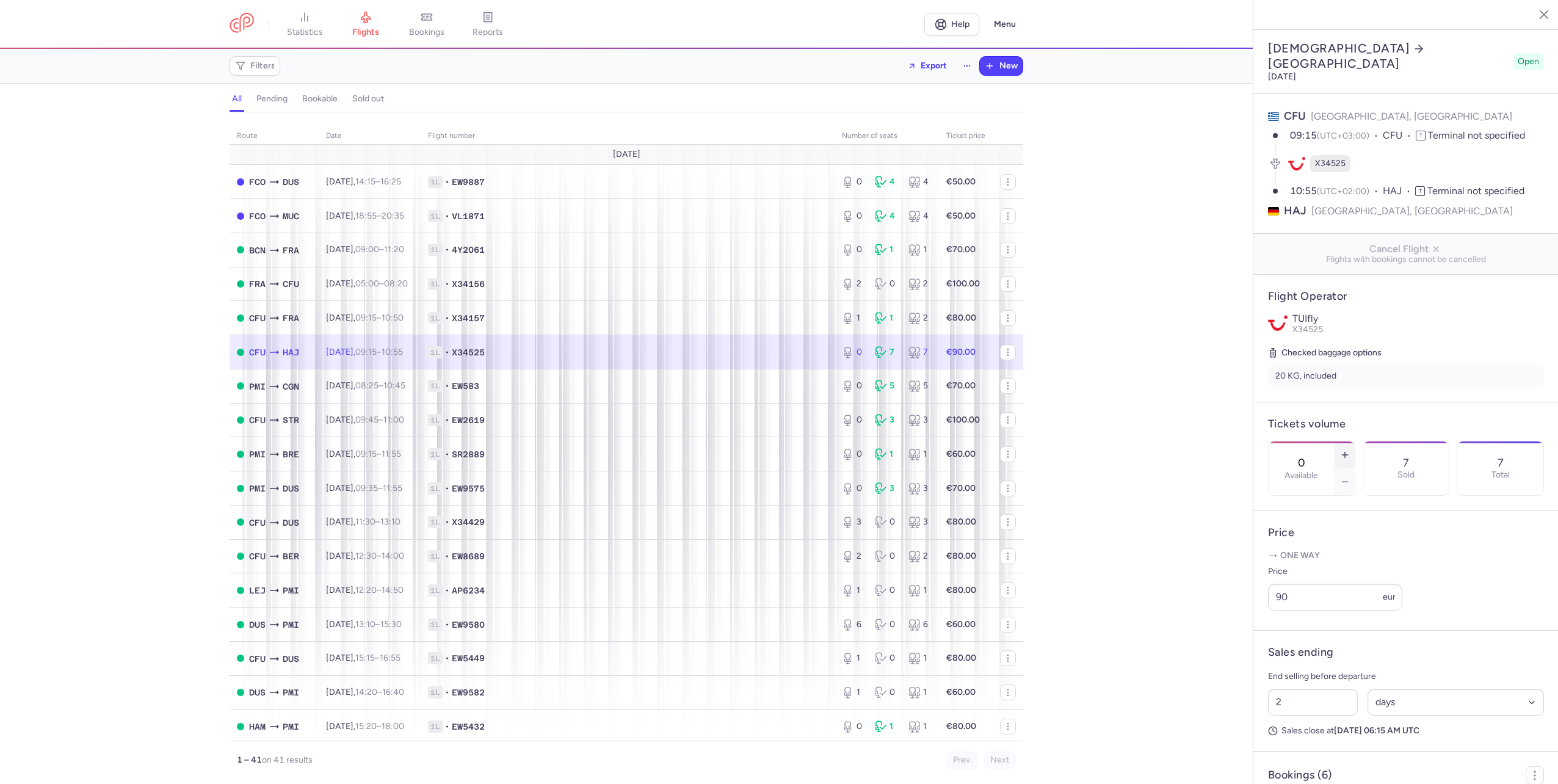
click at [1355, 441] on button "button" at bounding box center [1345, 454] width 19 height 27
type input "2"
drag, startPoint x: 1312, startPoint y: 622, endPoint x: 1250, endPoint y: 624, distance: 62.0
click at [1250, 624] on div "statistics flights bookings reports Help Menu Filters Export New all pending bo…" at bounding box center [779, 392] width 1558 height 784
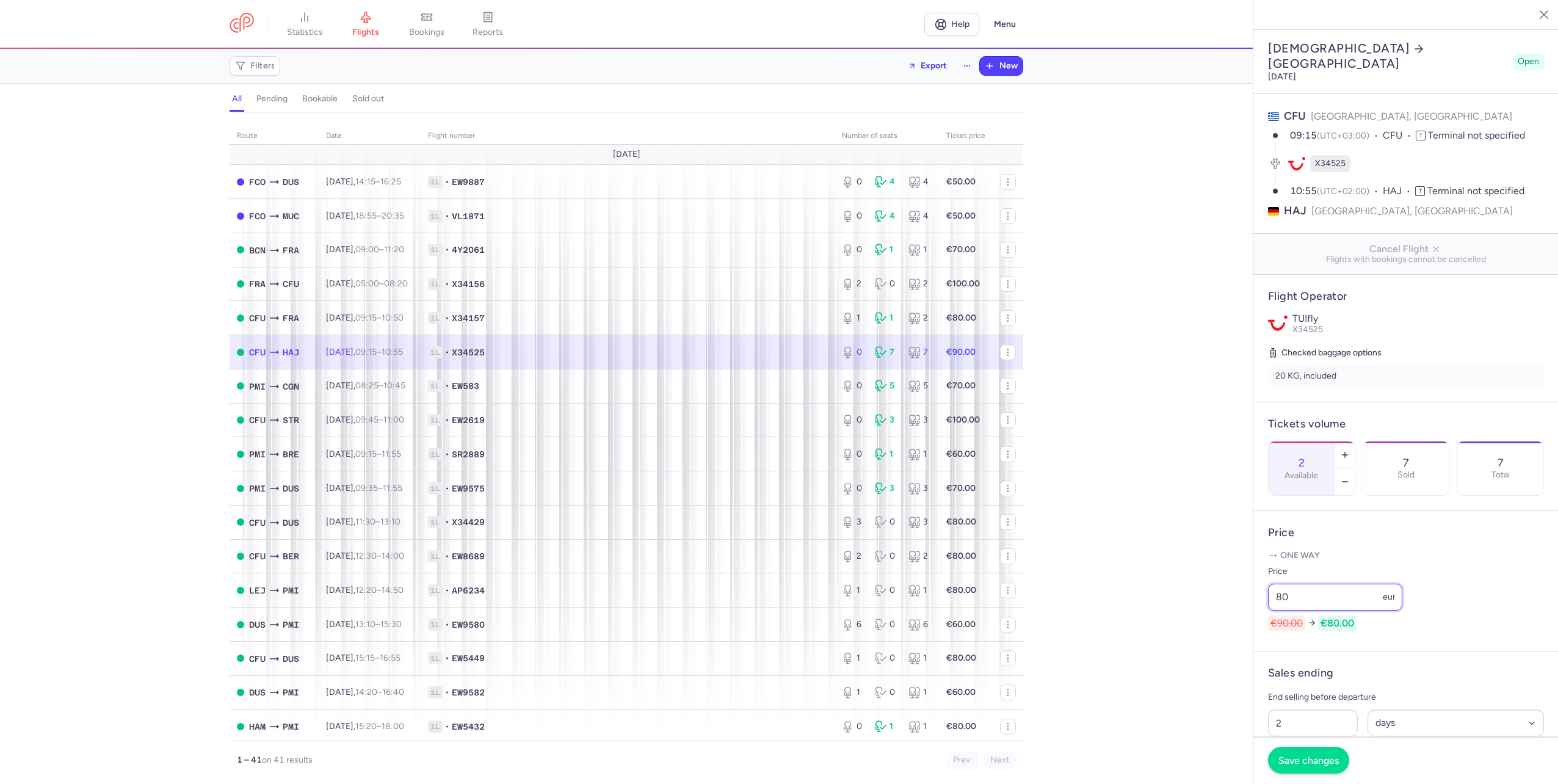
type input "80"
click at [1319, 762] on span "Save changes" at bounding box center [1308, 760] width 60 height 11
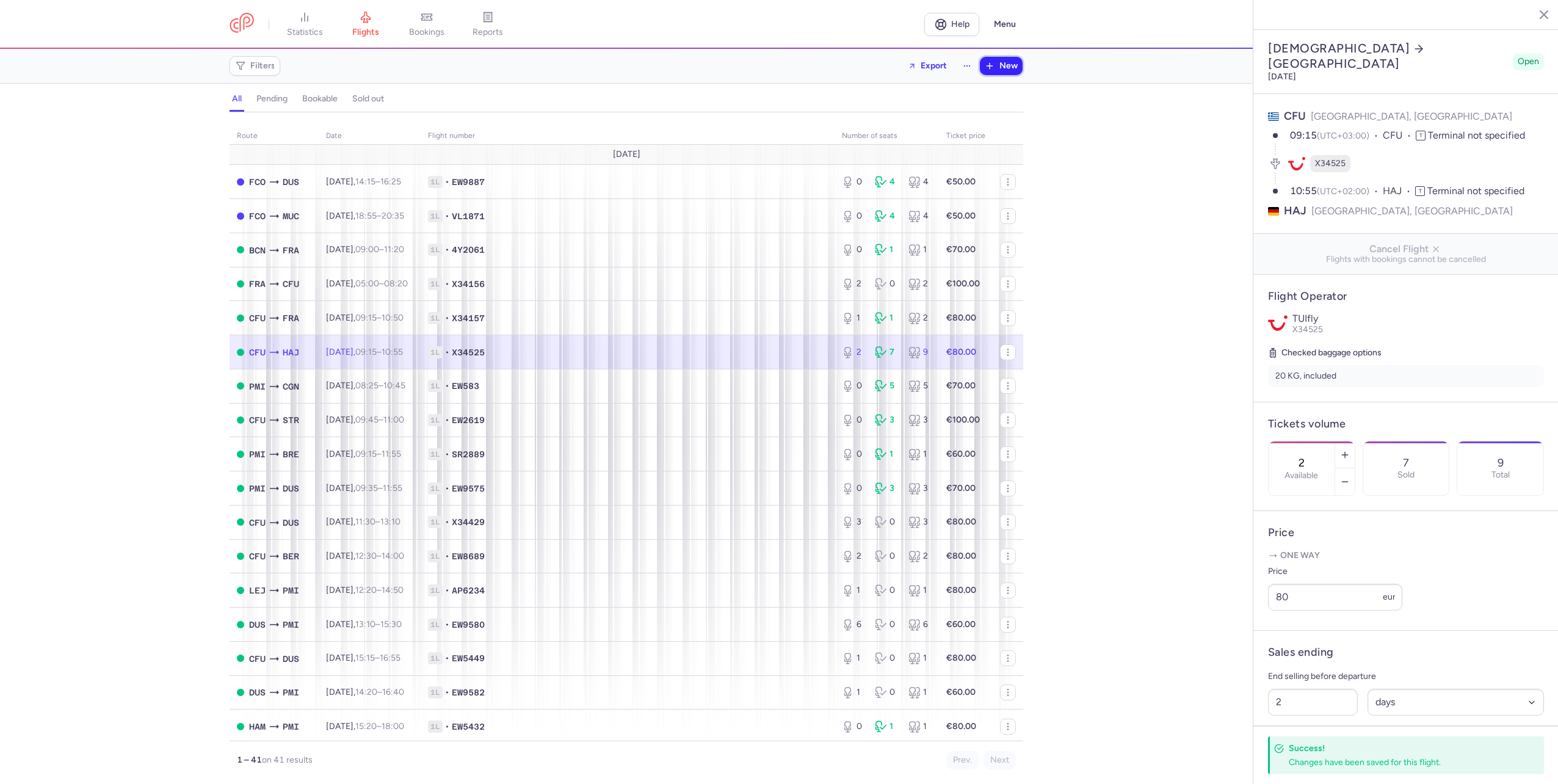
click at [994, 61] on icon "button" at bounding box center [990, 66] width 10 height 10
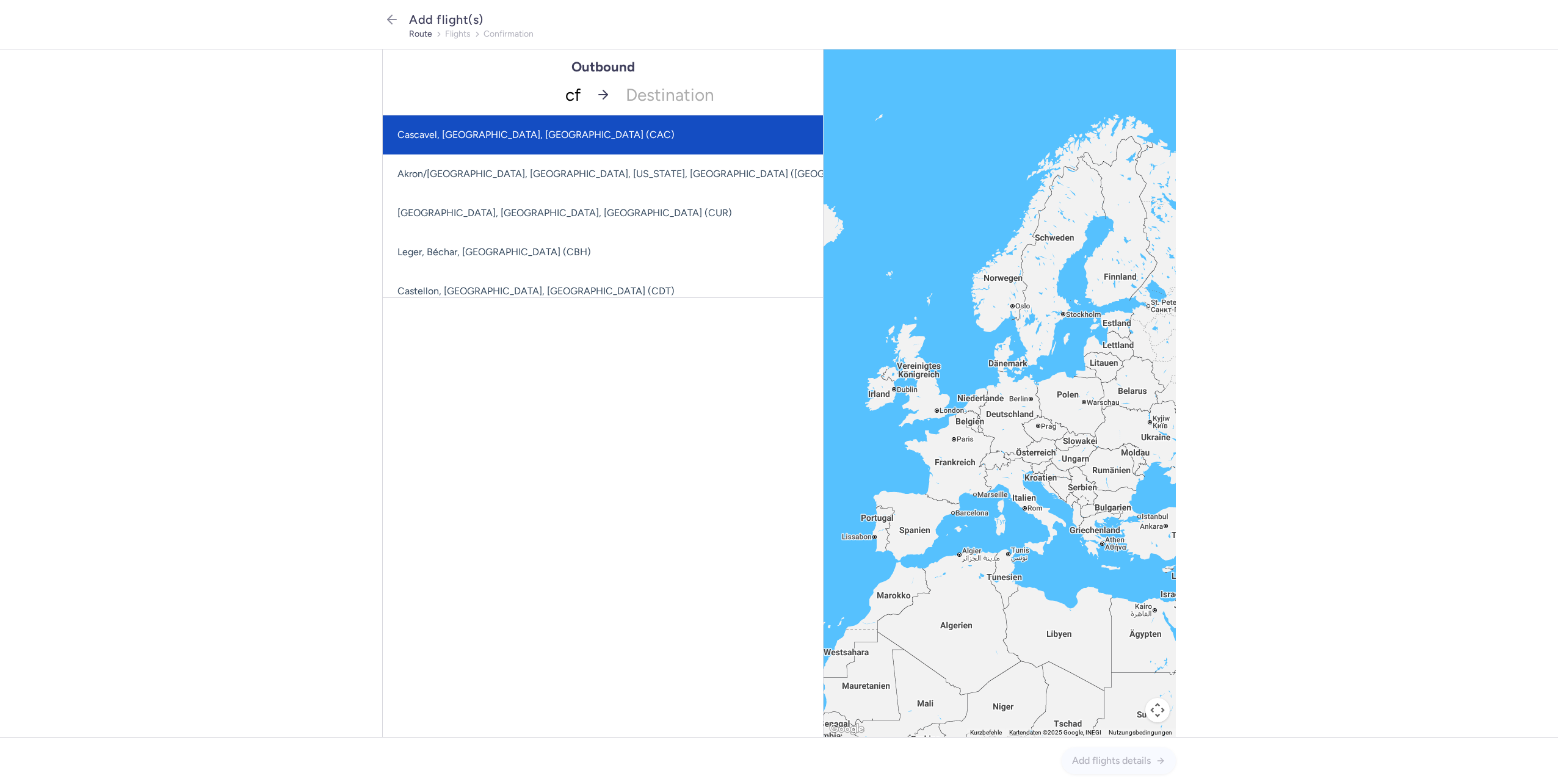
type input "cfu"
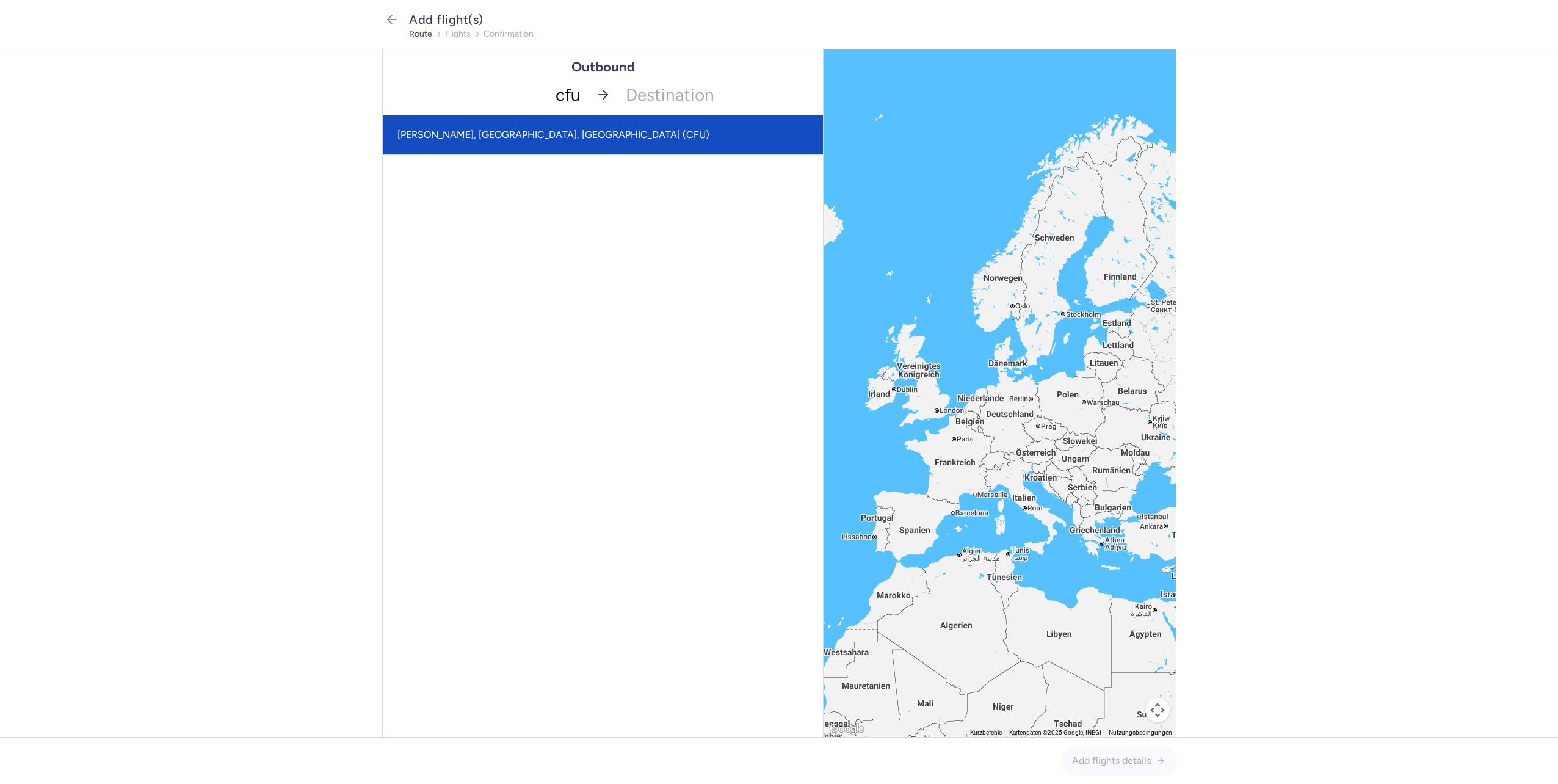
click at [550, 140] on span "[PERSON_NAME], [GEOGRAPHIC_DATA], [GEOGRAPHIC_DATA] (CFU)" at bounding box center [554, 134] width 312 height 11
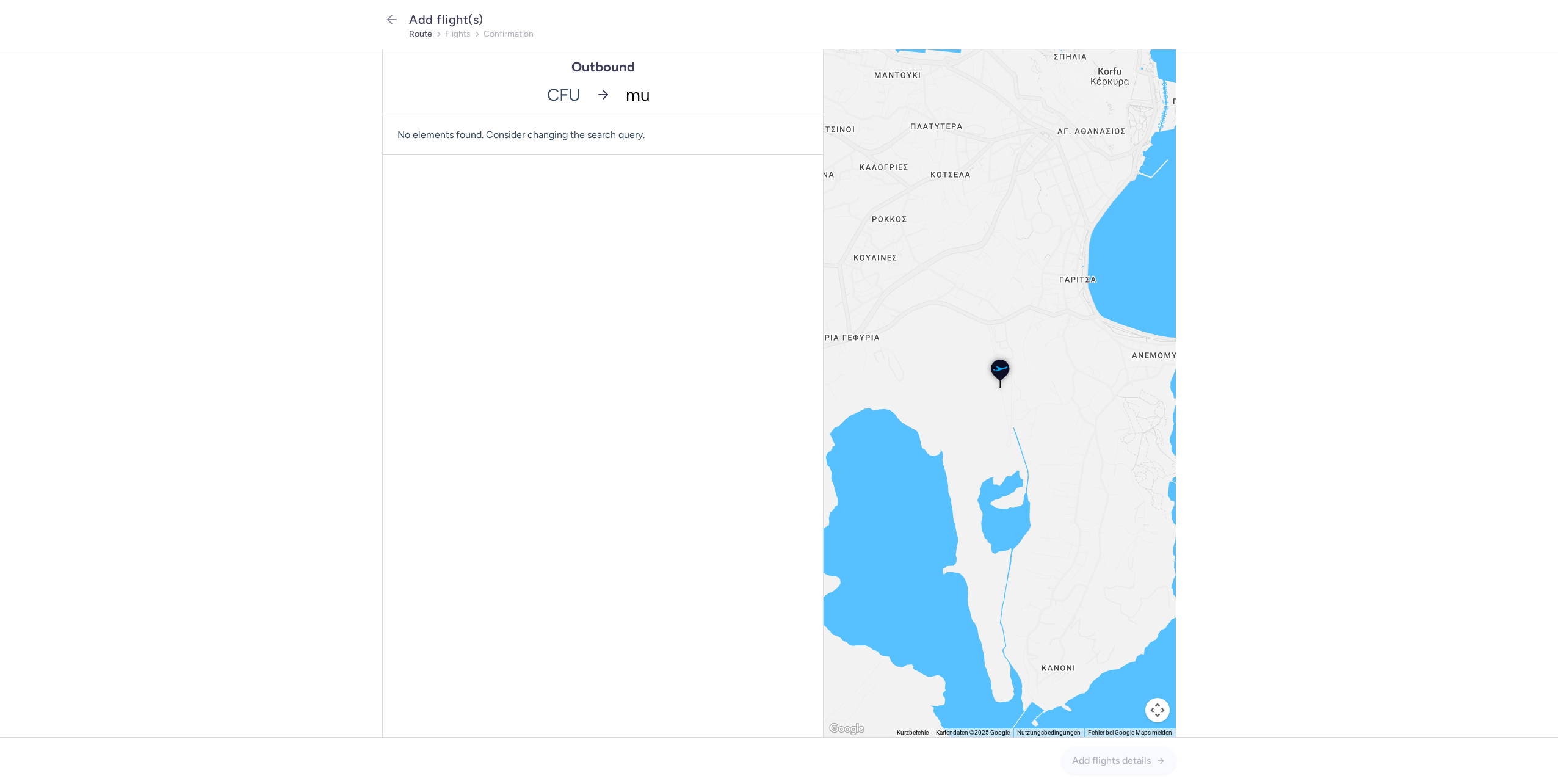
type input "muc"
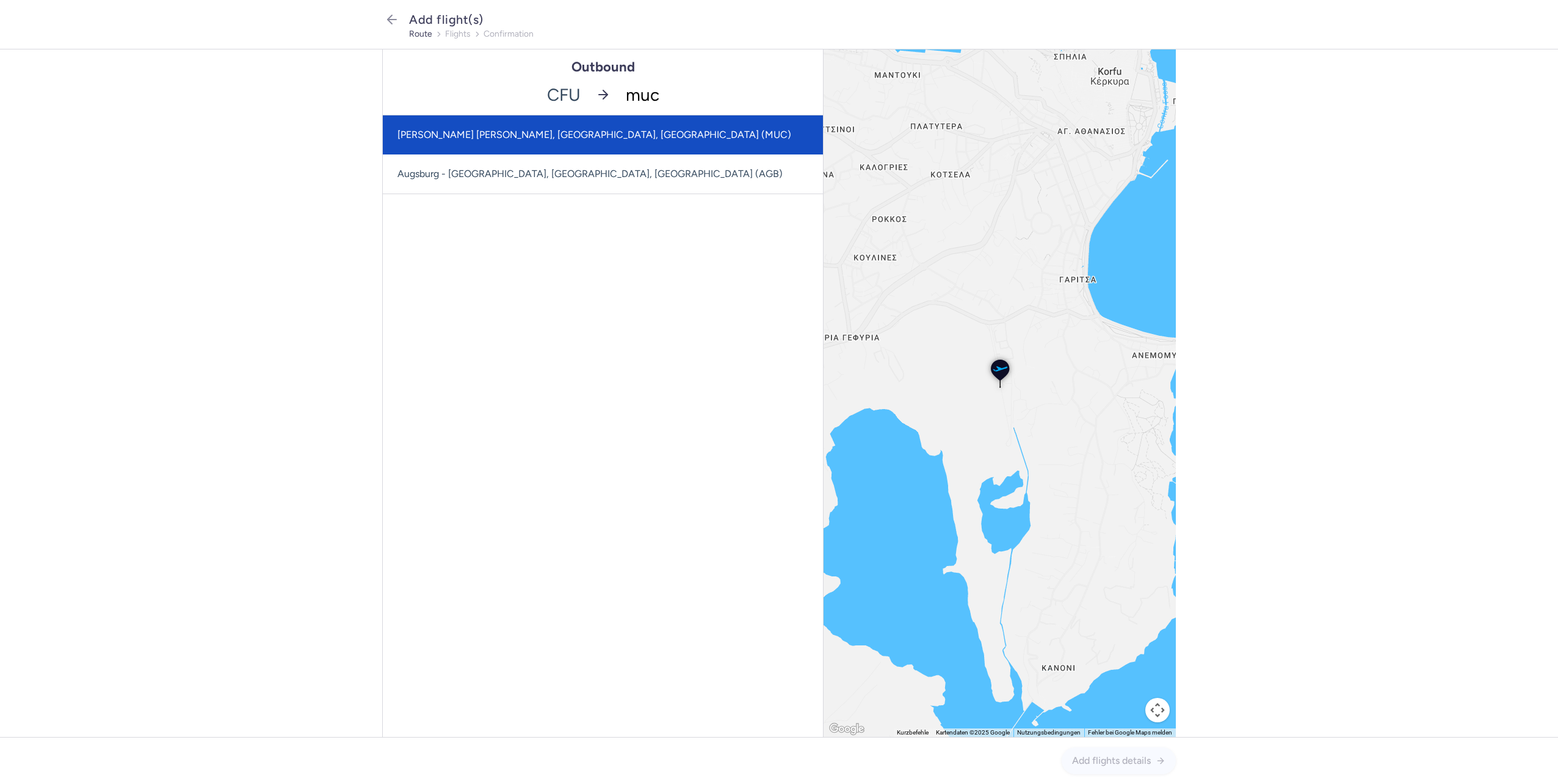
click at [609, 141] on span "[PERSON_NAME] [PERSON_NAME], [GEOGRAPHIC_DATA], [GEOGRAPHIC_DATA] (MUC)" at bounding box center [602, 134] width 440 height 39
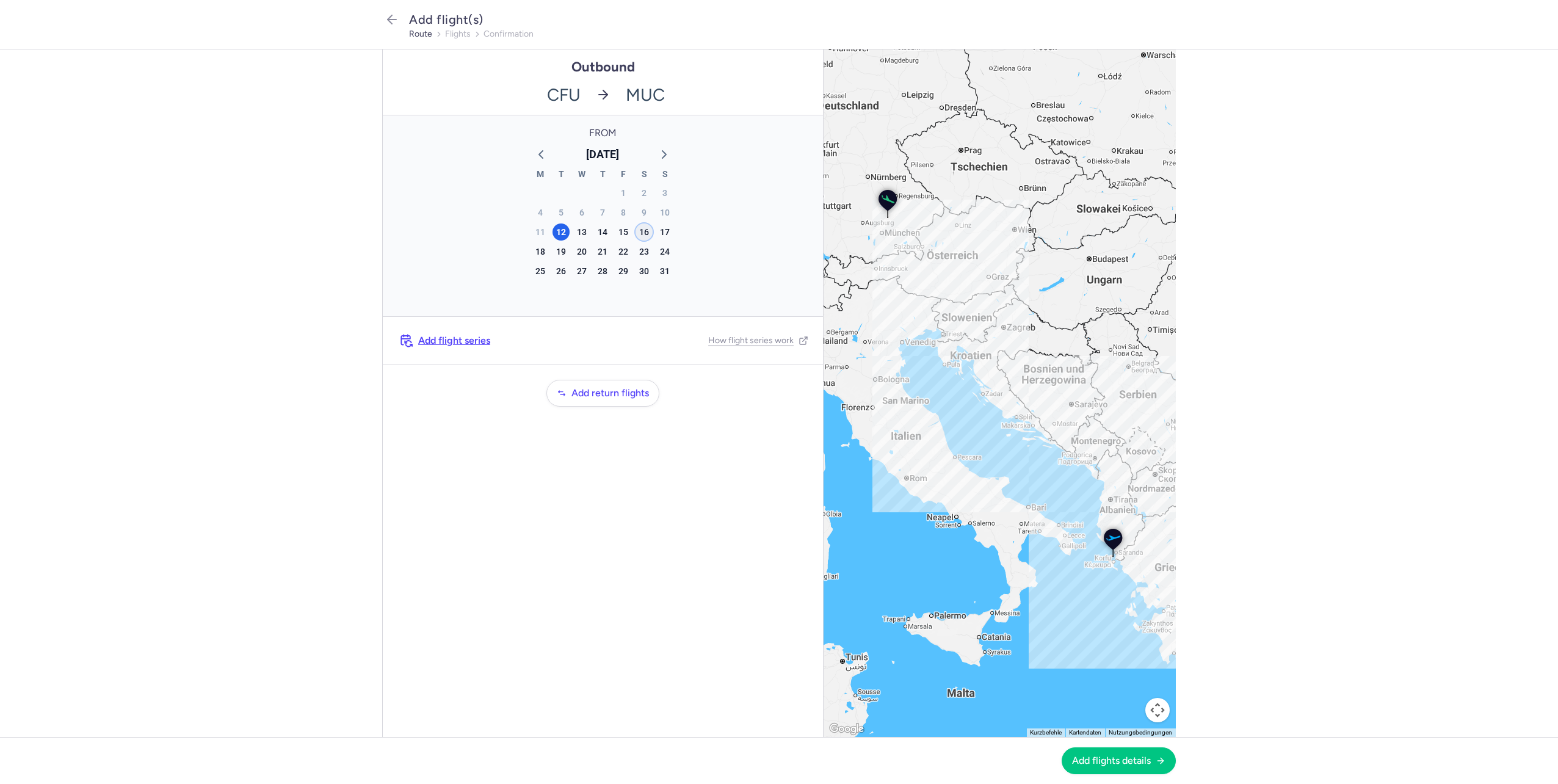
click at [642, 235] on div "16" at bounding box center [643, 232] width 17 height 17
click at [1107, 761] on span "Add flights details" at bounding box center [1112, 760] width 79 height 11
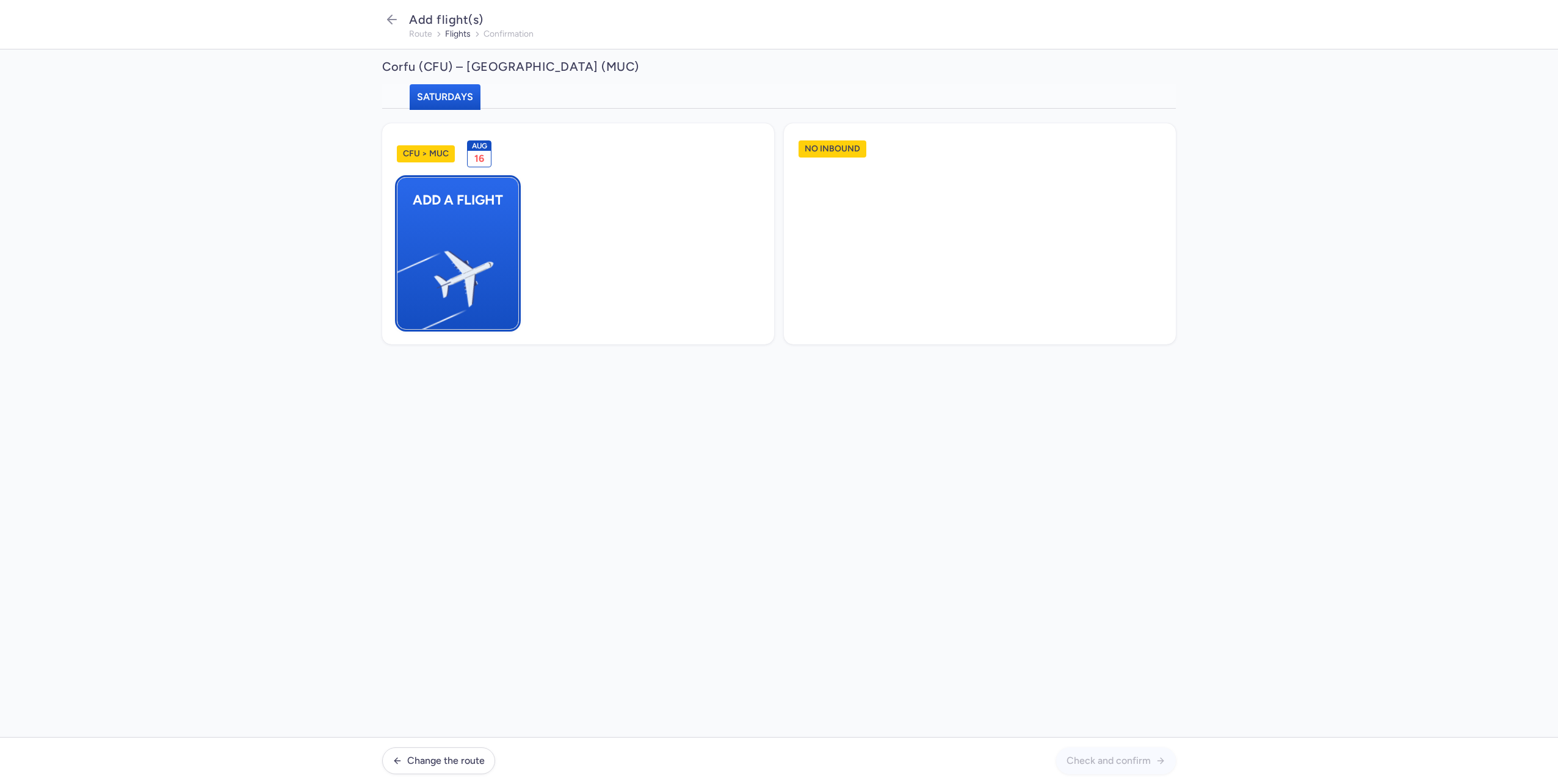
click at [501, 254] on button "Add a flight" at bounding box center [458, 254] width 122 height 153
select select "23"
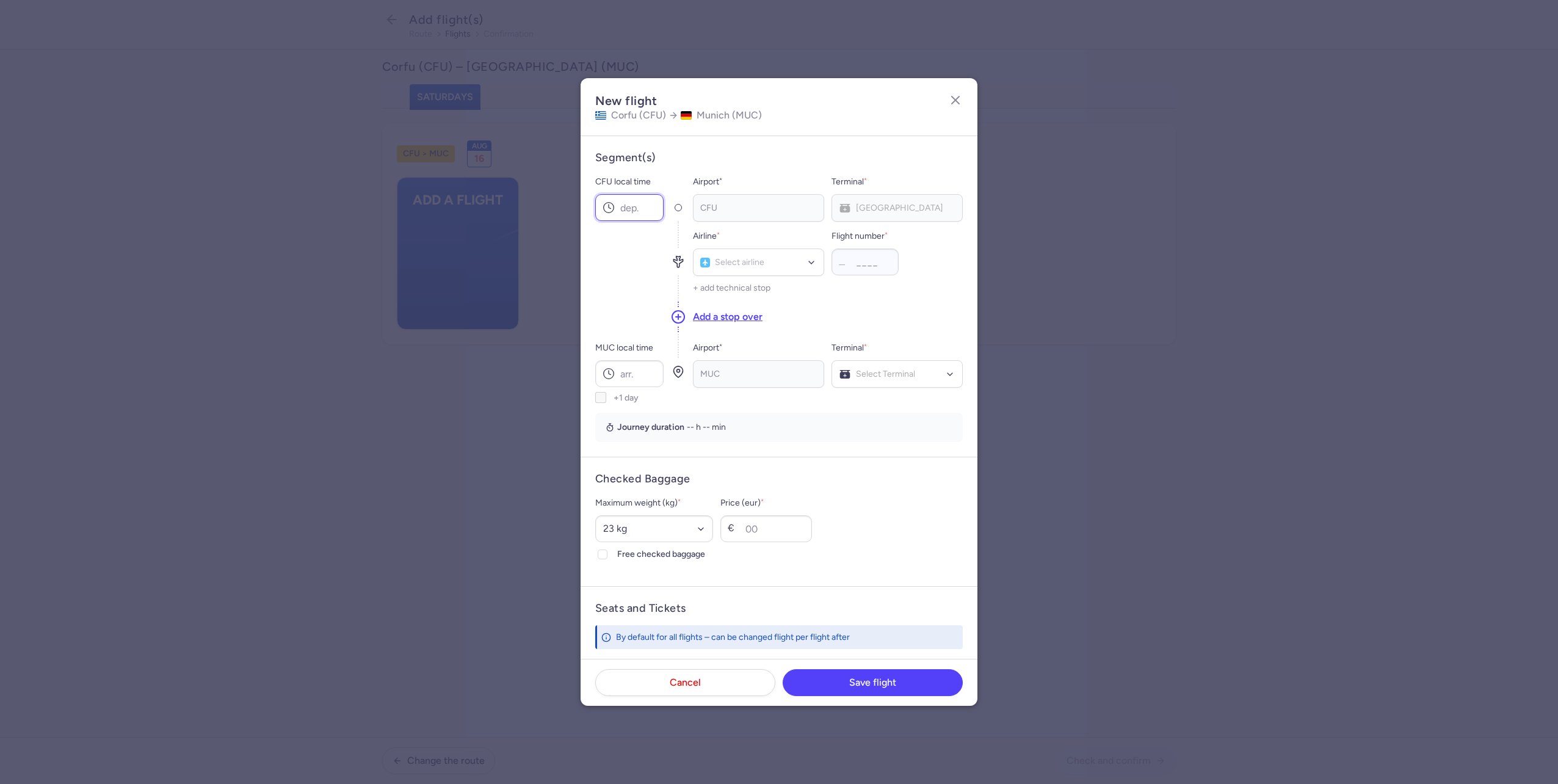
click at [630, 204] on input "CFU local time" at bounding box center [629, 207] width 68 height 27
type input "10:10"
click at [643, 375] on input "MUC local time" at bounding box center [629, 373] width 68 height 27
type input "11:15"
type input "x3"
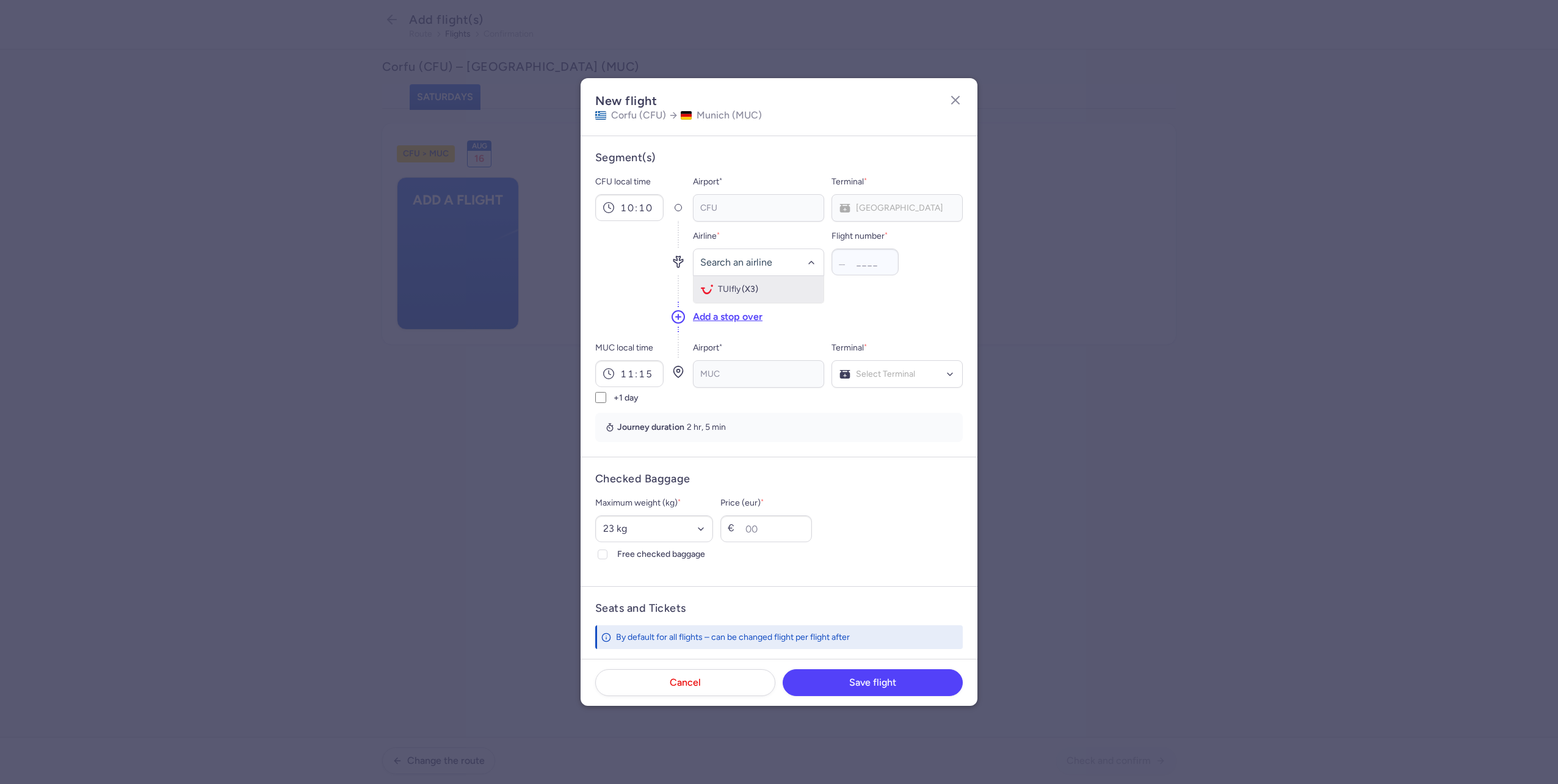
click at [721, 305] on div "Add a stop over" at bounding box center [828, 316] width 270 height 33
click at [734, 271] on div at bounding box center [758, 262] width 131 height 27
click at [726, 289] on span "TUIfly" at bounding box center [729, 289] width 23 height 10
type input "4469"
click at [862, 400] on span "Terminal 1" at bounding box center [858, 399] width 38 height 10
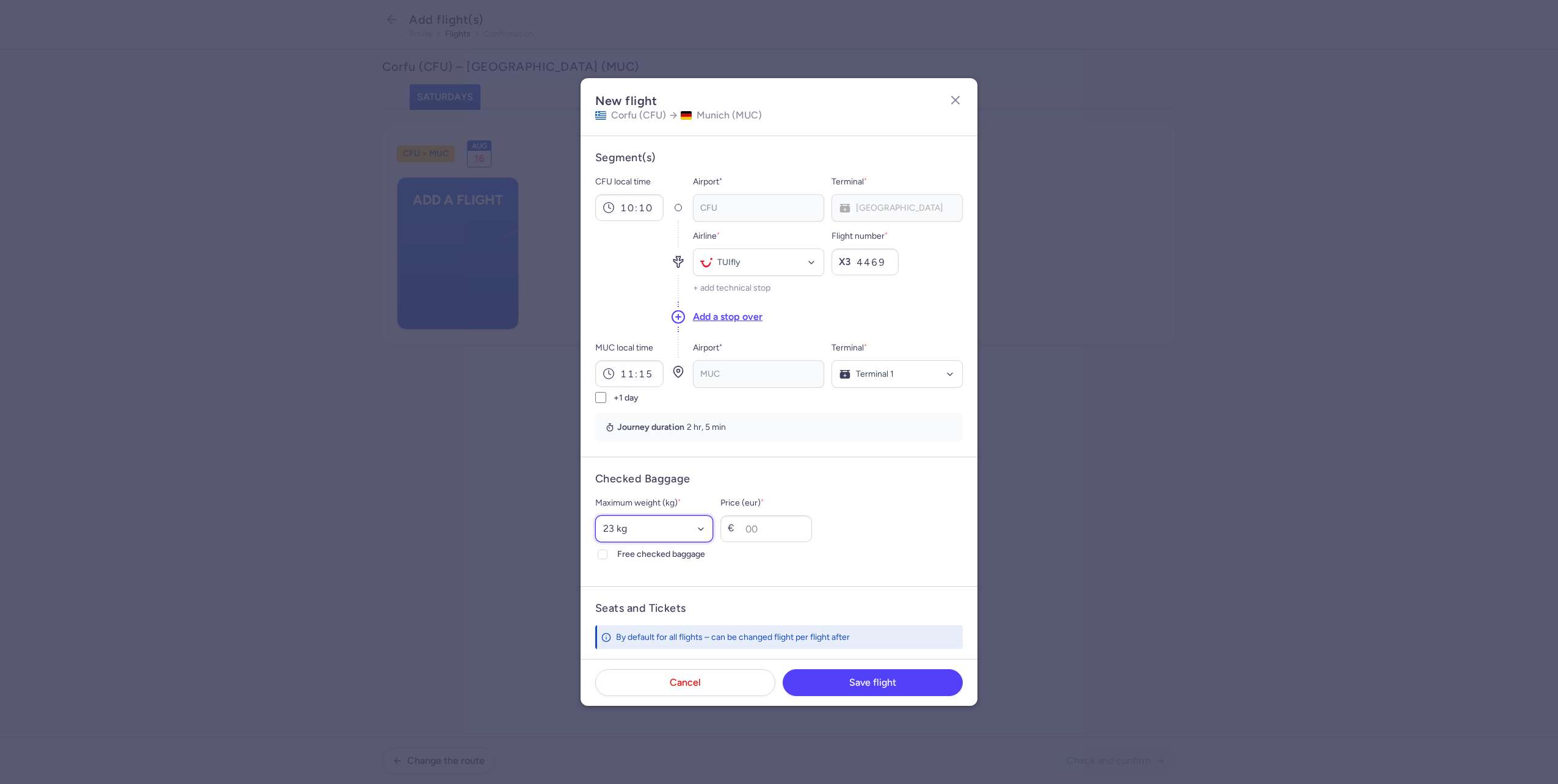
click at [635, 536] on select "Select an option 15 kg 16 kg 17 kg 18 kg 19 kg 20 kg 21 kg 22 kg 23 kg 24 kg 25…" at bounding box center [654, 528] width 118 height 27
select select "20"
click at [595, 515] on select "Select an option 15 kg 16 kg 17 kg 18 kg 19 kg 20 kg 21 kg 22 kg 23 kg 24 kg 25…" at bounding box center [654, 528] width 118 height 27
click at [636, 549] on span "Free checked baggage" at bounding box center [665, 554] width 96 height 14
click at [608, 549] on input "Free checked baggage" at bounding box center [602, 554] width 10 height 10
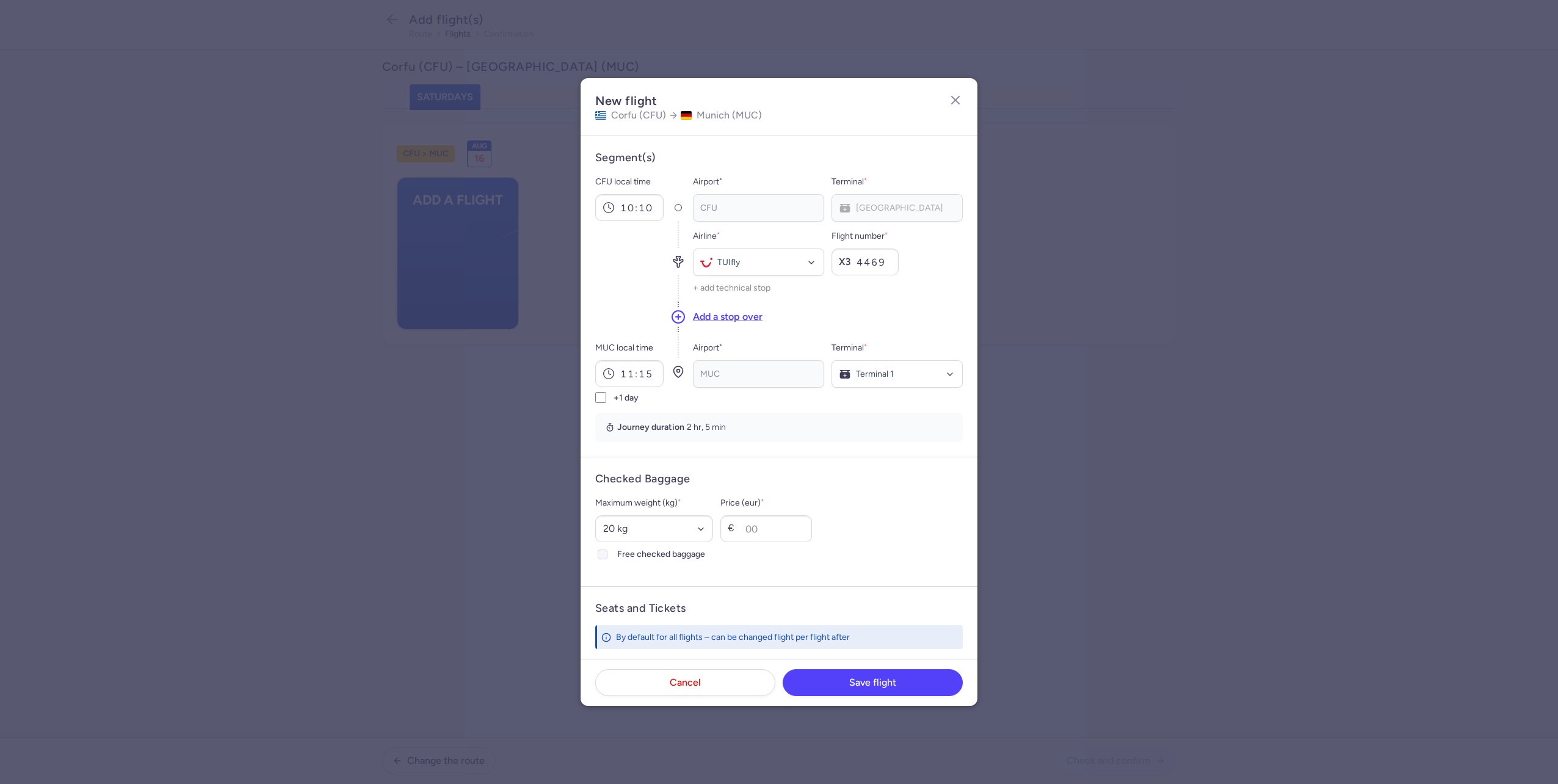
checkbox input "true"
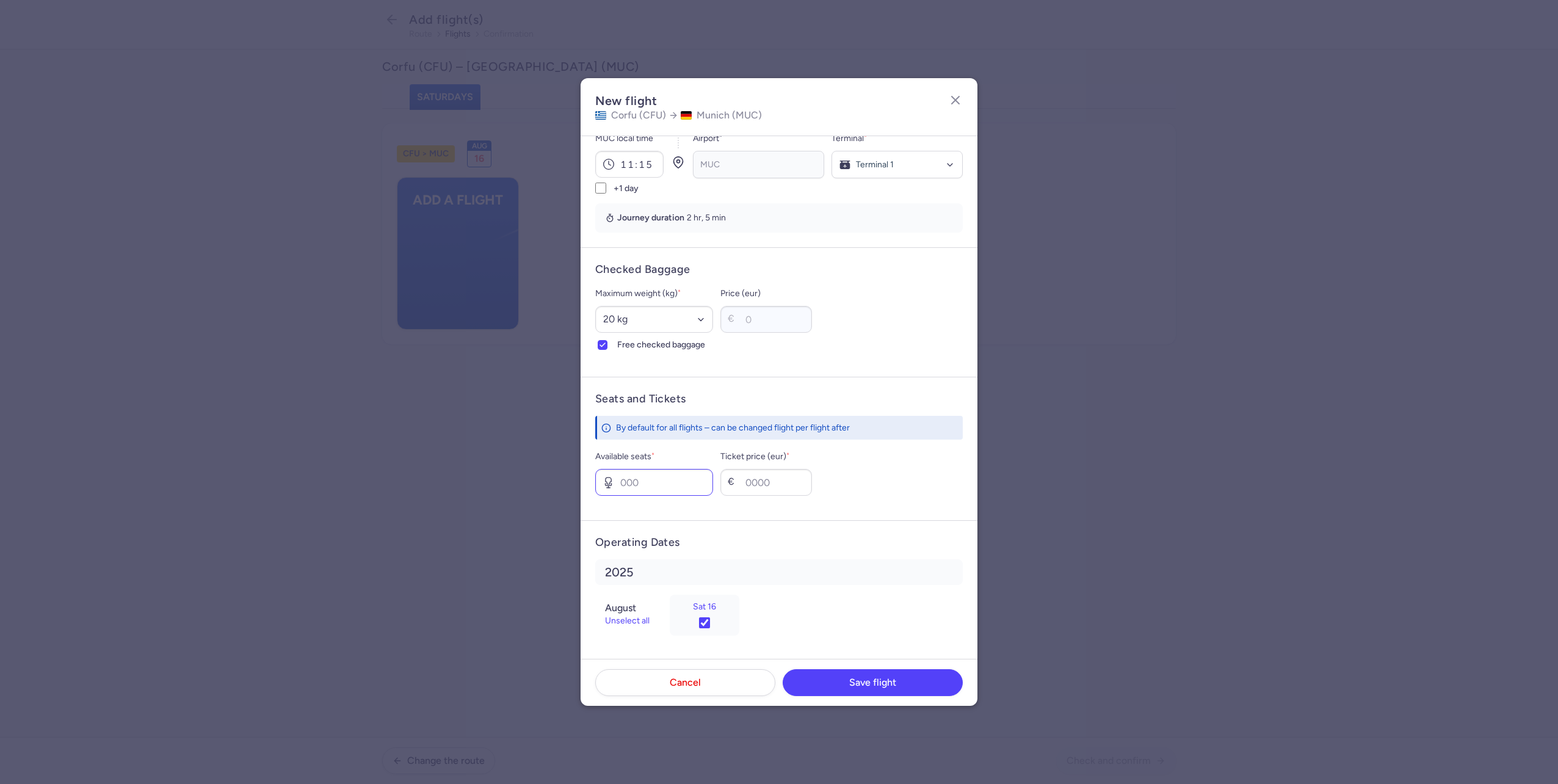
scroll to position [211, 0]
click at [645, 487] on input "Available seats *" at bounding box center [654, 481] width 118 height 27
type input "2"
click at [808, 476] on input "Ticket price (eur) *" at bounding box center [767, 481] width 92 height 27
type input "80"
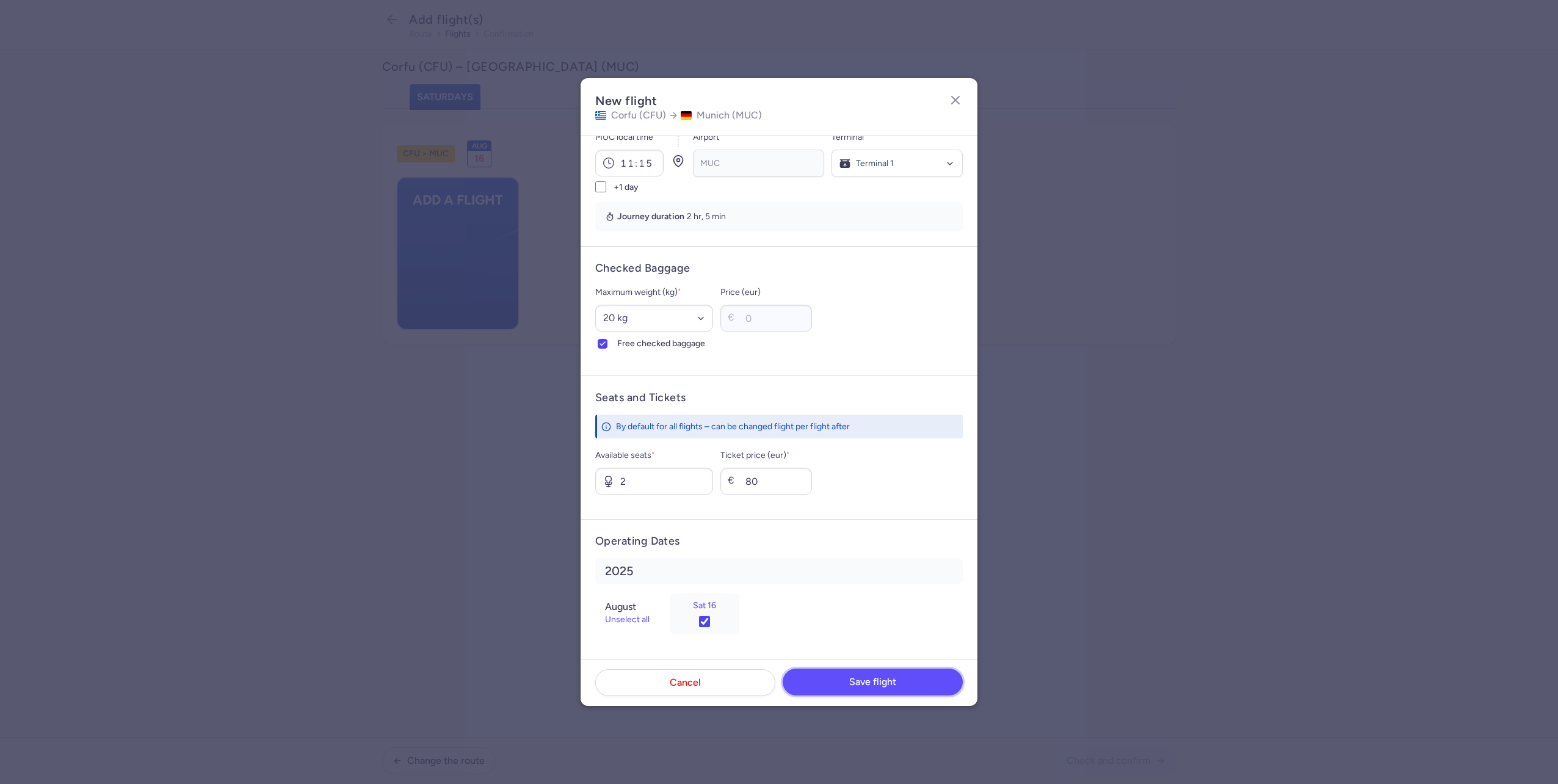
click at [824, 683] on button "Save flight" at bounding box center [873, 681] width 180 height 27
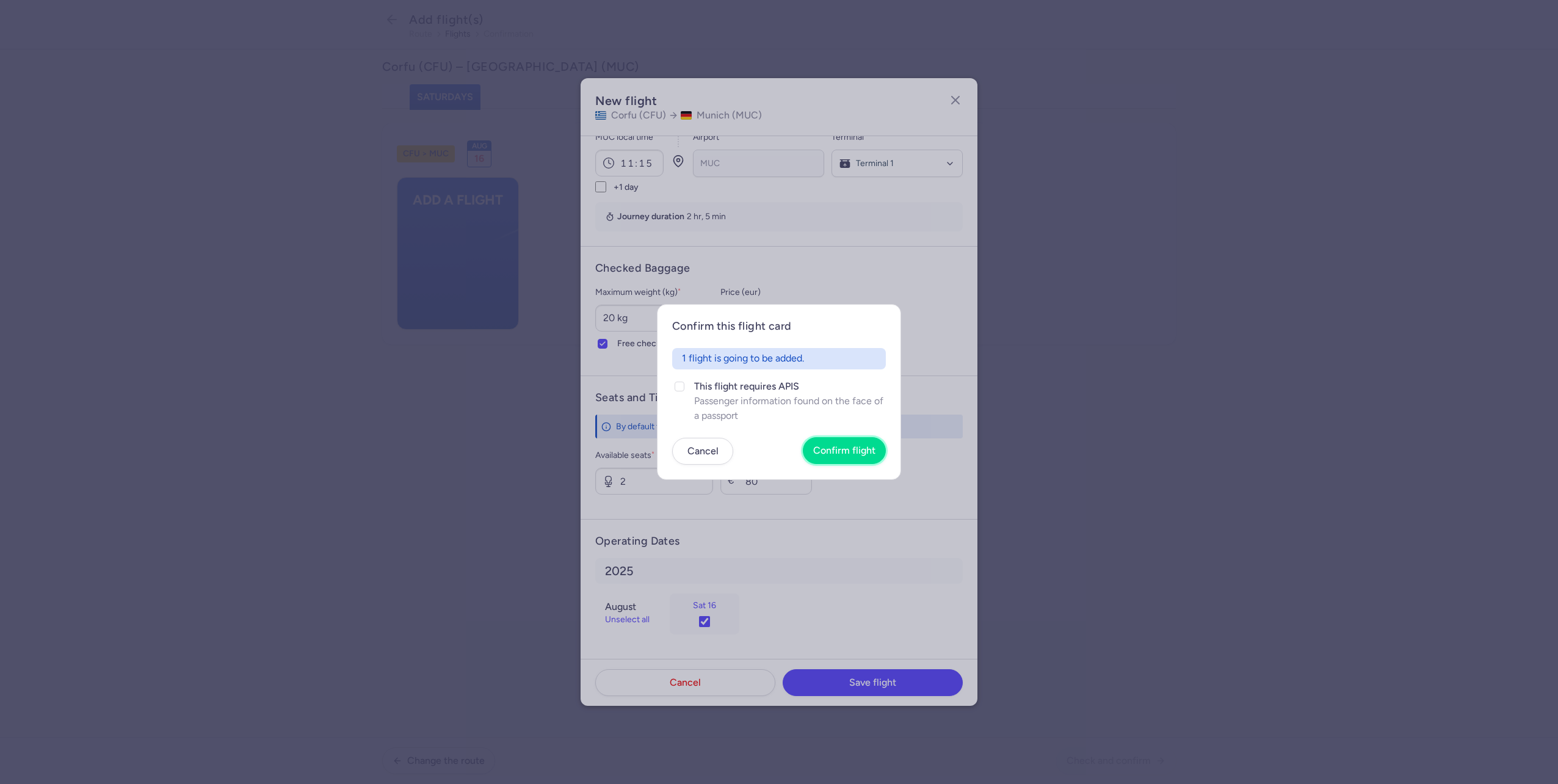
click at [853, 457] on button "Confirm flight" at bounding box center [844, 450] width 83 height 27
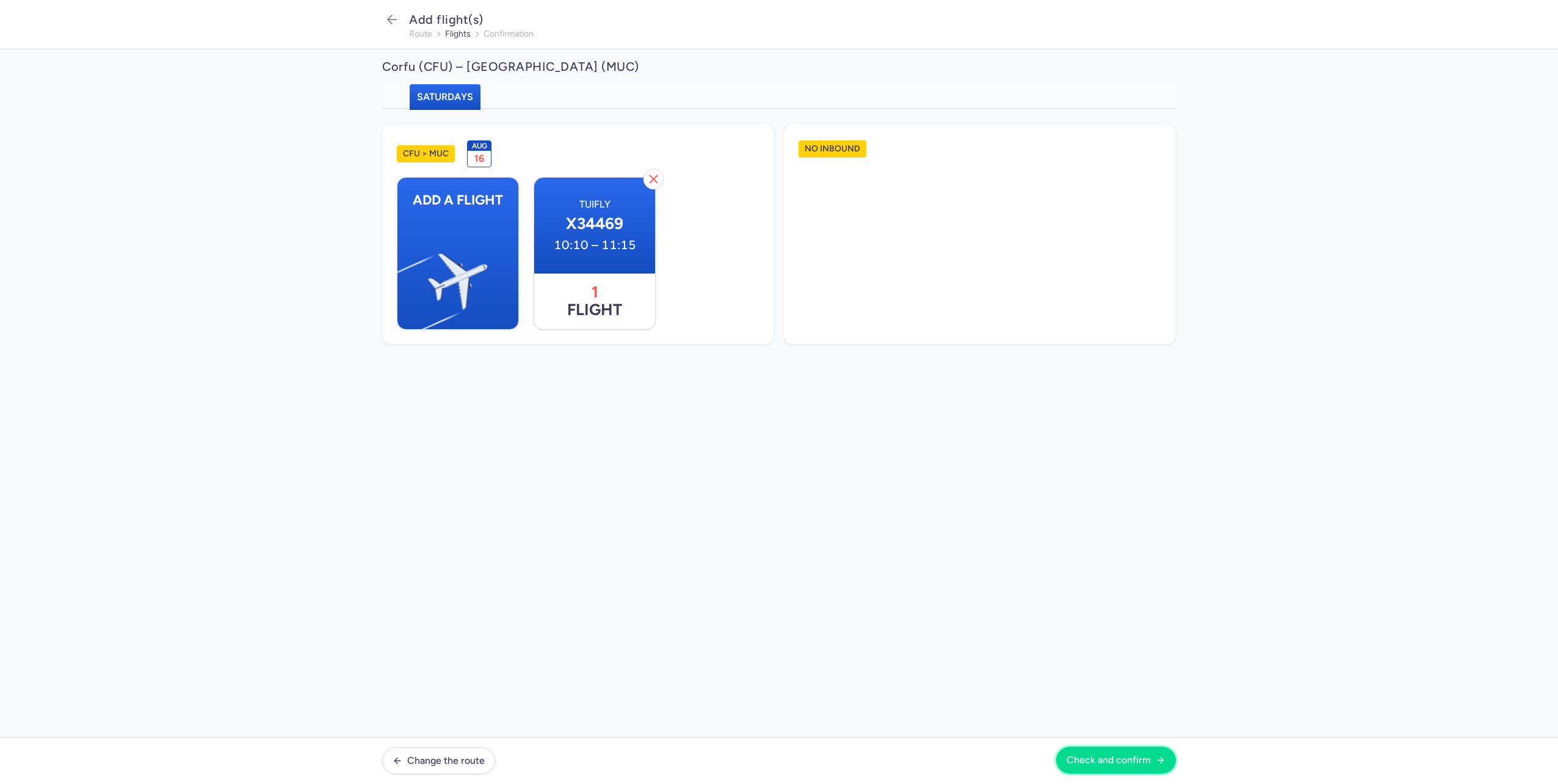
click at [1113, 757] on span "Check and confirm" at bounding box center [1109, 760] width 85 height 11
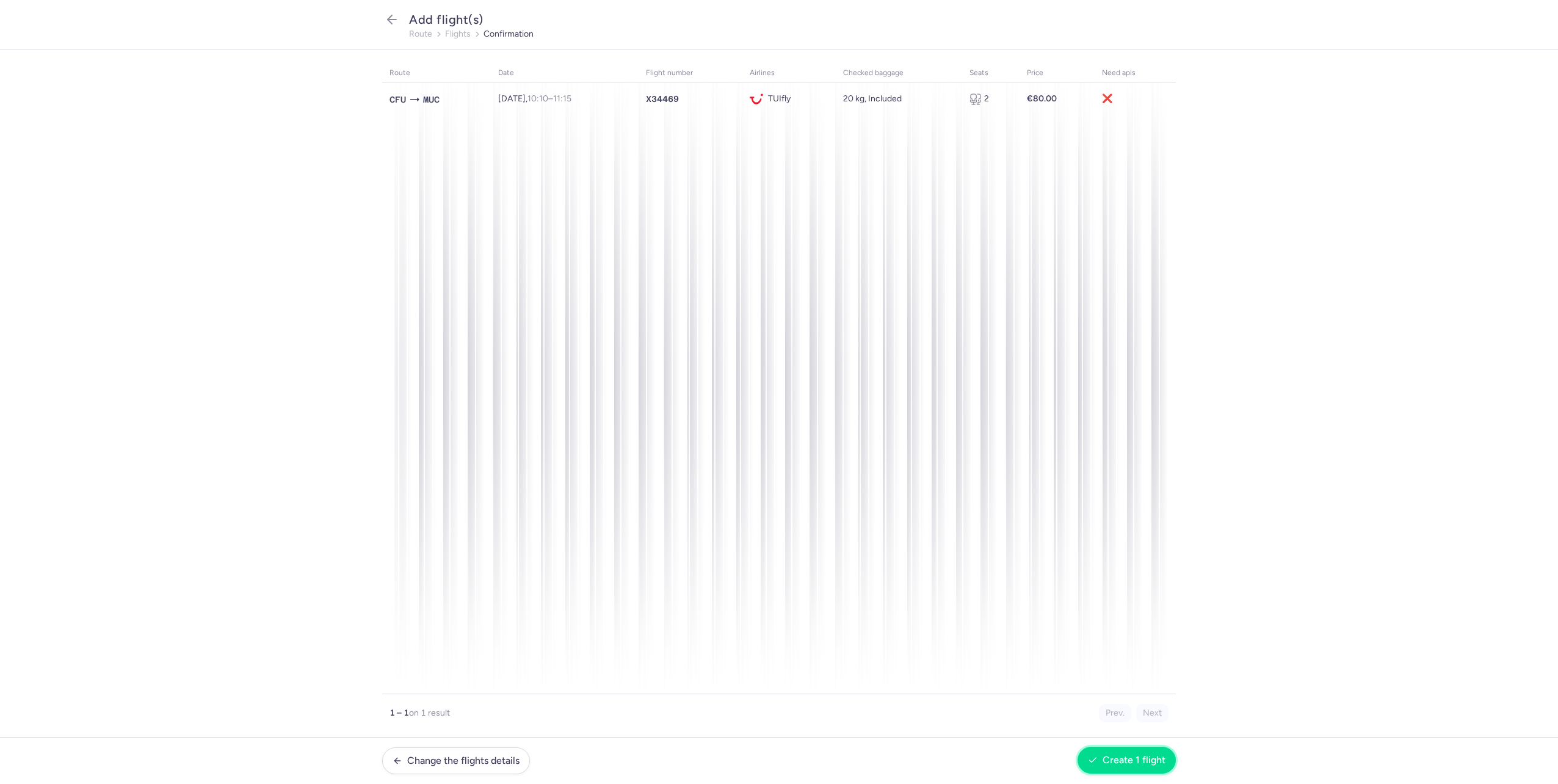
click at [1142, 768] on button "Create 1 flight" at bounding box center [1126, 759] width 98 height 27
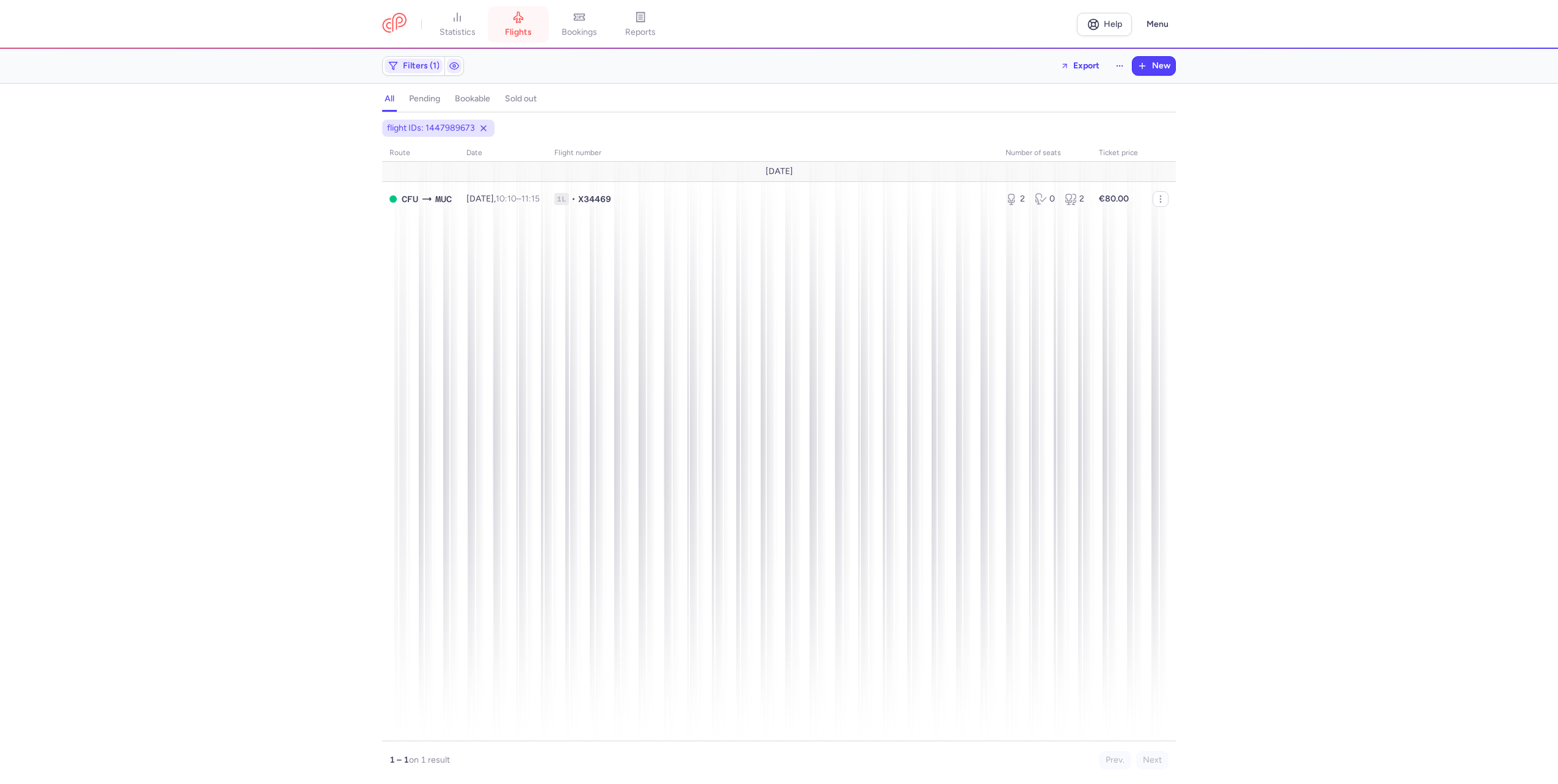
click at [519, 35] on span "flights" at bounding box center [518, 32] width 27 height 11
